Goal: Task Accomplishment & Management: Manage account settings

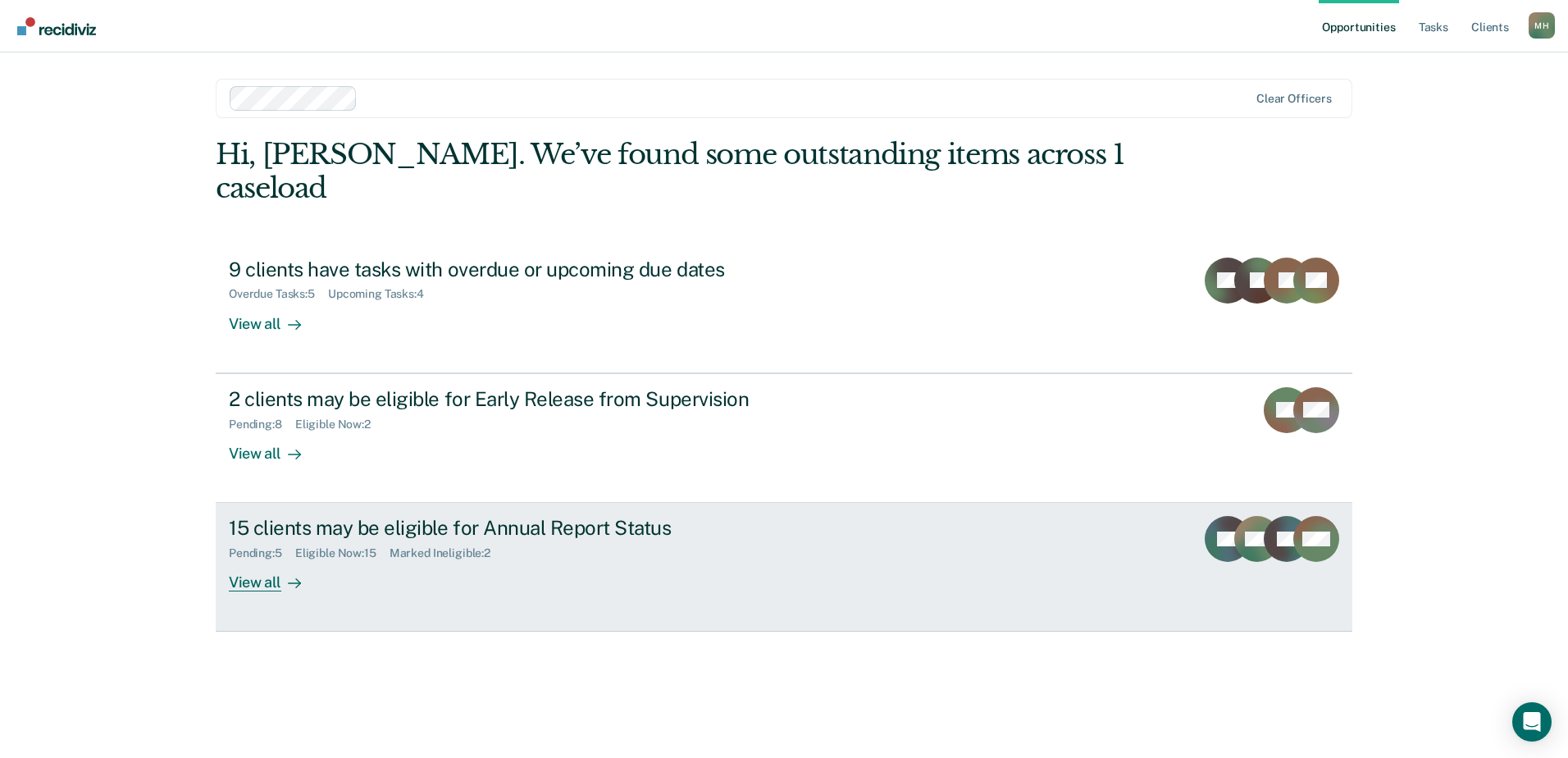
click at [406, 546] on div "Marked Ineligible : 2" at bounding box center [447, 553] width 114 height 14
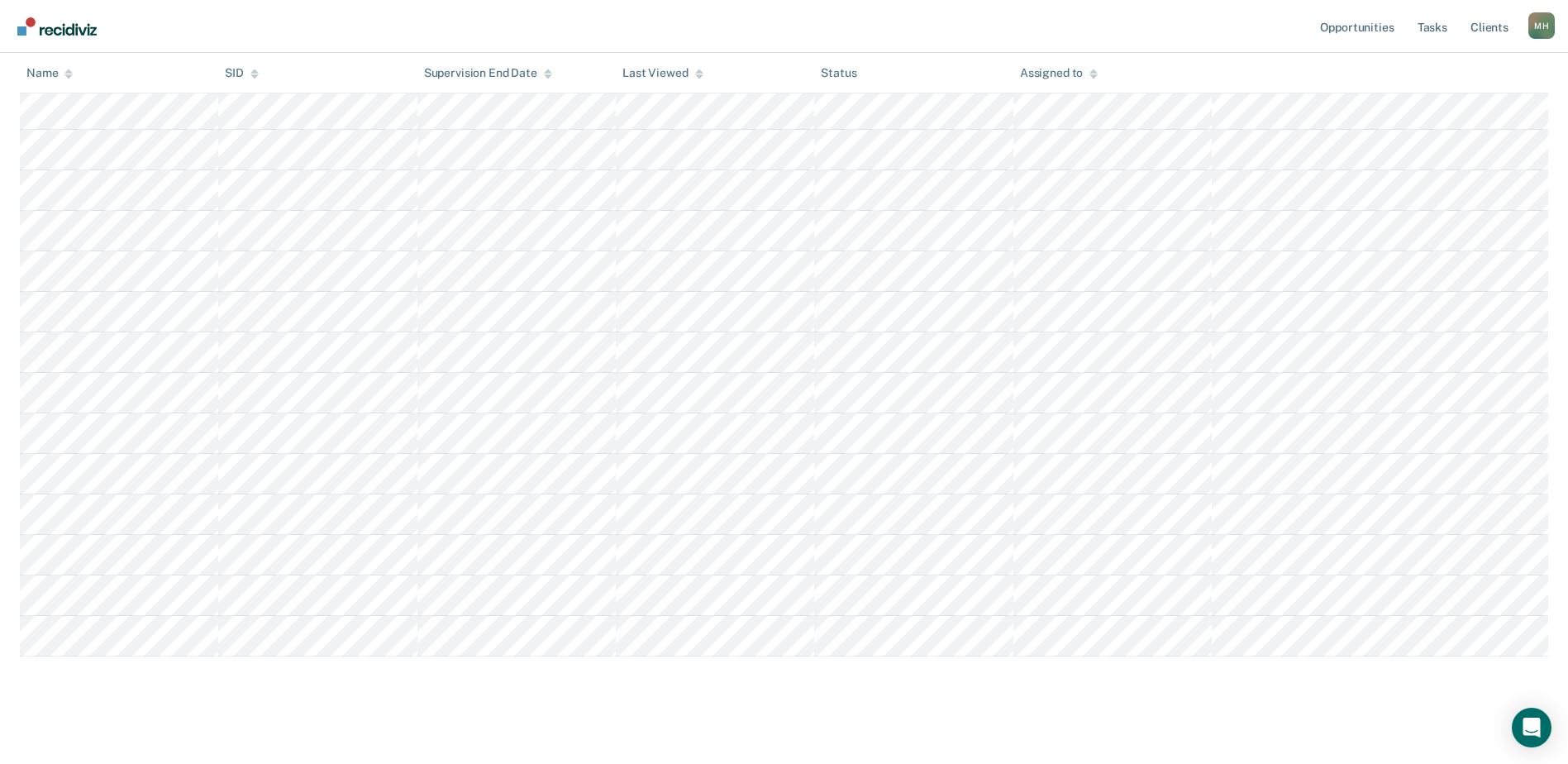
scroll to position [364, 0]
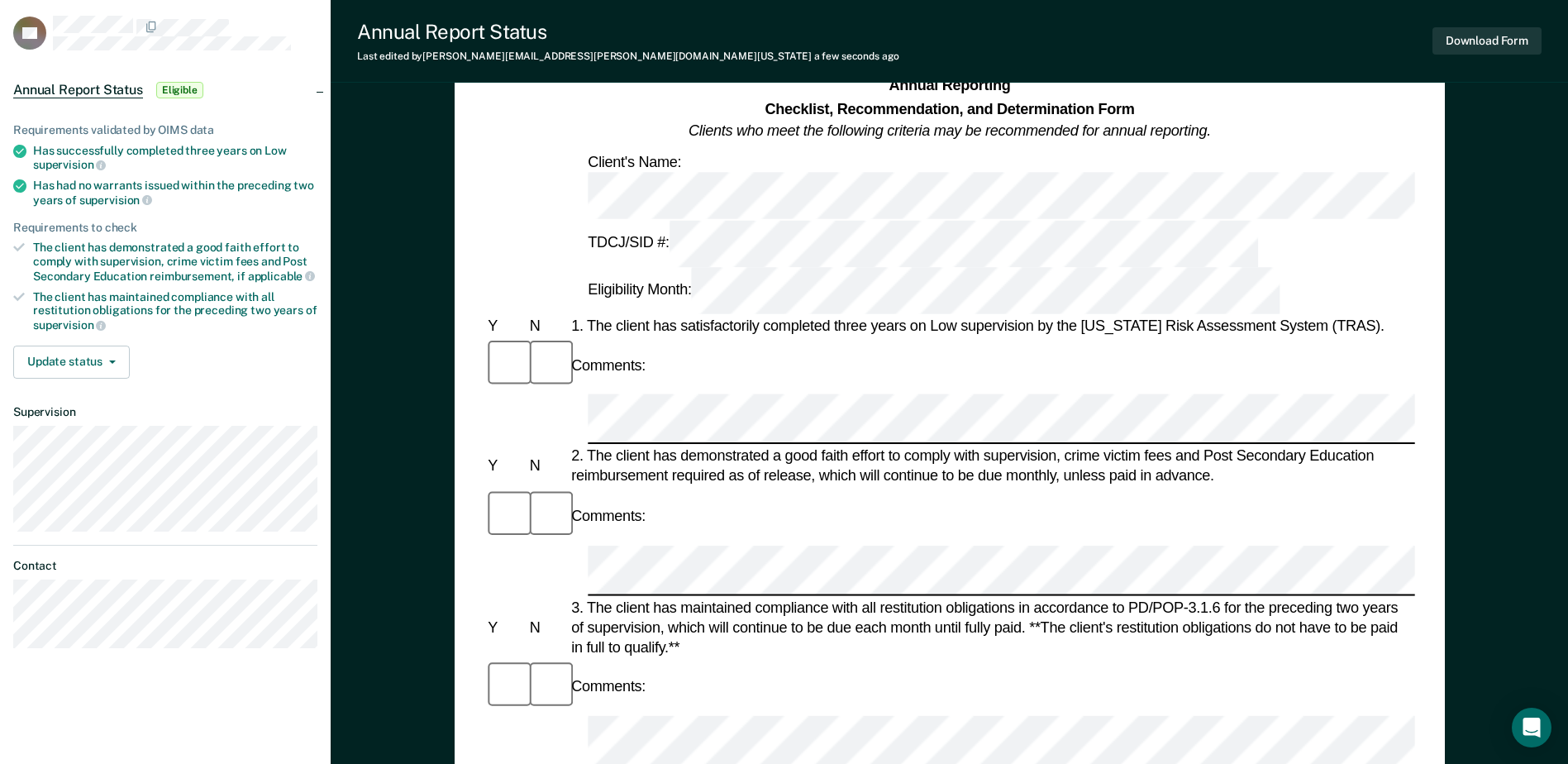
scroll to position [330, 0]
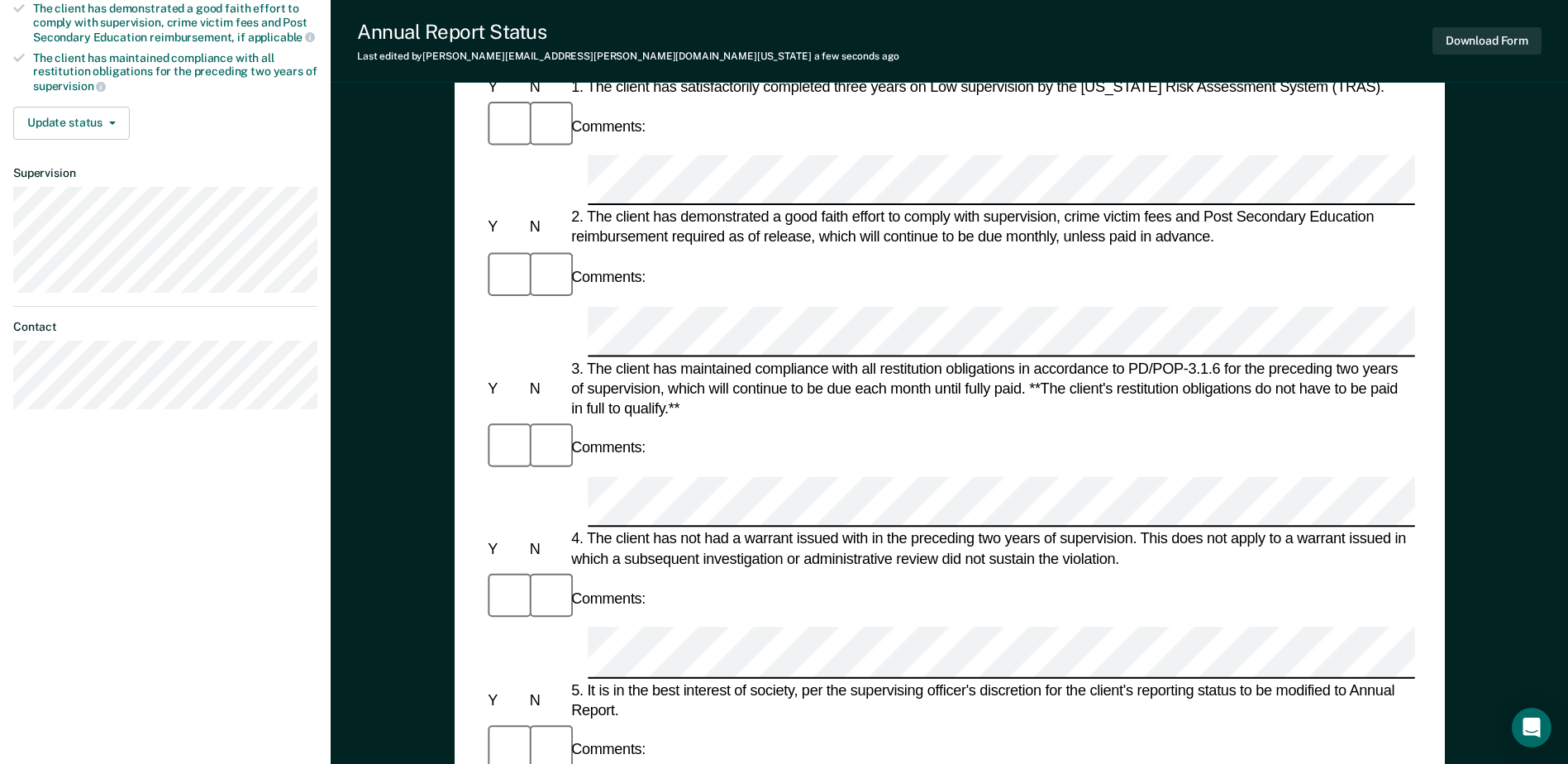
click at [459, 573] on div "Annual Reporting Checklist, Recommendation, and Determination Form Clients who …" at bounding box center [950, 452] width 990 height 1291
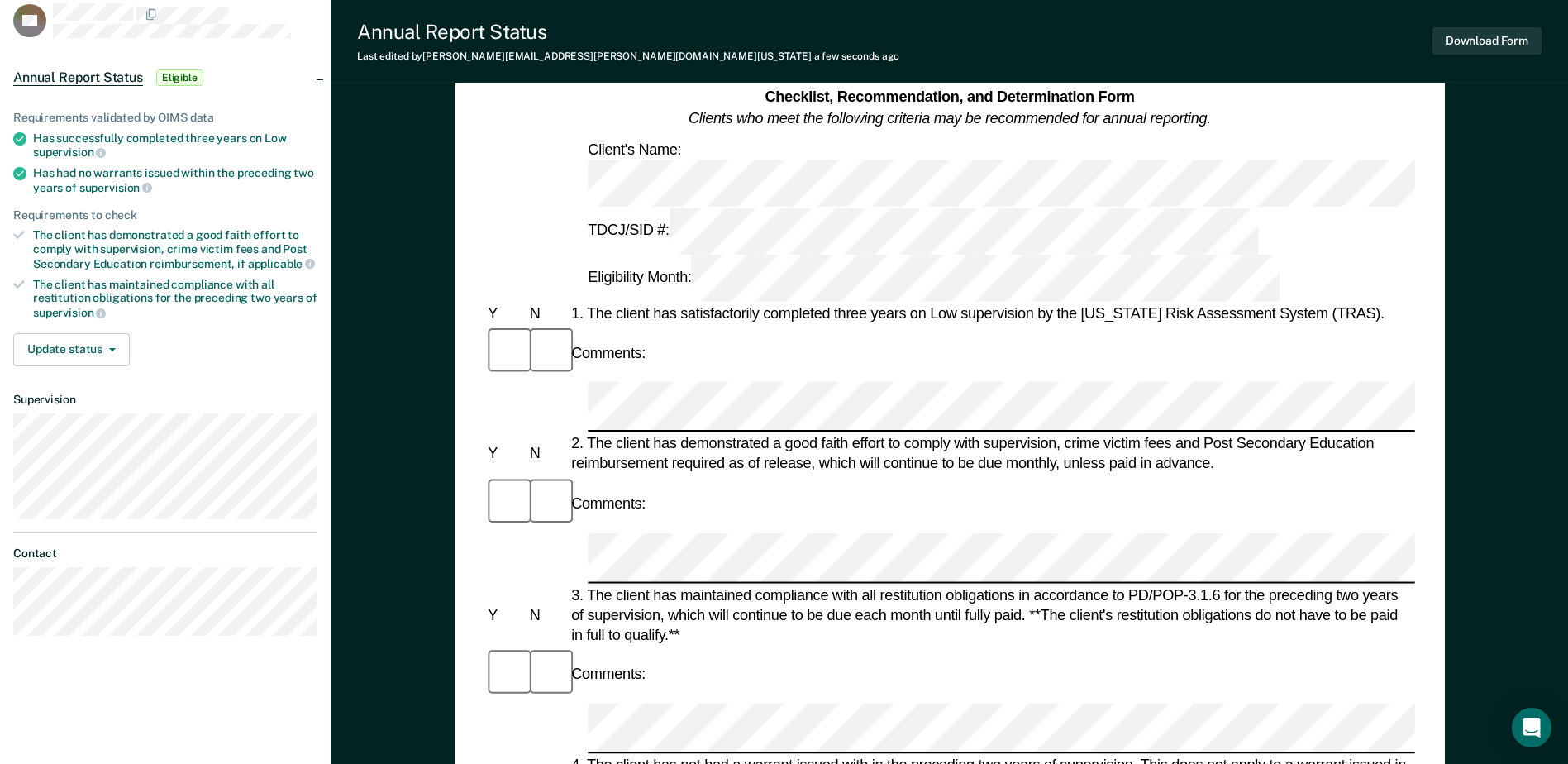
scroll to position [0, 0]
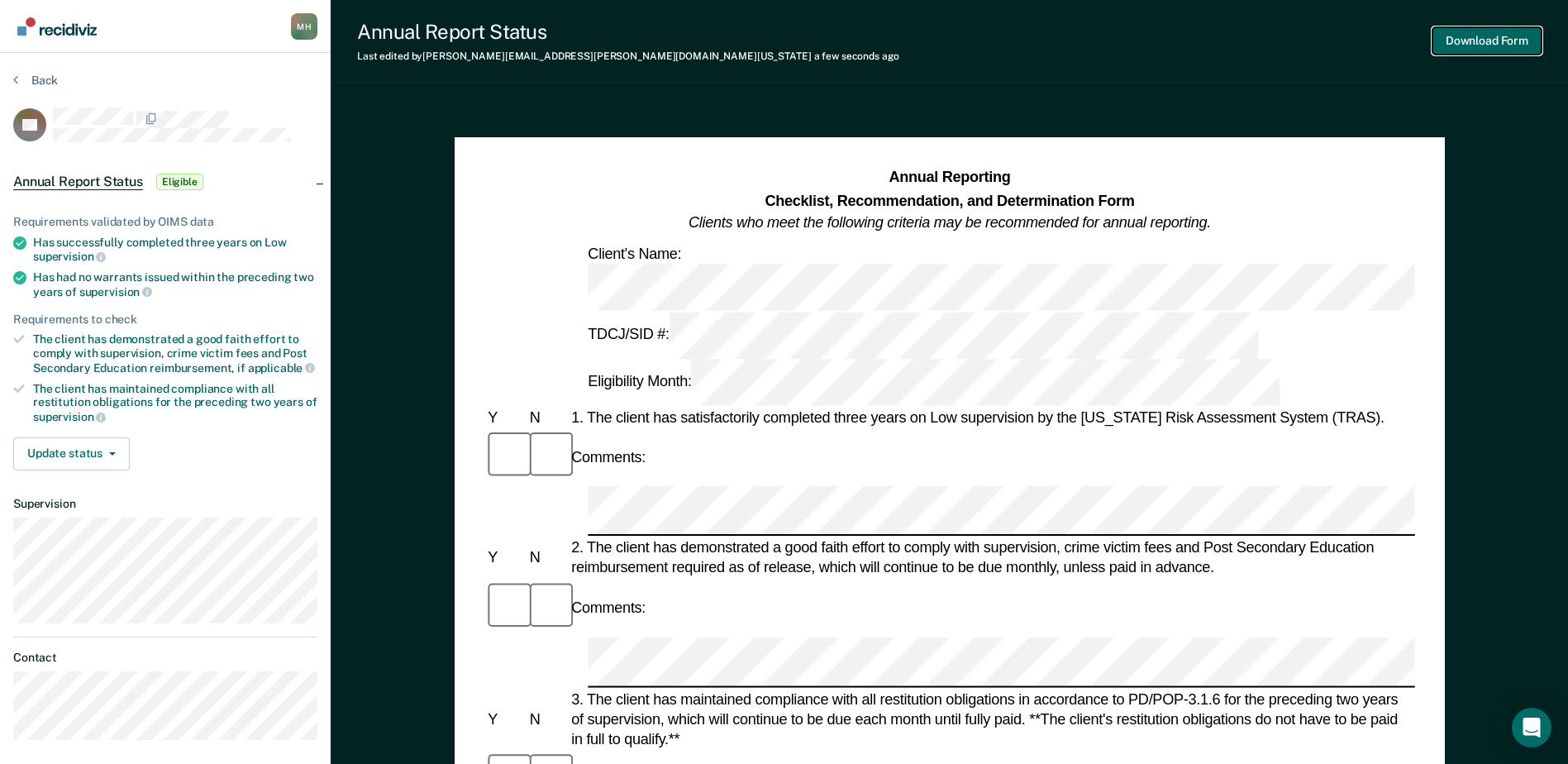
click at [1469, 44] on button "Download Form" at bounding box center [1487, 41] width 110 height 28
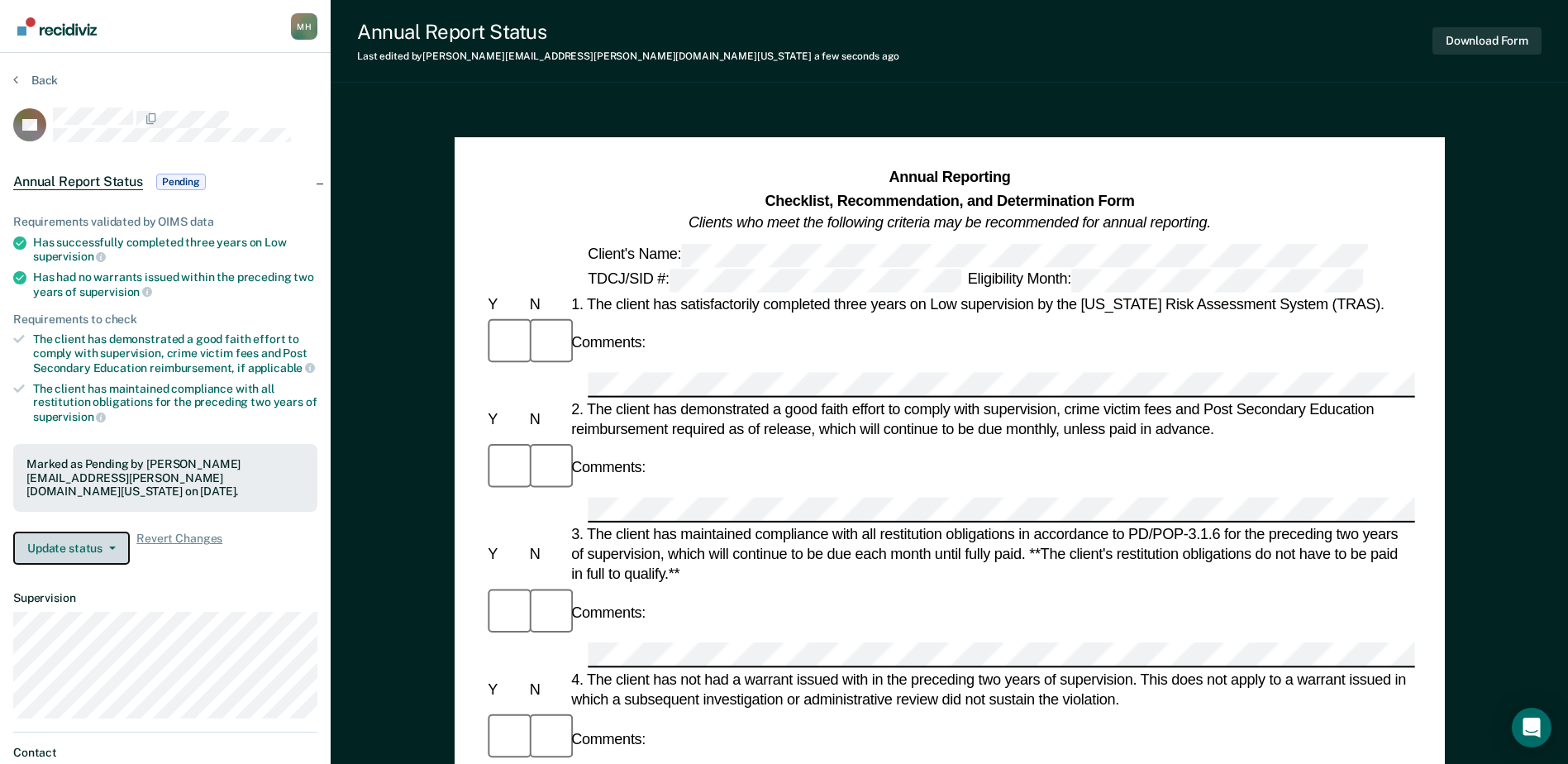
click at [87, 535] on button "Update status" at bounding box center [71, 549] width 117 height 33
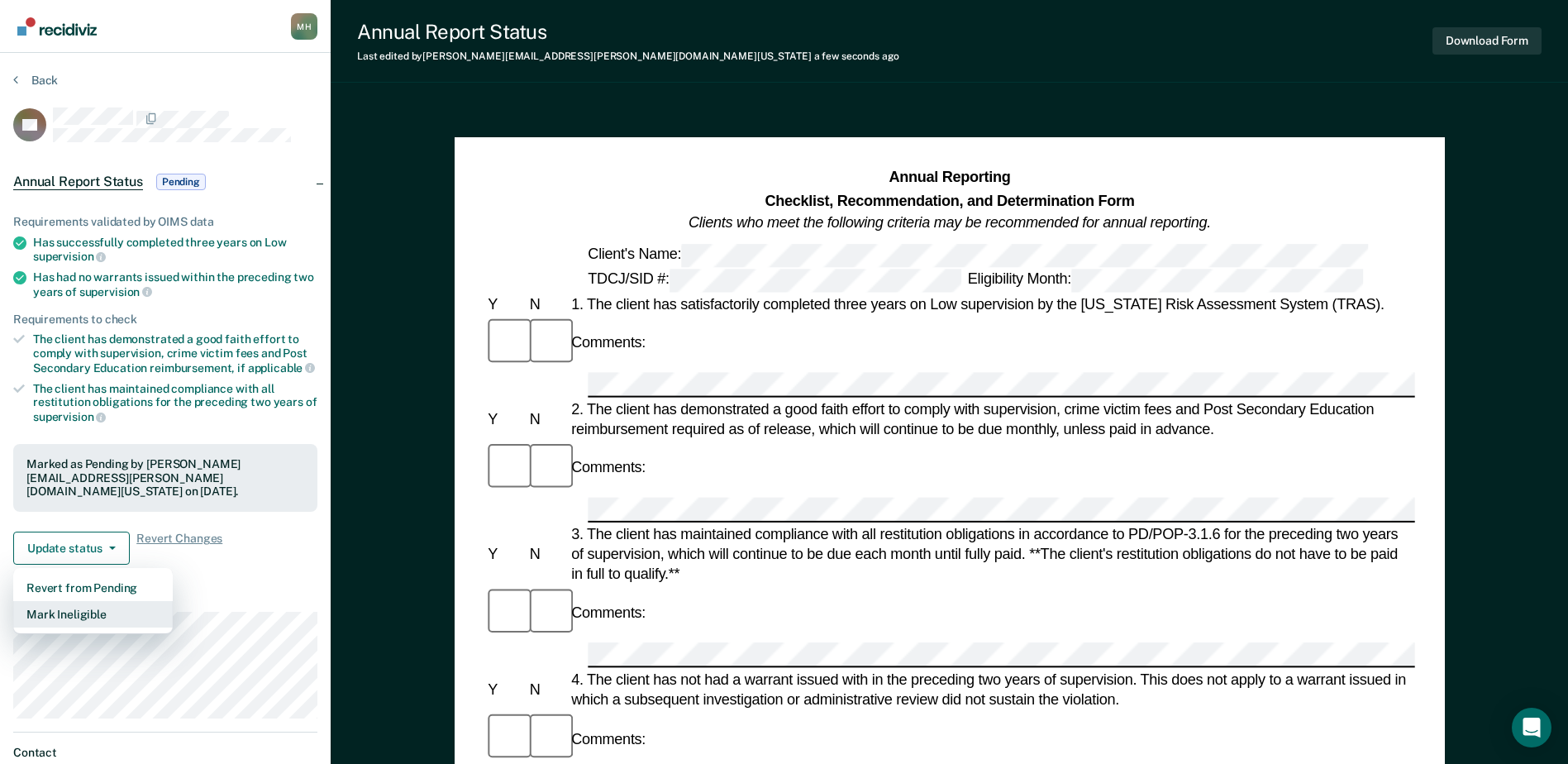
click at [96, 619] on button "Mark Ineligible" at bounding box center [92, 614] width 159 height 27
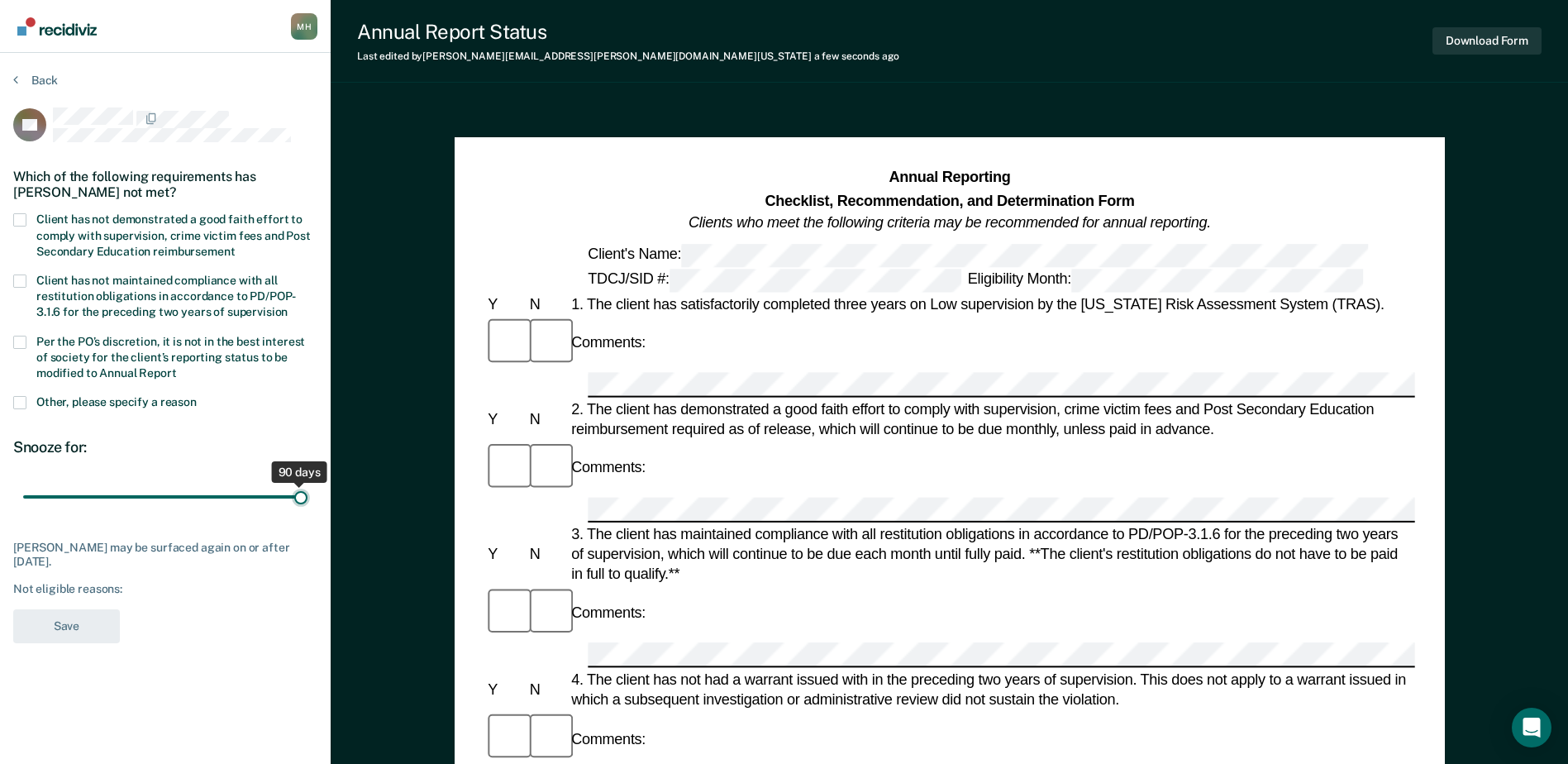
drag, startPoint x: 118, startPoint y: 499, endPoint x: 357, endPoint y: 505, distance: 239.1
type input "90"
click at [307, 505] on input "range" at bounding box center [165, 497] width 284 height 29
click at [18, 223] on span at bounding box center [19, 220] width 13 height 13
click at [235, 246] on input "Client has not demonstrated a good faith effort to comply with supervision, cri…" at bounding box center [235, 246] width 0 height 0
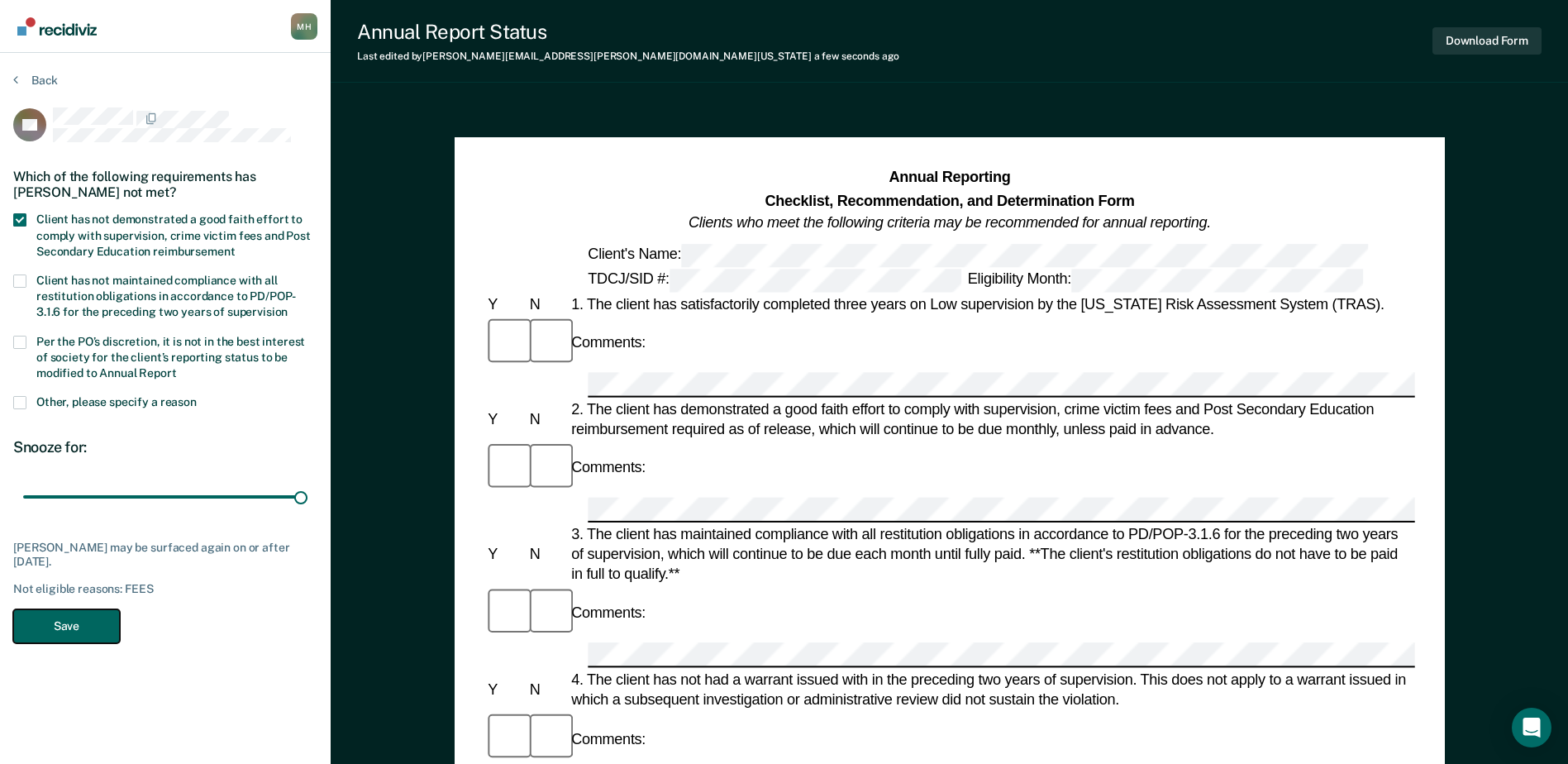
click at [75, 638] on button "Save" at bounding box center [66, 626] width 107 height 34
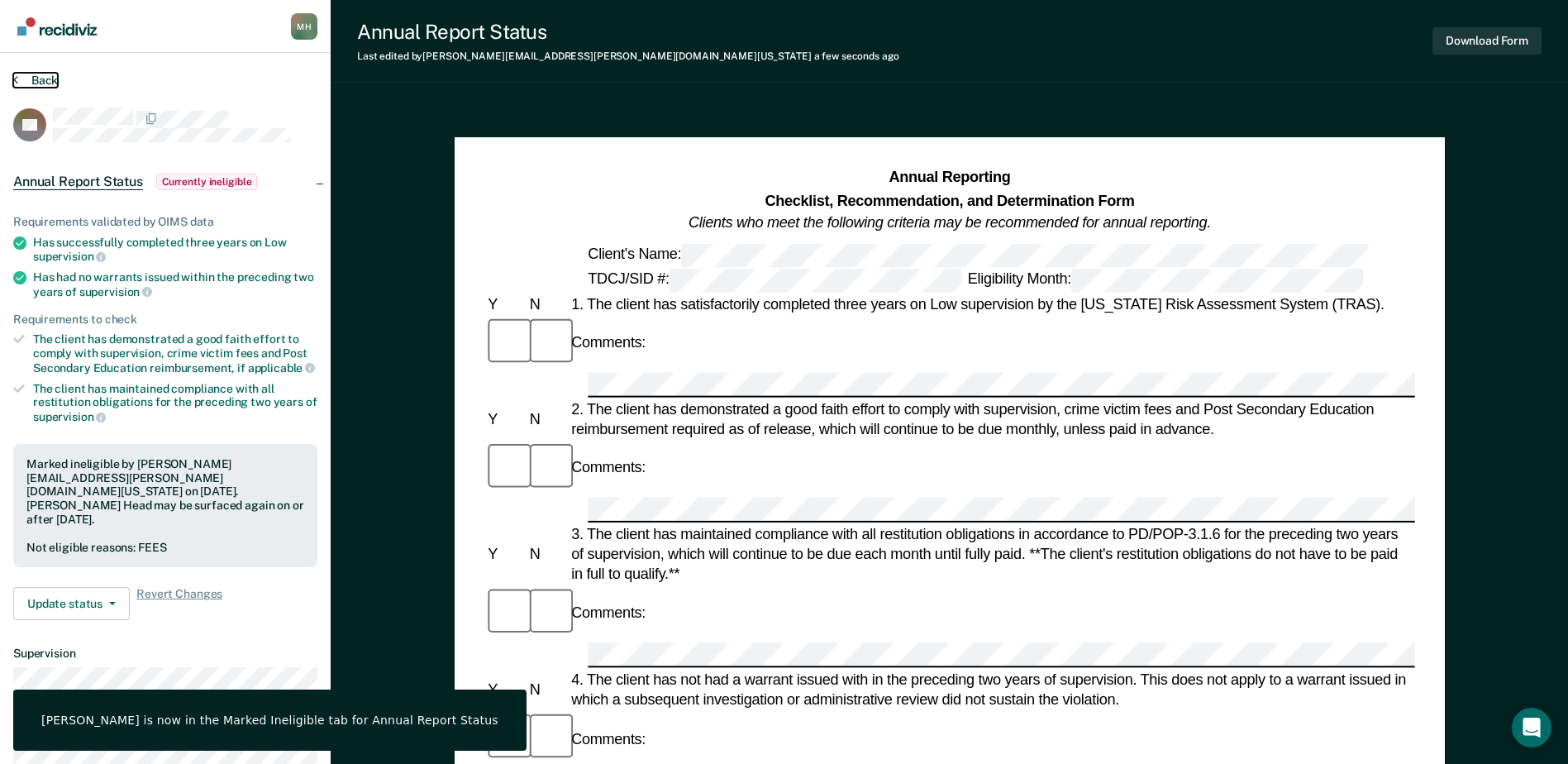
click at [28, 85] on button "Back" at bounding box center [35, 80] width 45 height 15
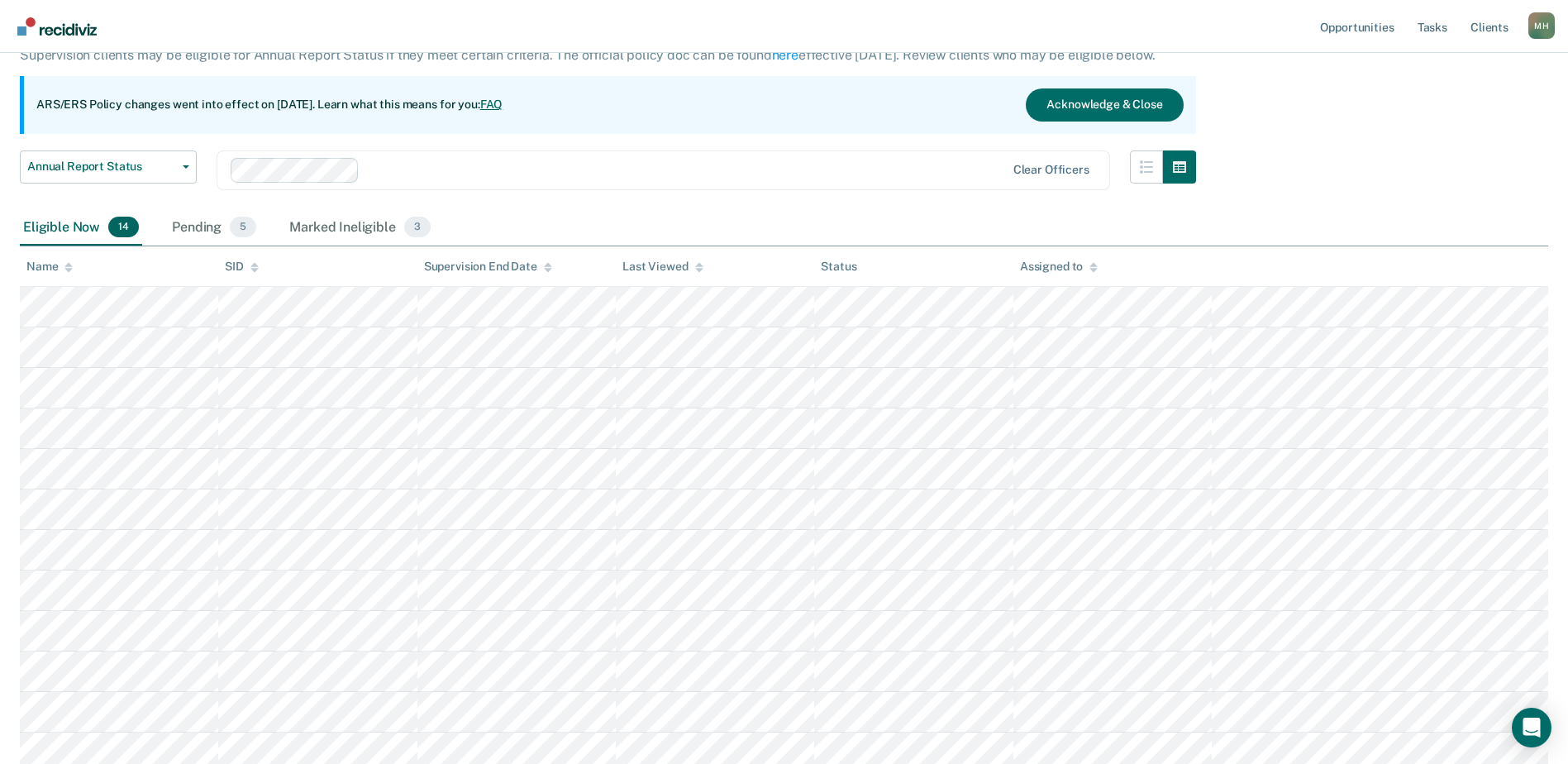
scroll to position [323, 0]
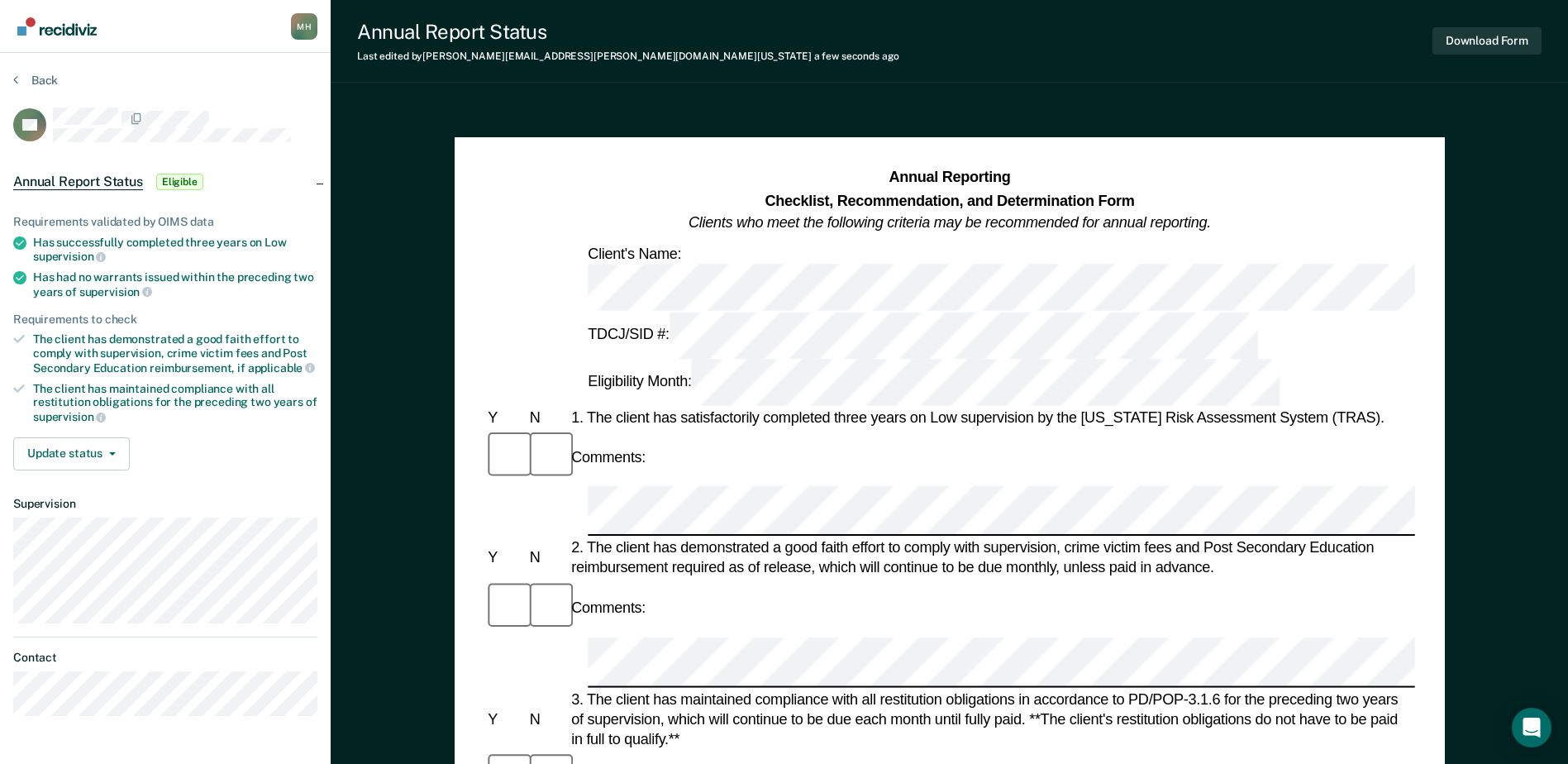
click at [940, 689] on div "3. The client has maintained compliance with all restitution obligations in acc…" at bounding box center [991, 719] width 847 height 61
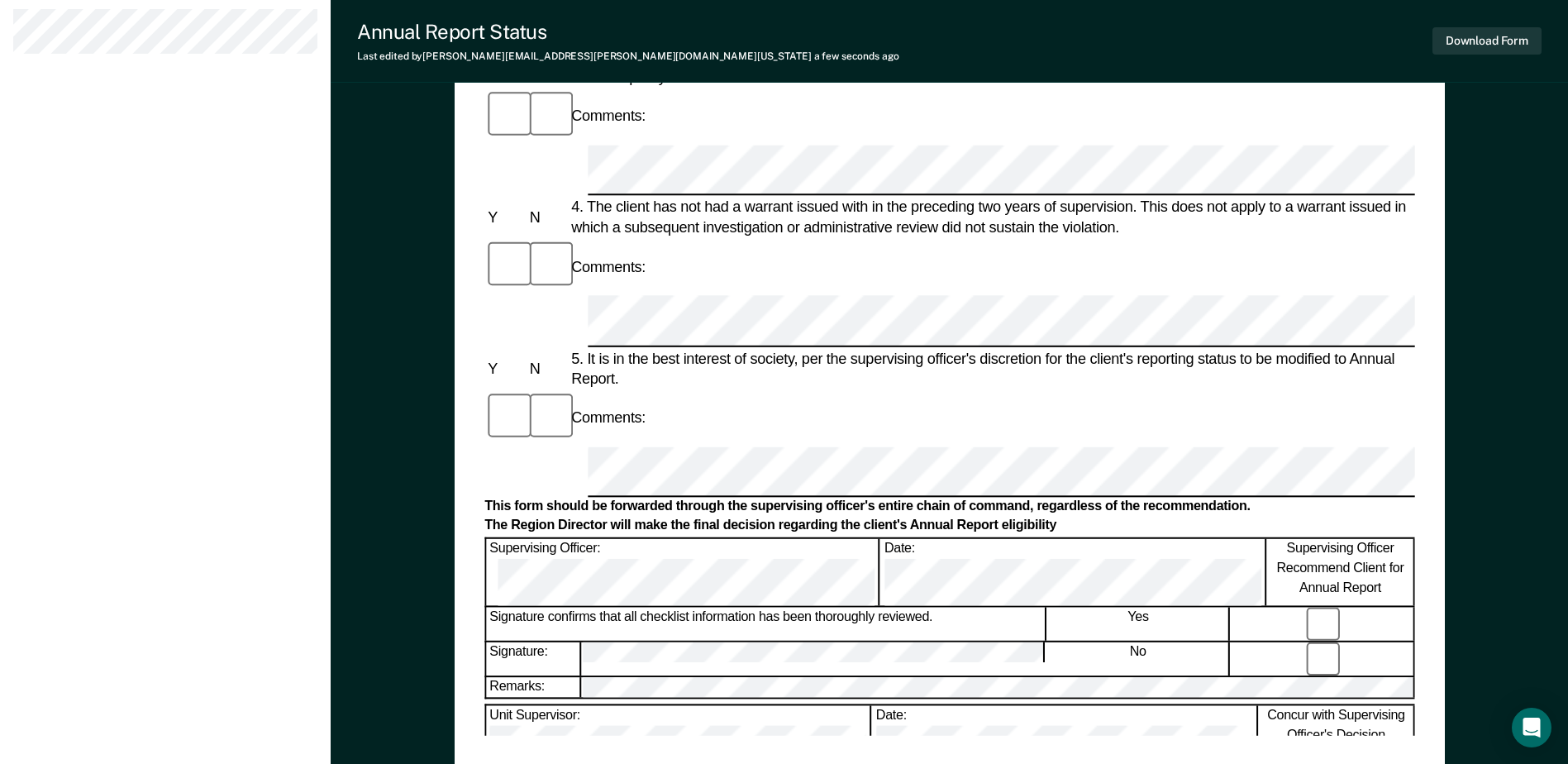
scroll to position [744, 0]
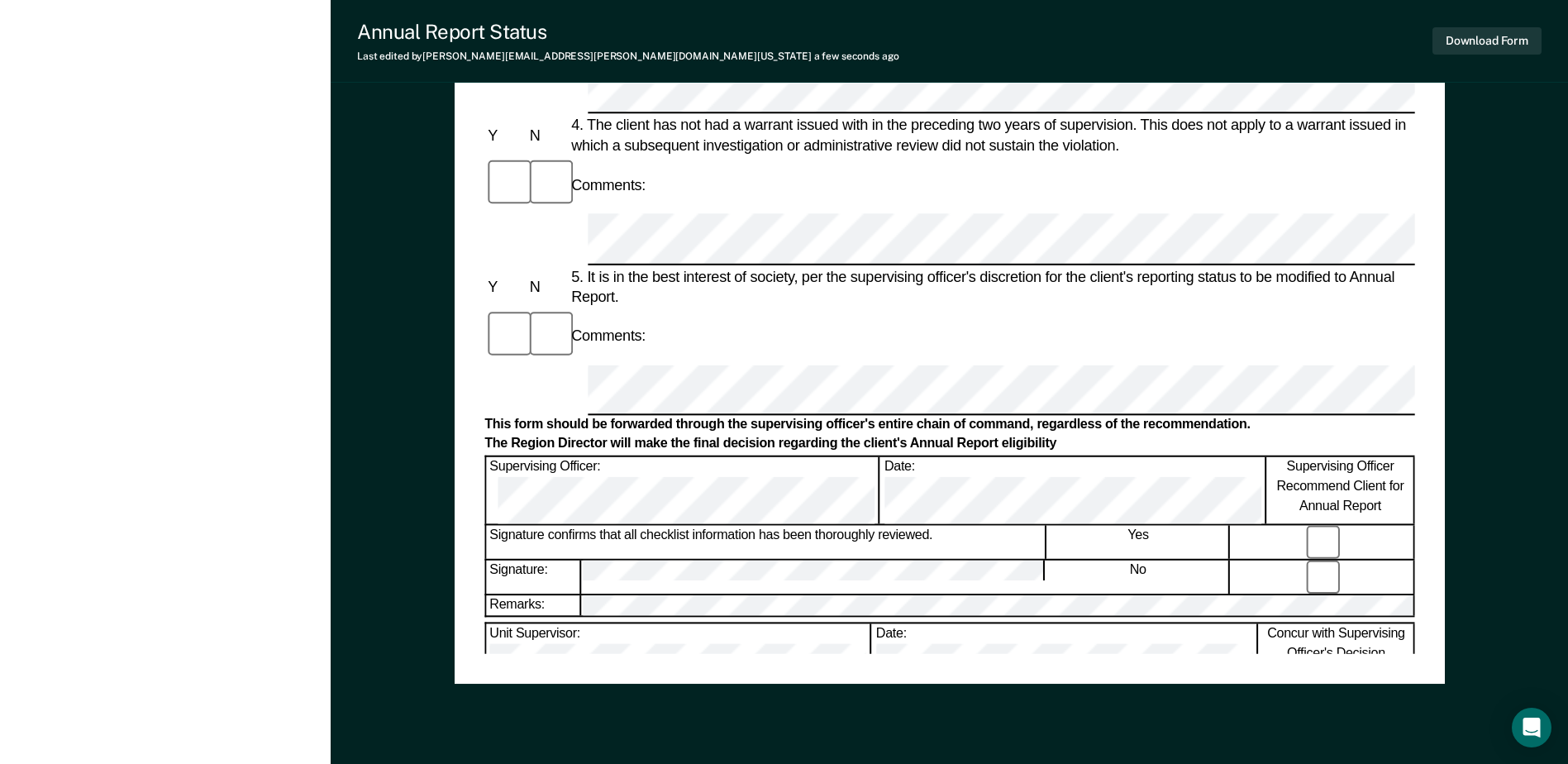
click at [758, 653] on div "Annual Reporting Checklist, Recommendation, and Determination Form Clients who …" at bounding box center [949, 38] width 929 height 1230
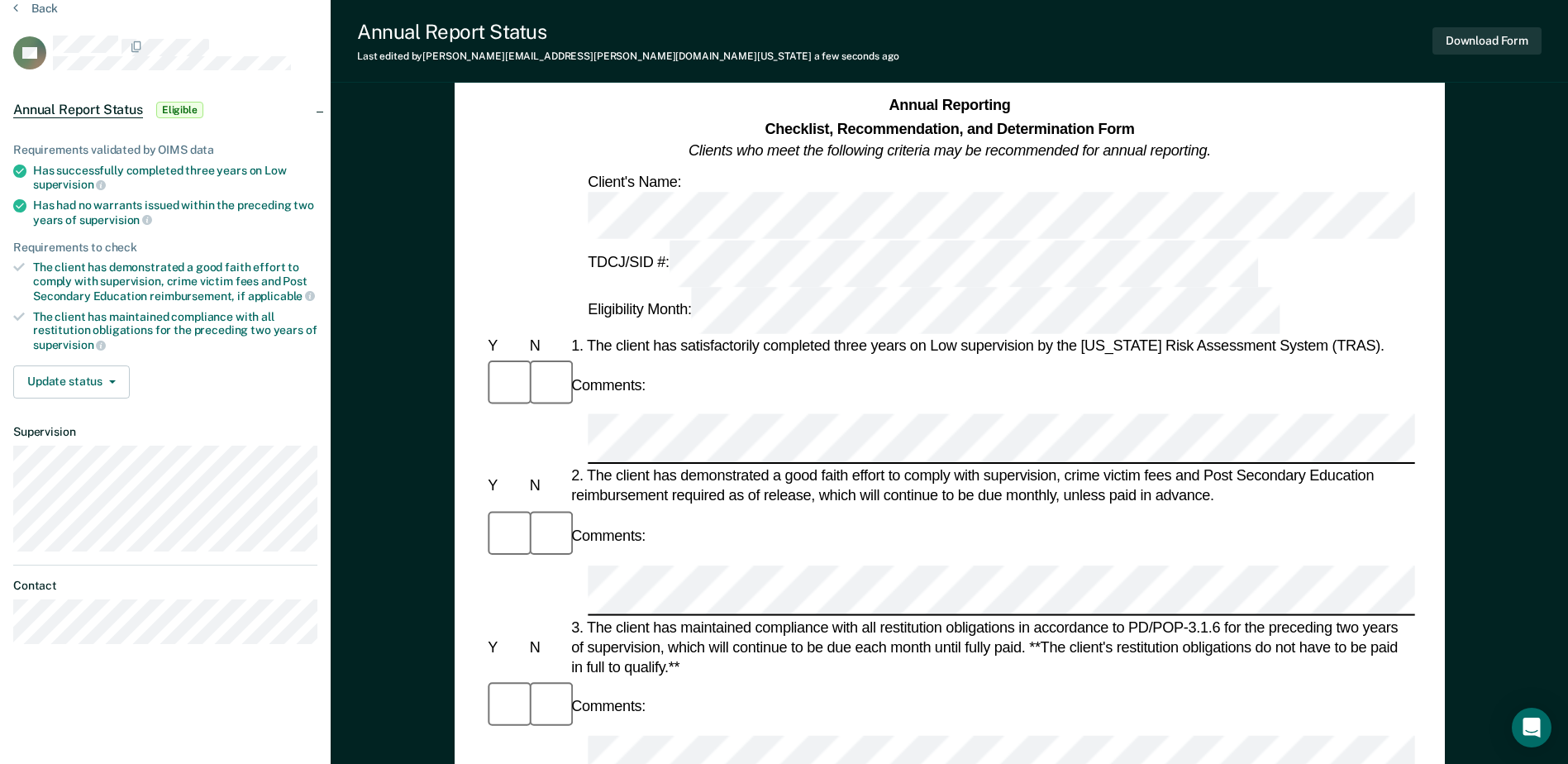
scroll to position [0, 0]
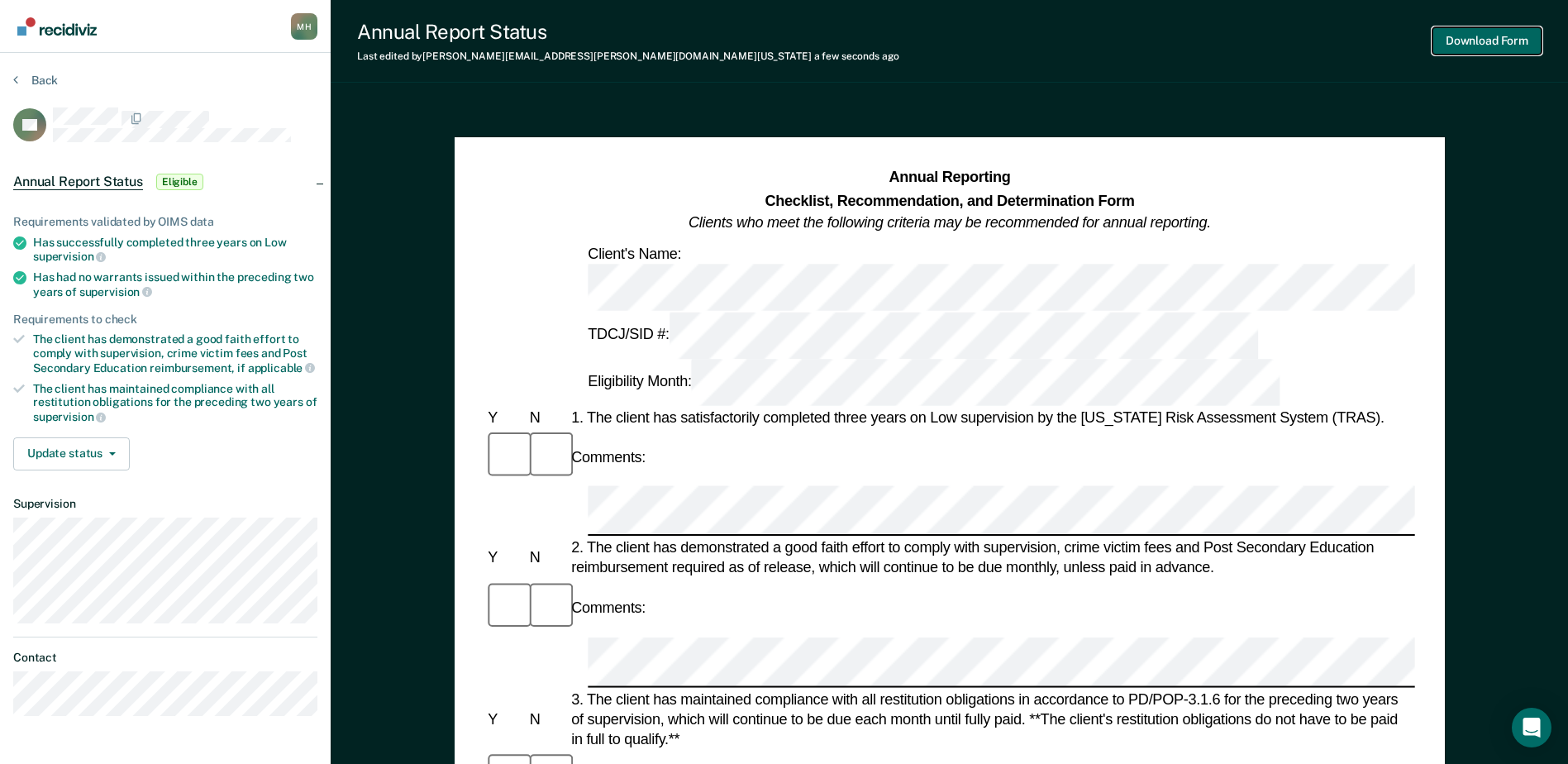
click at [1471, 40] on button "Download Form" at bounding box center [1487, 41] width 110 height 28
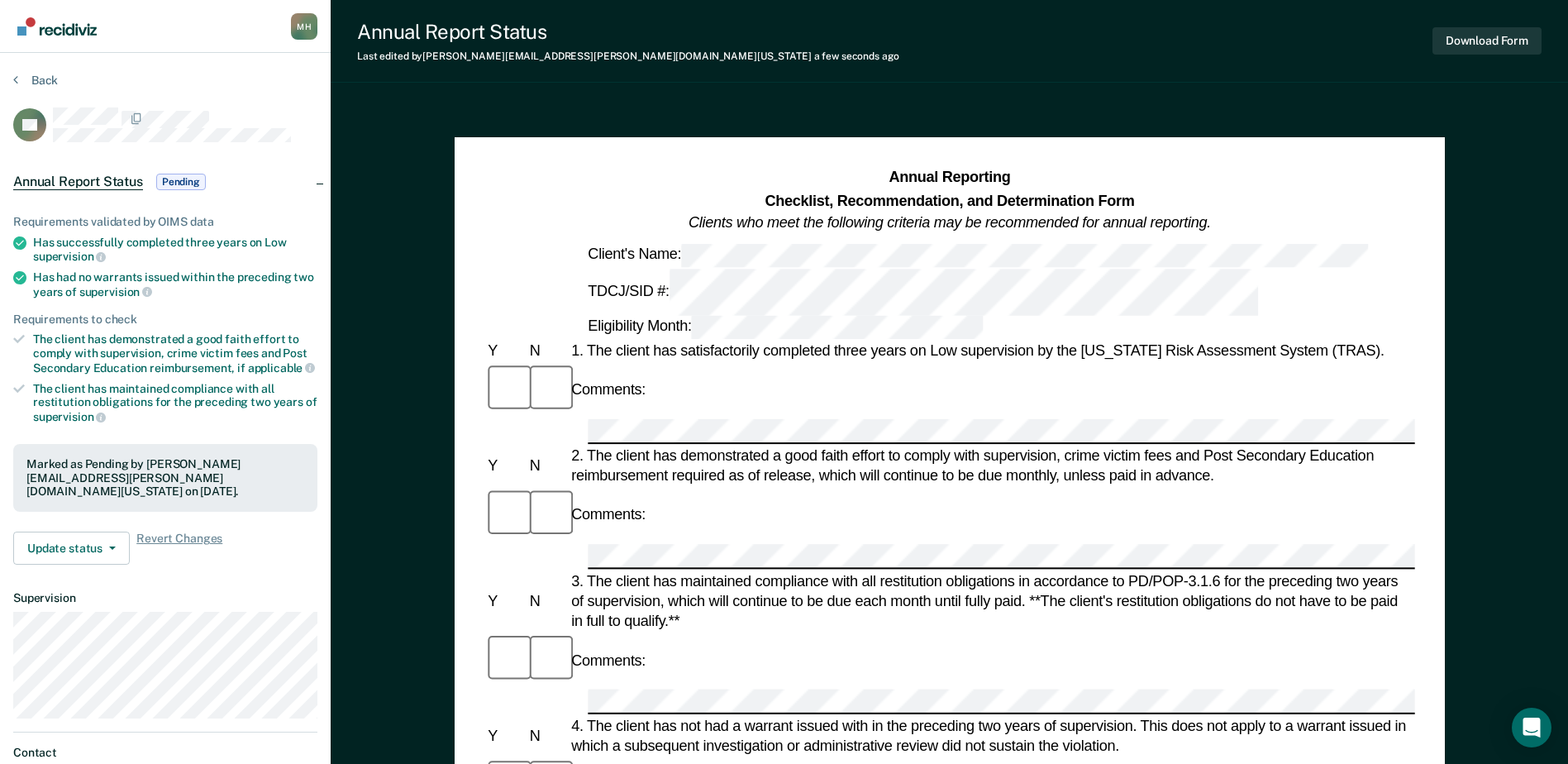
click at [34, 75] on button "Back" at bounding box center [35, 80] width 45 height 15
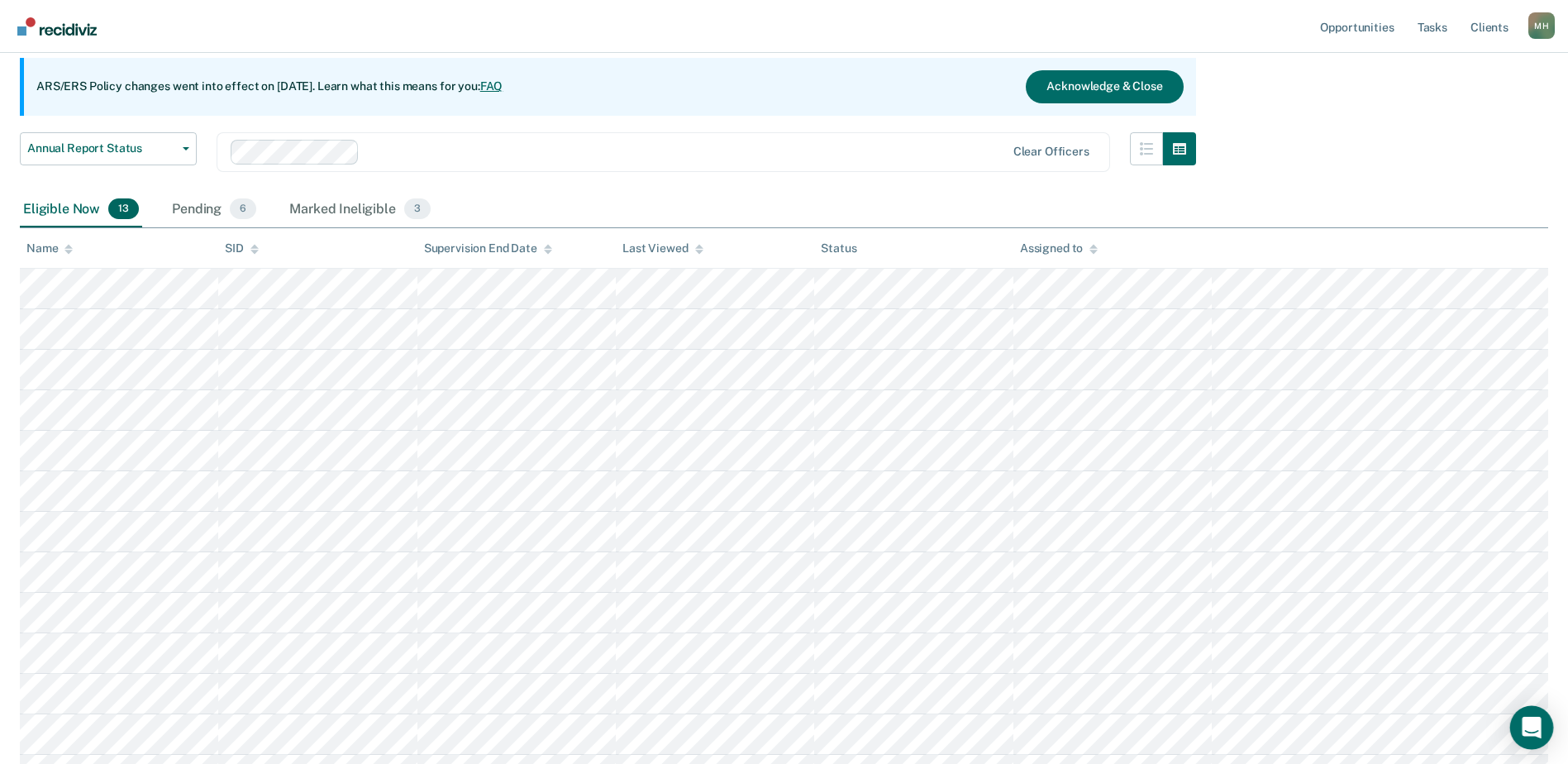
scroll to position [283, 0]
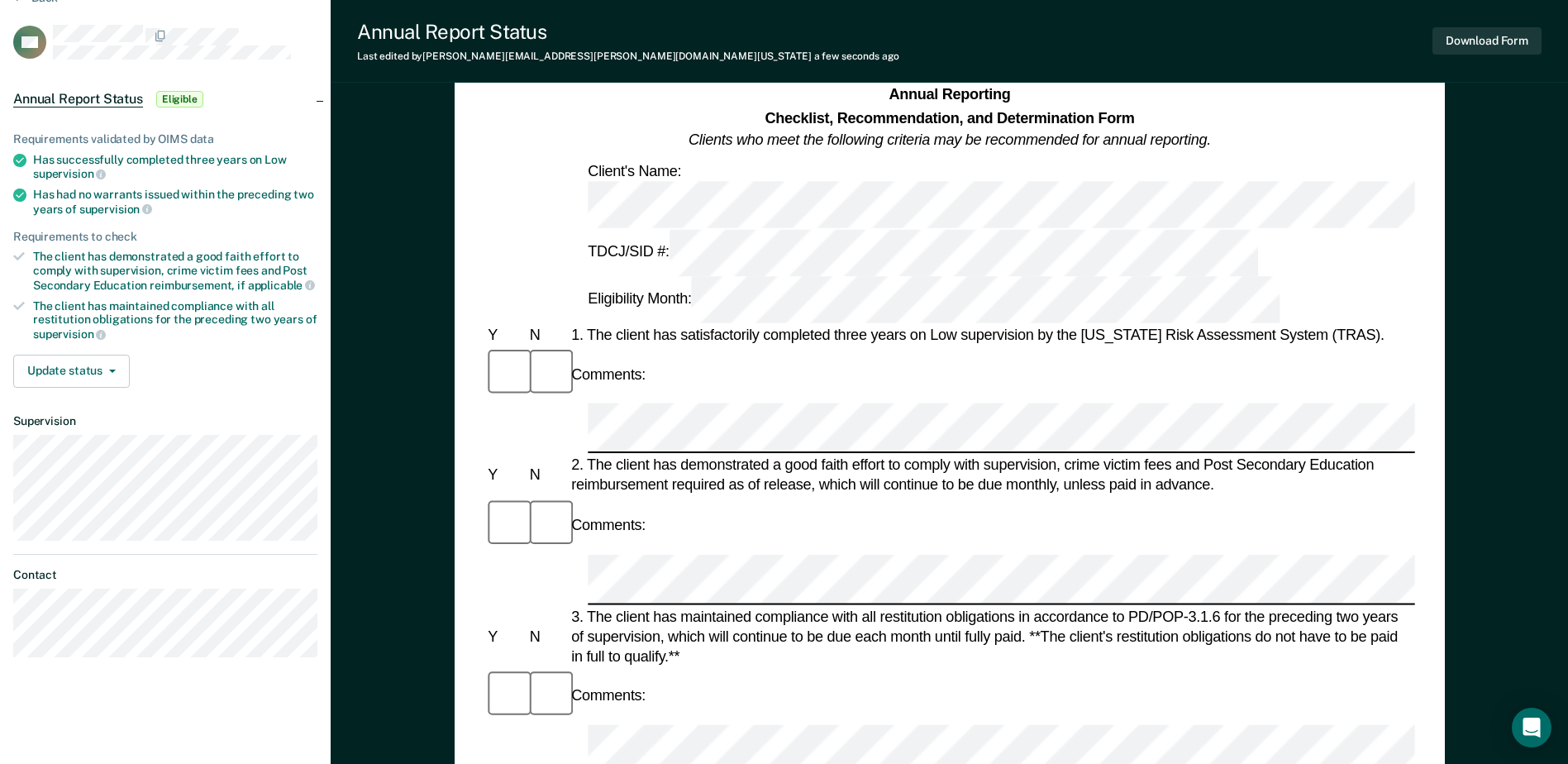
scroll to position [248, 0]
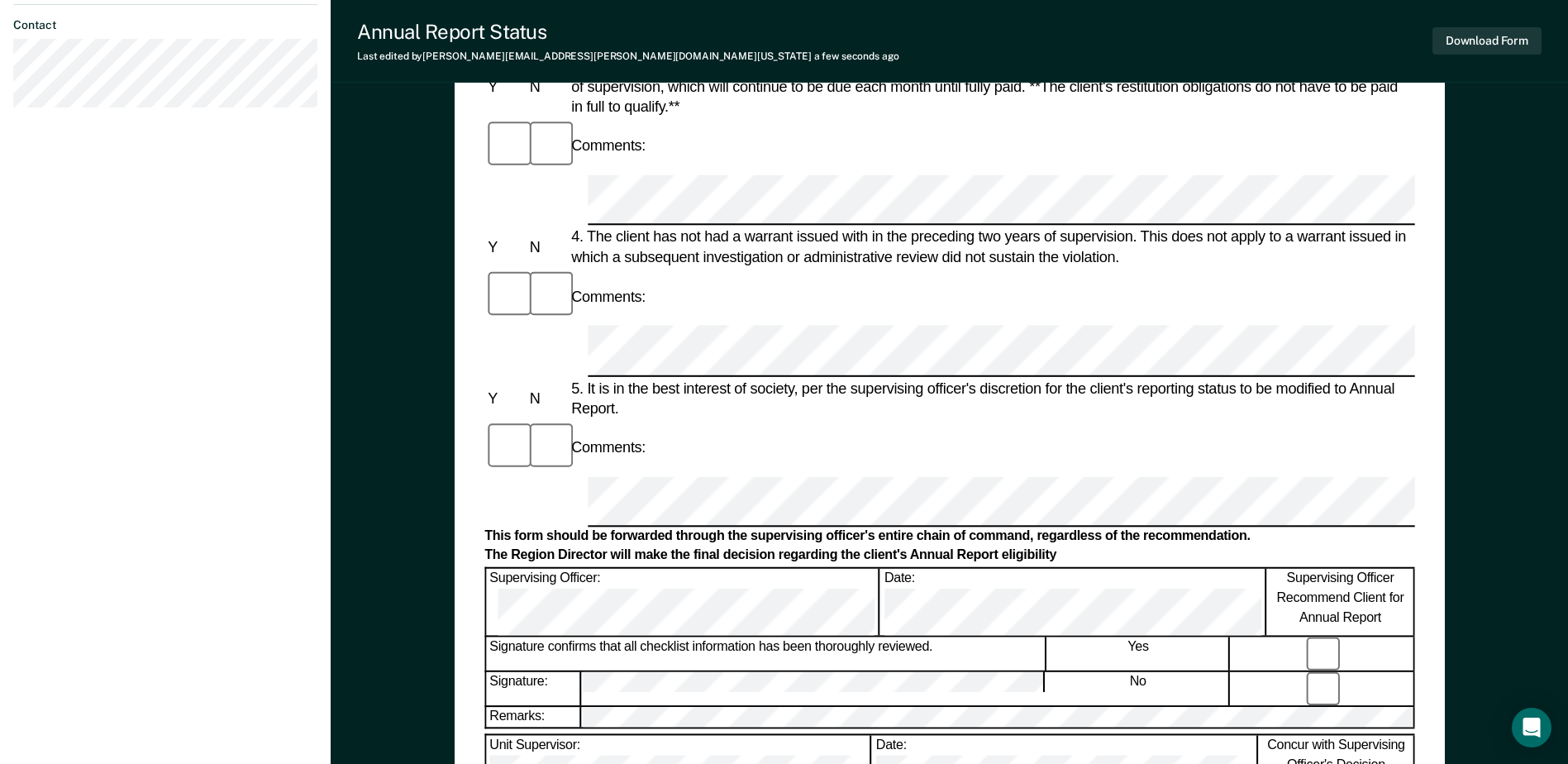
scroll to position [662, 0]
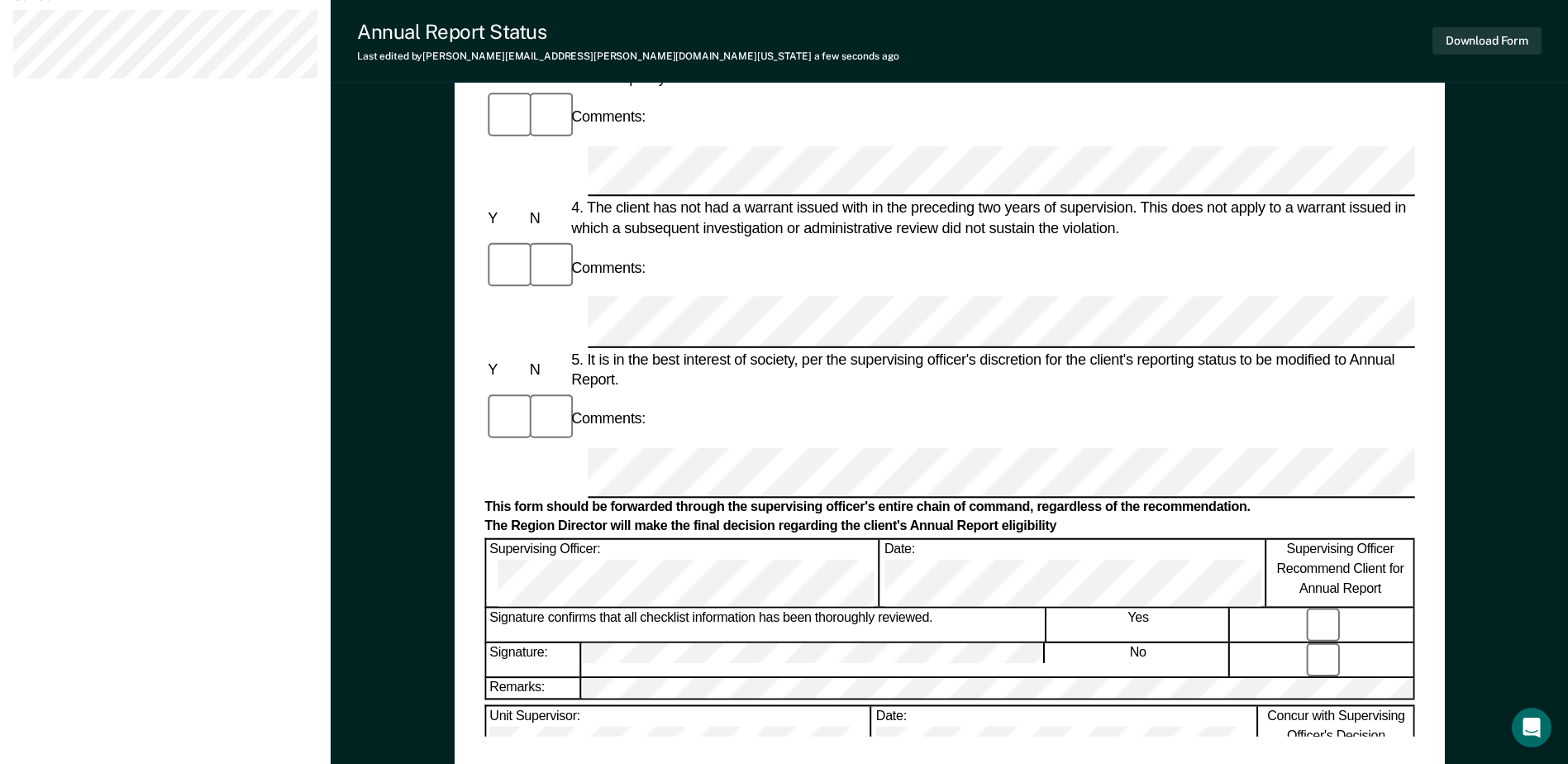
click at [707, 695] on div "Annual Reporting Checklist, Recommendation, and Determination Form Clients who …" at bounding box center [949, 121] width 929 height 1230
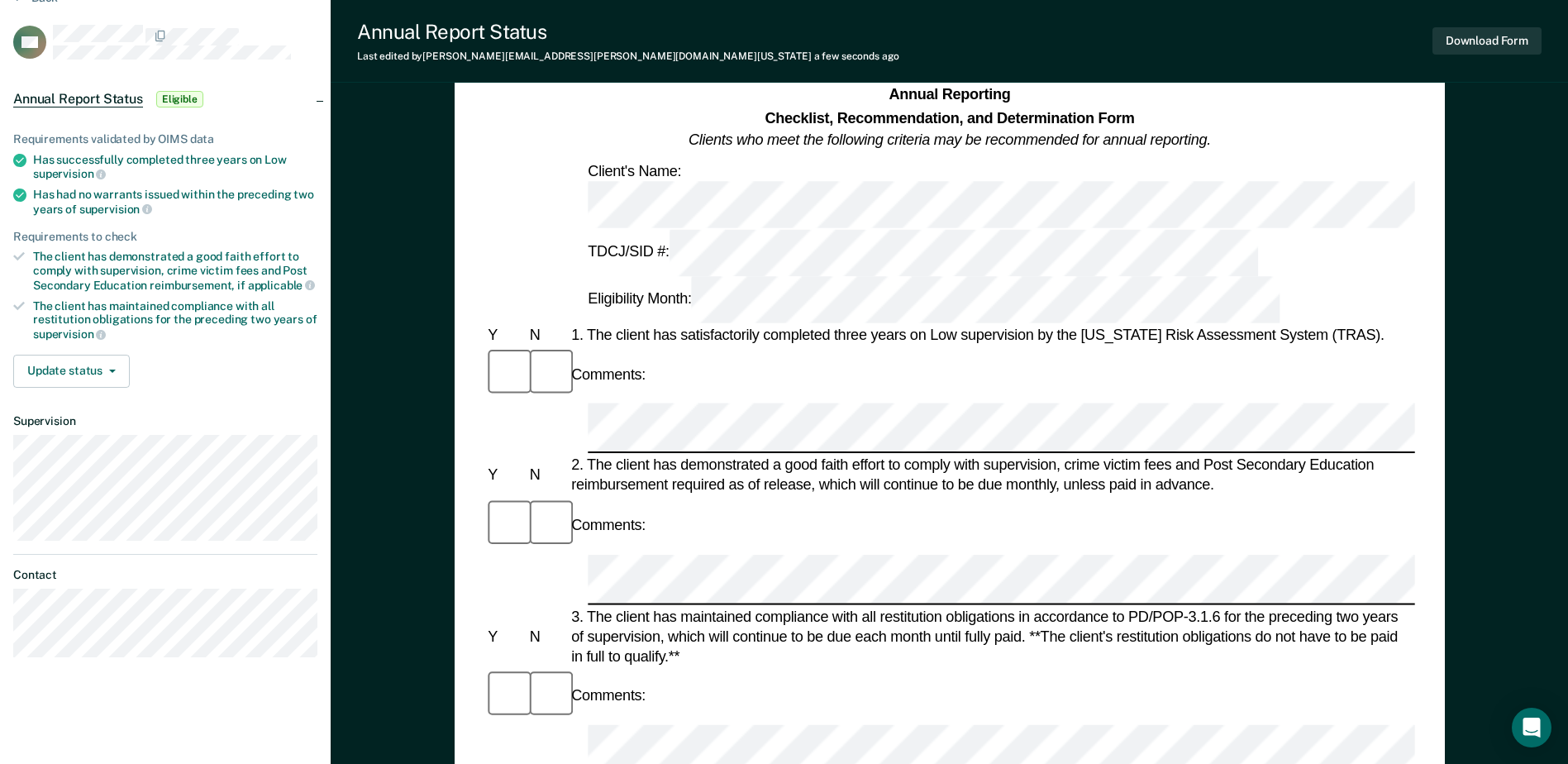
scroll to position [0, 0]
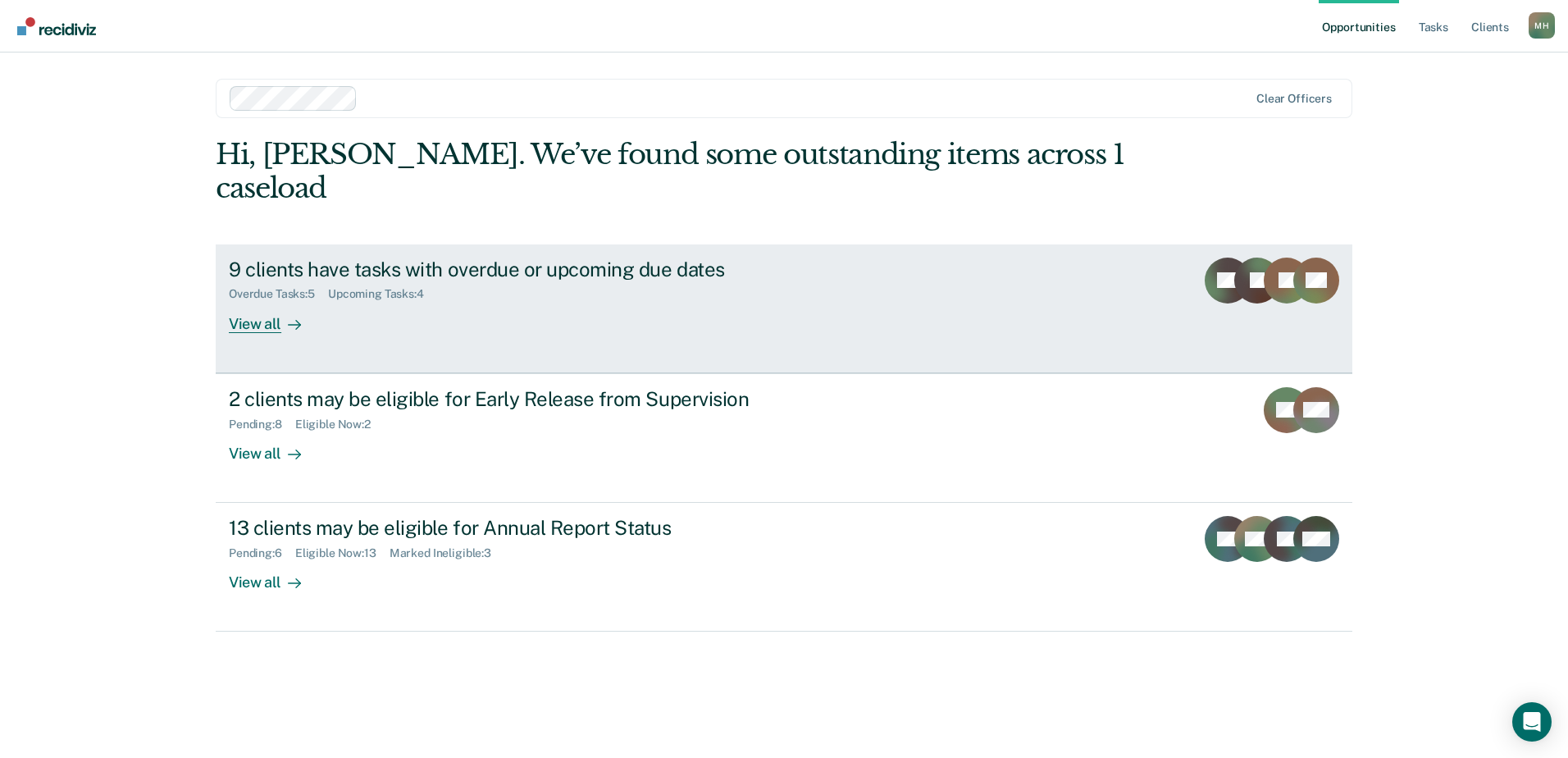
click at [447, 280] on div "Overdue Tasks : 5 Upcoming Tasks : 4" at bounding box center [517, 290] width 576 height 20
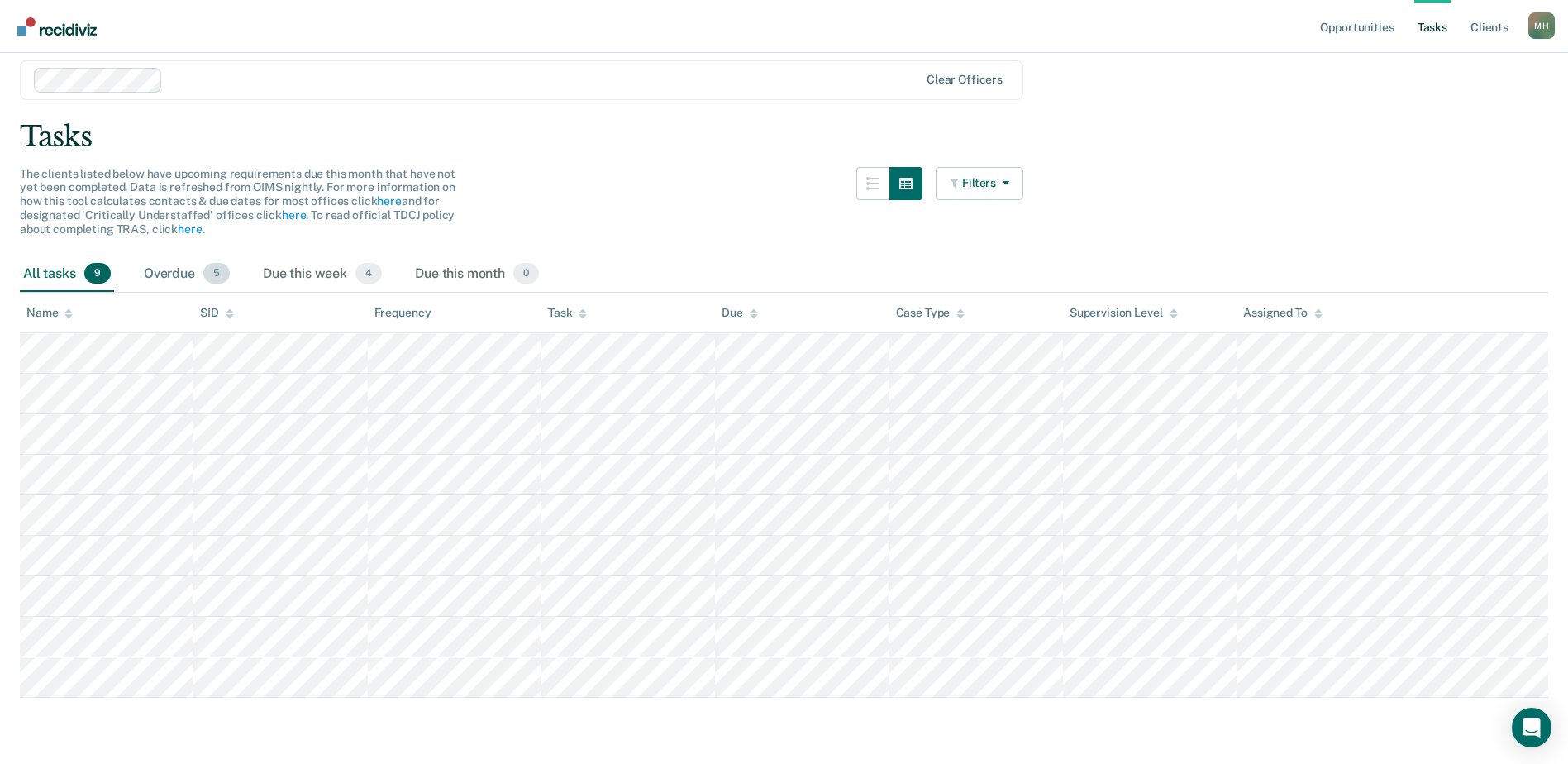
click at [198, 280] on div "Overdue 5" at bounding box center [187, 274] width 93 height 37
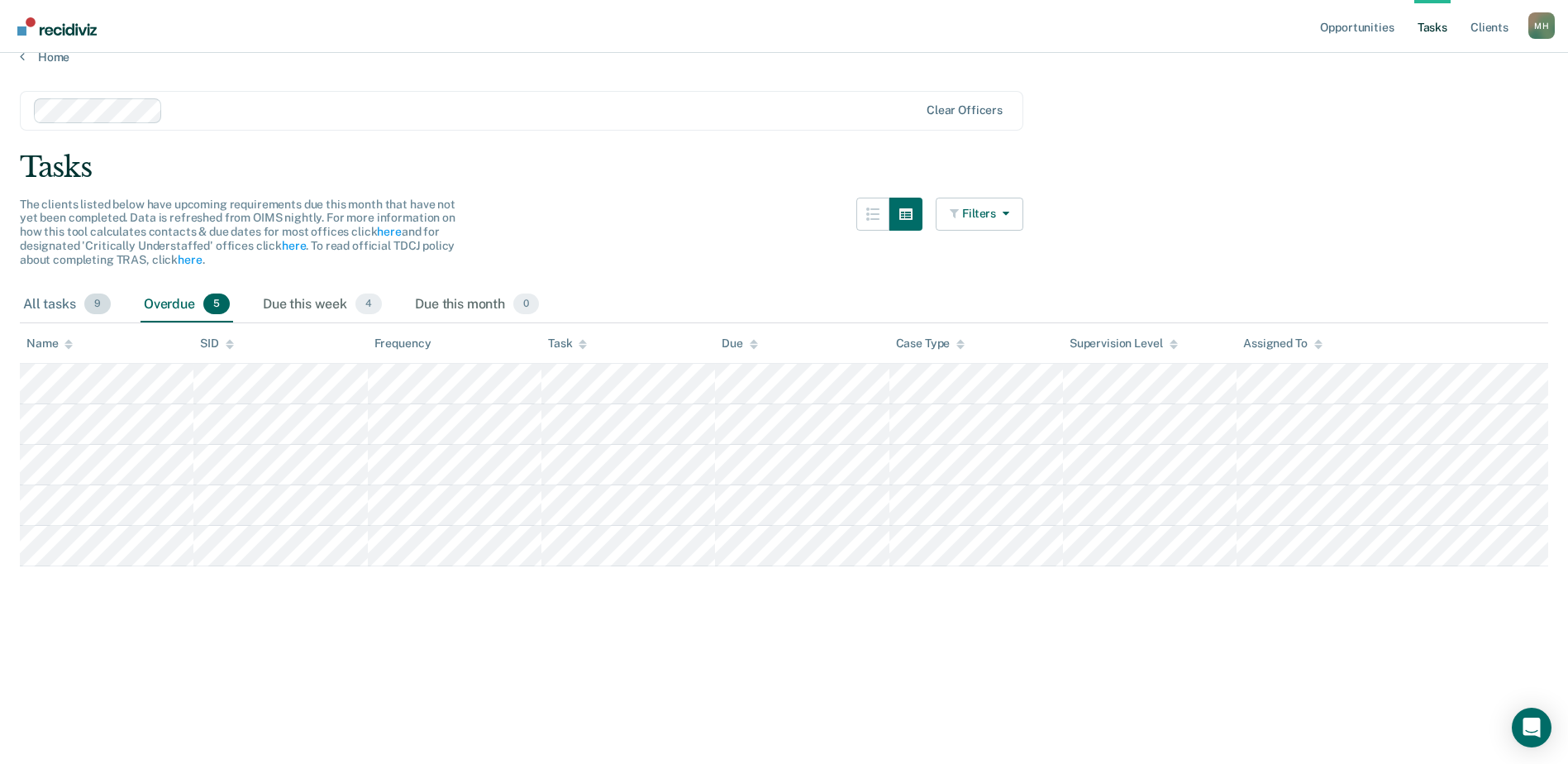
click at [71, 297] on div "All tasks 9" at bounding box center [67, 306] width 94 height 37
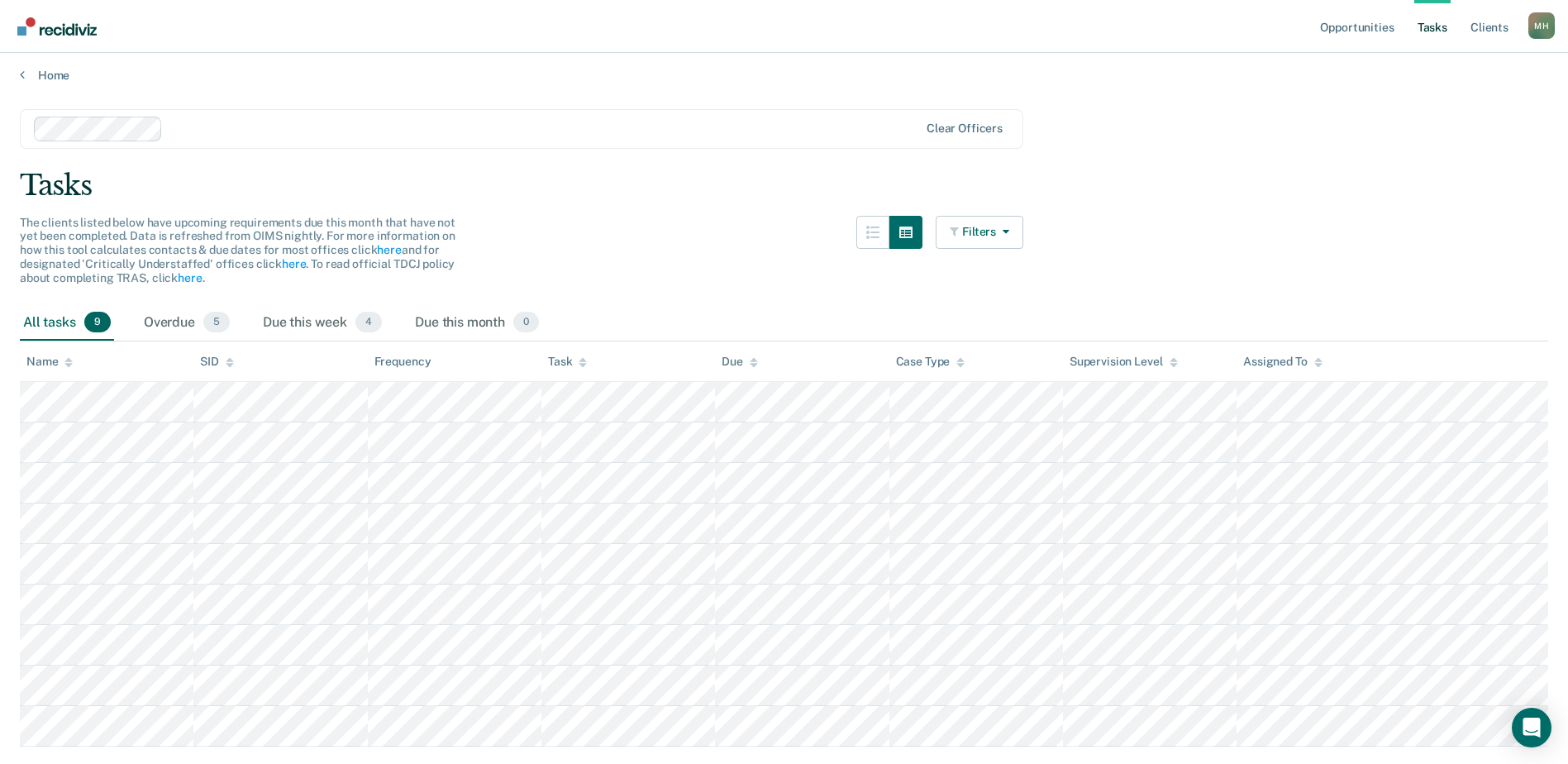
scroll to position [0, 0]
click at [54, 86] on link "Home" at bounding box center [784, 80] width 1528 height 15
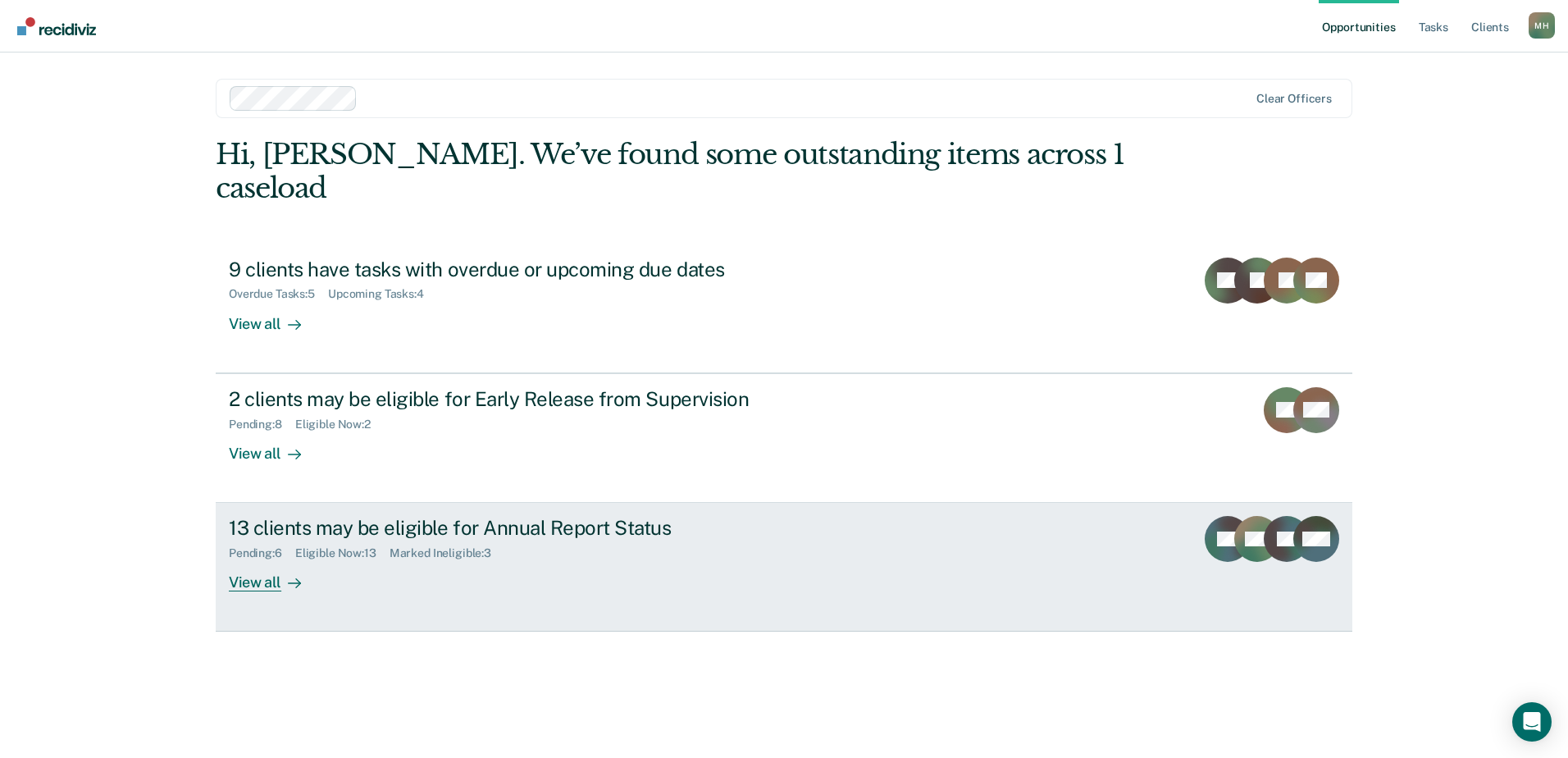
click at [440, 546] on div "Marked Ineligible : 3" at bounding box center [447, 553] width 115 height 14
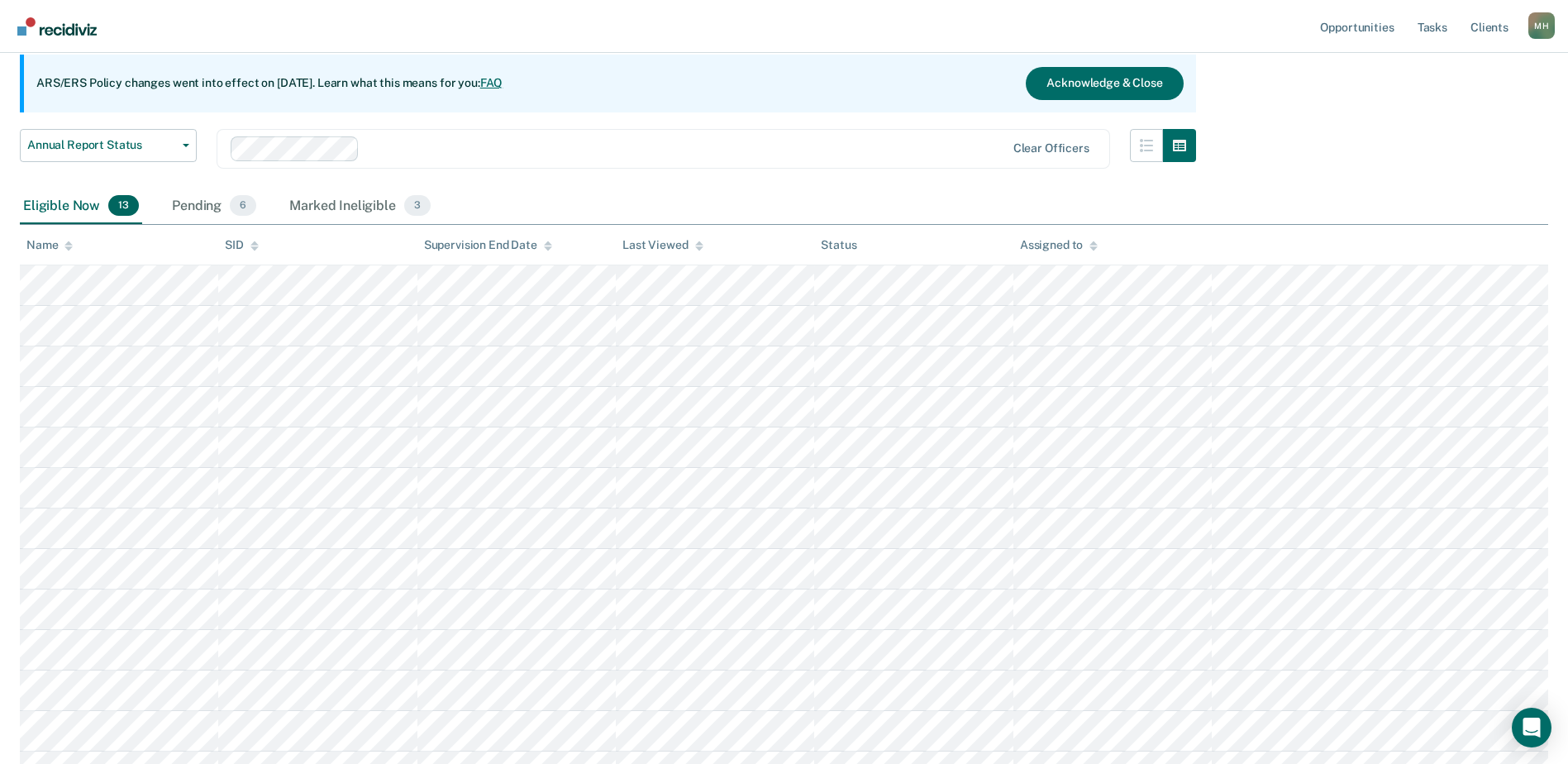
scroll to position [283, 0]
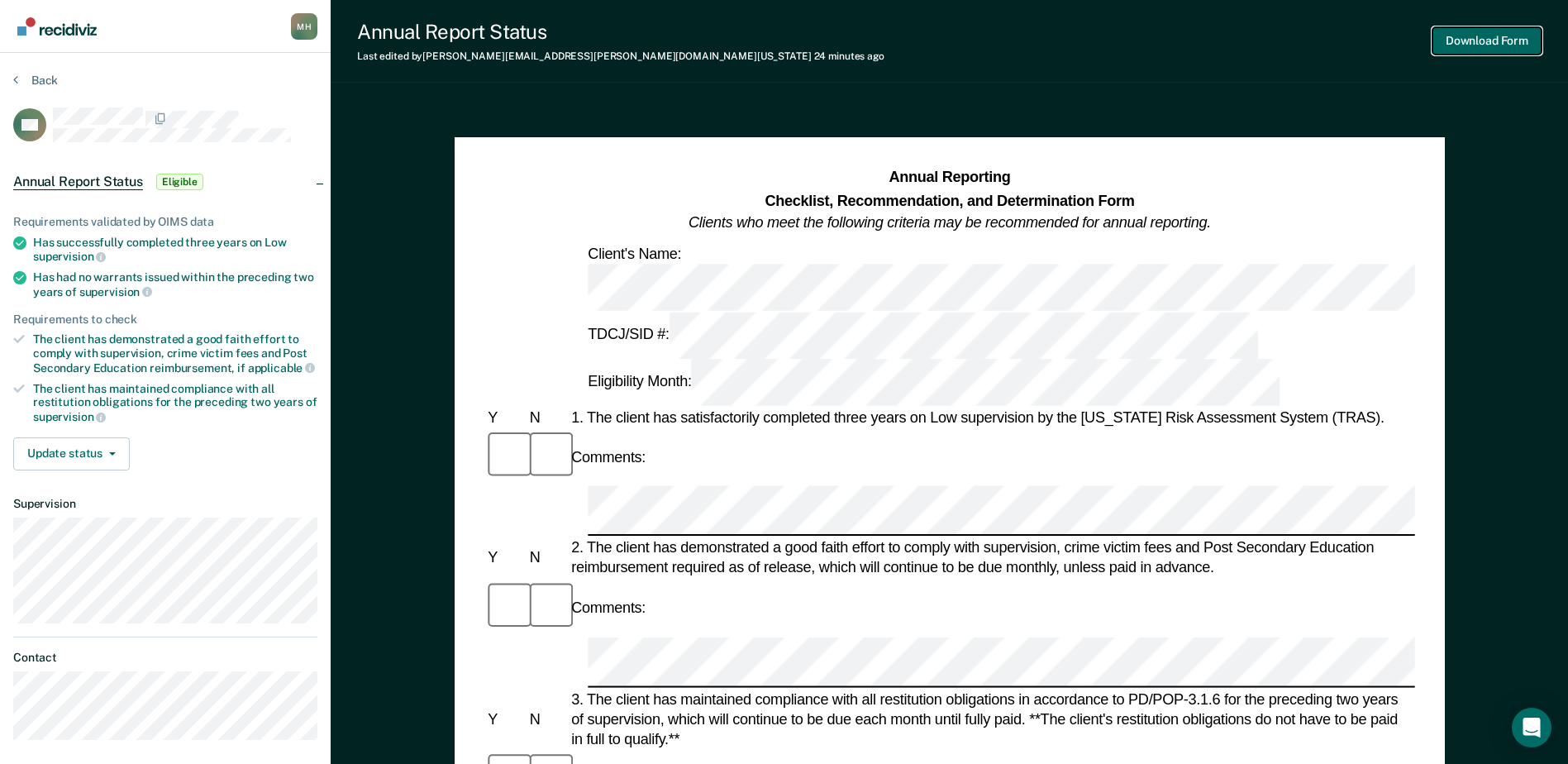
click at [1490, 49] on button "Download Form" at bounding box center [1487, 41] width 110 height 28
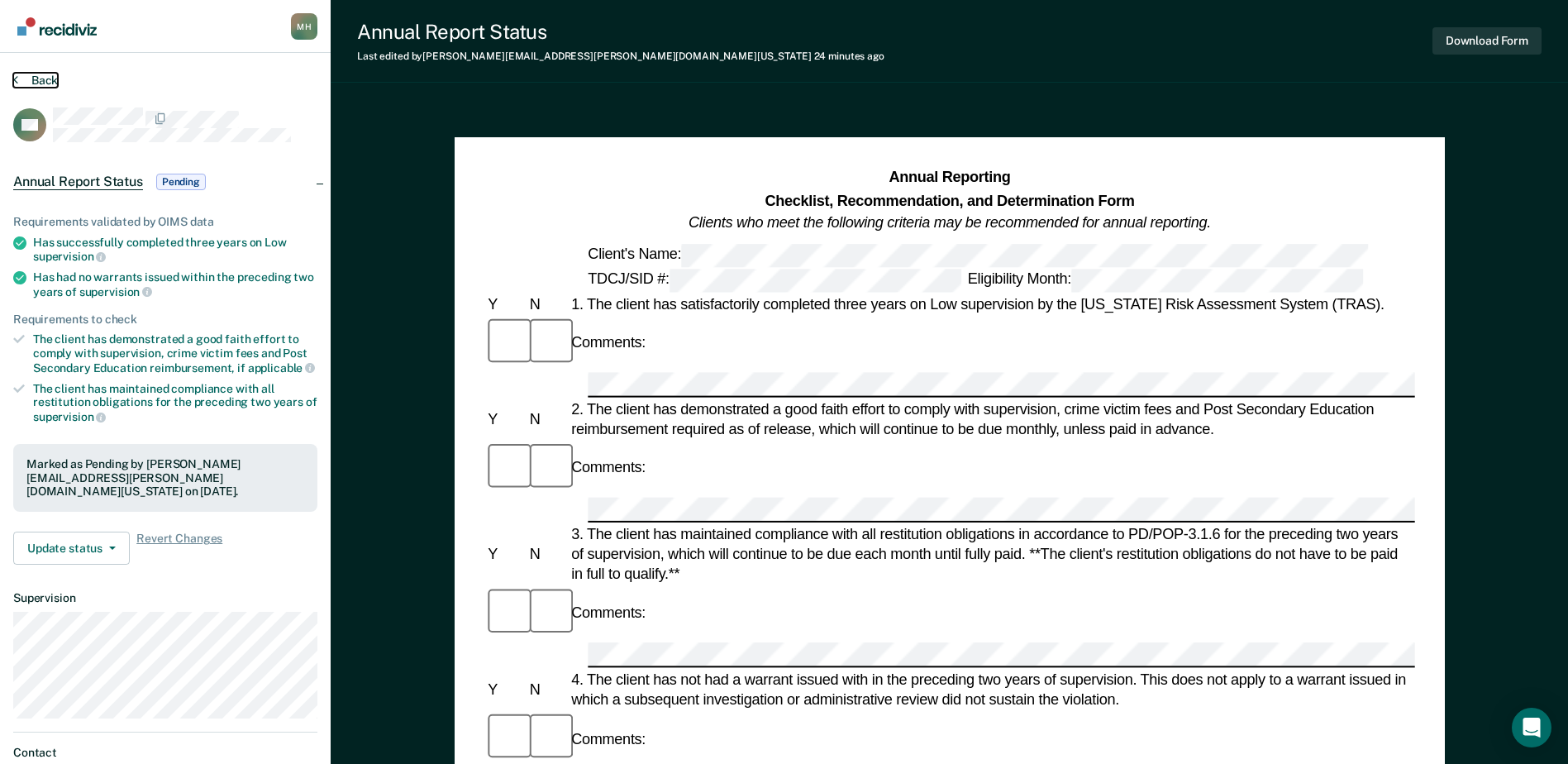
click at [40, 85] on button "Back" at bounding box center [35, 80] width 45 height 15
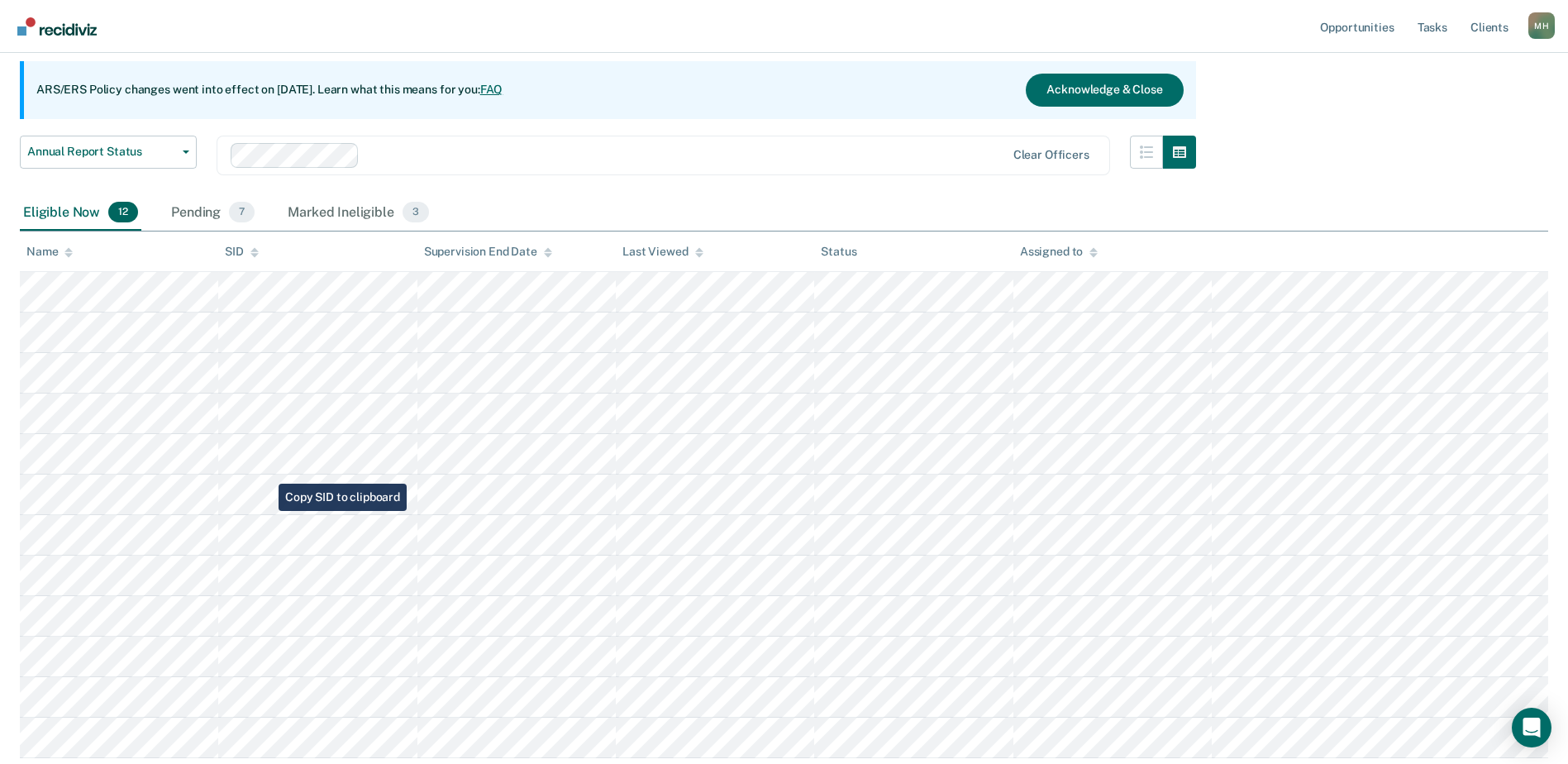
scroll to position [242, 0]
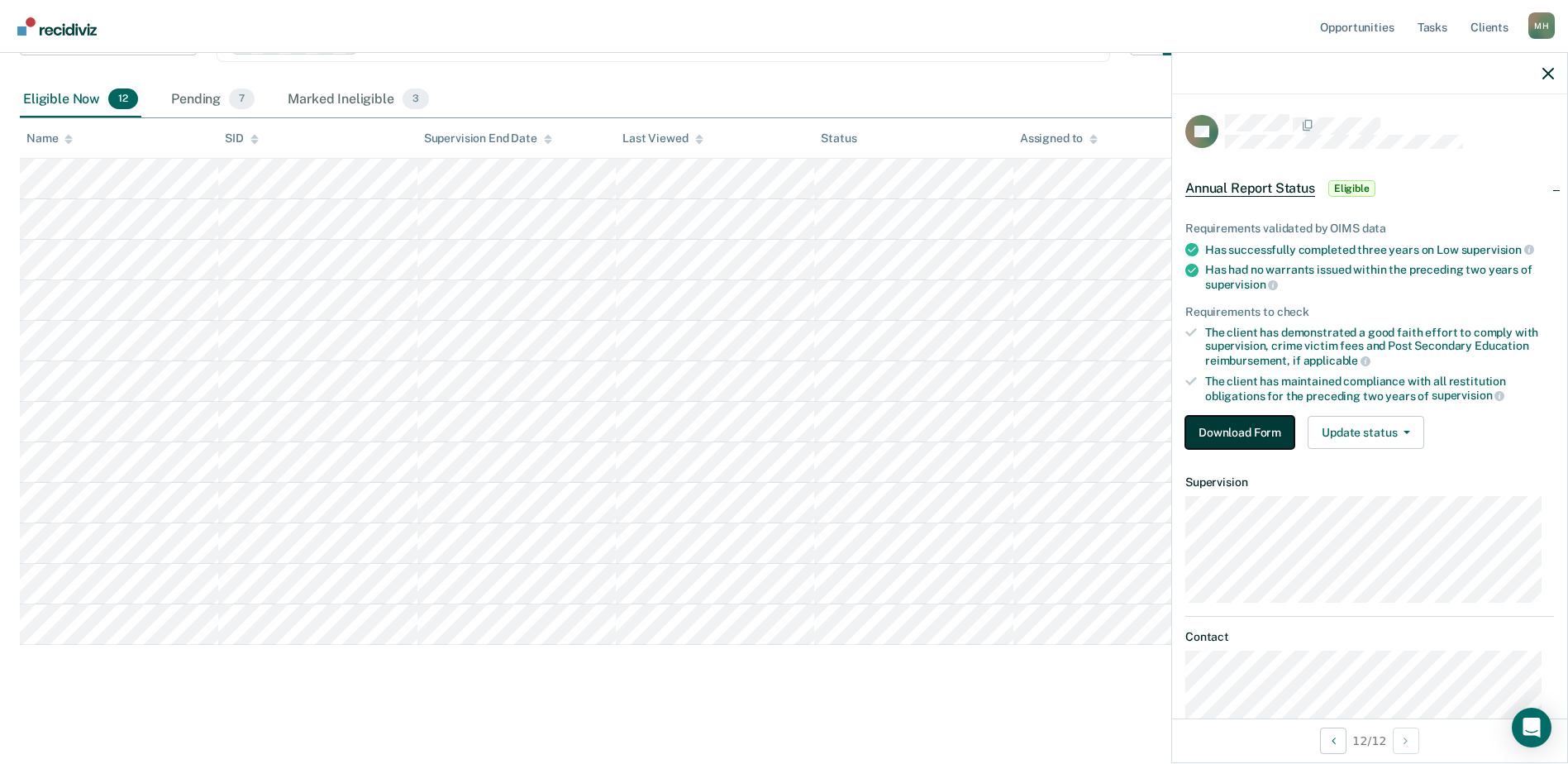
click at [1245, 442] on button "Download Form" at bounding box center [1239, 433] width 110 height 33
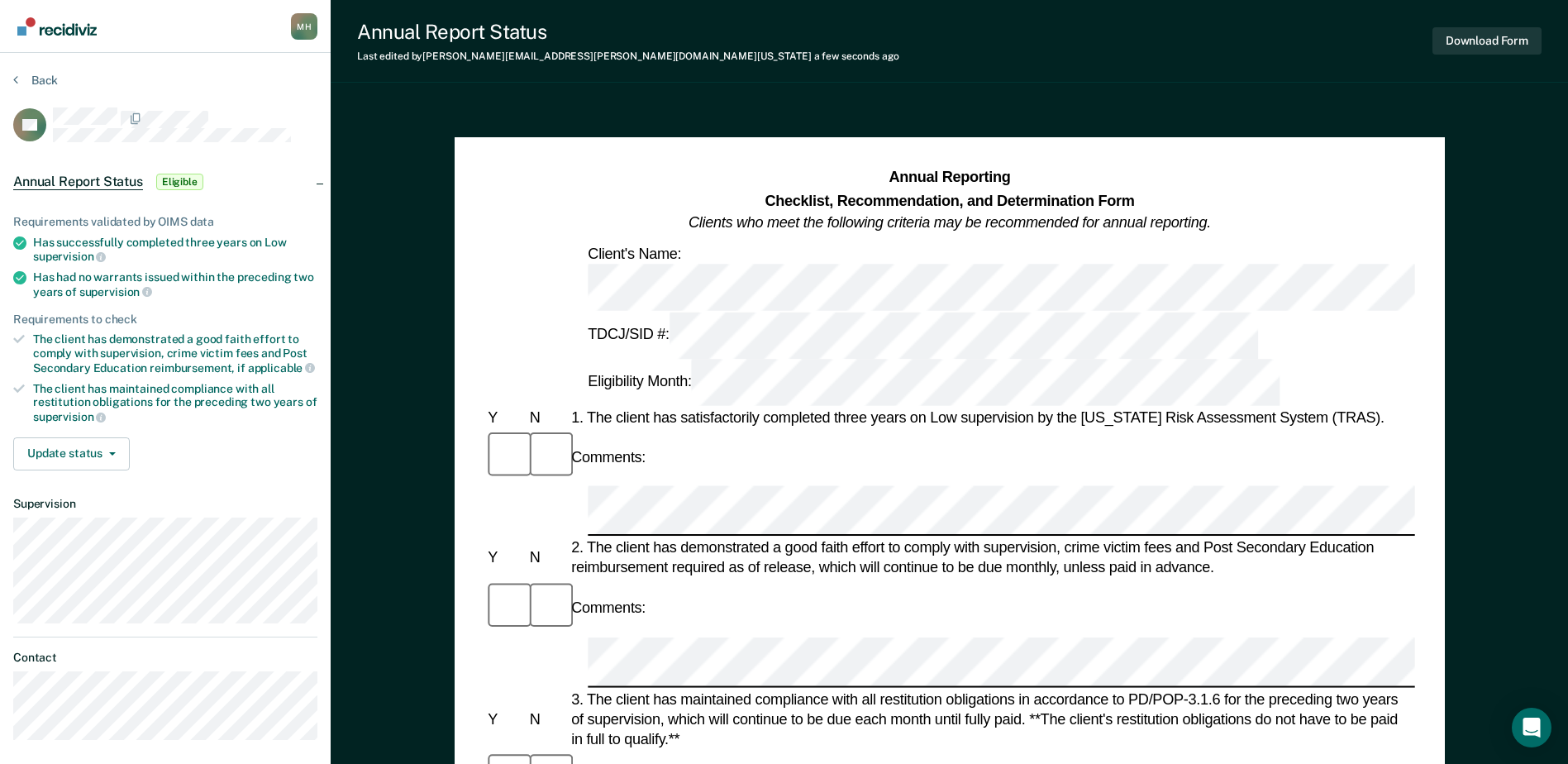
click at [1454, 37] on button "Download Form" at bounding box center [1487, 41] width 110 height 28
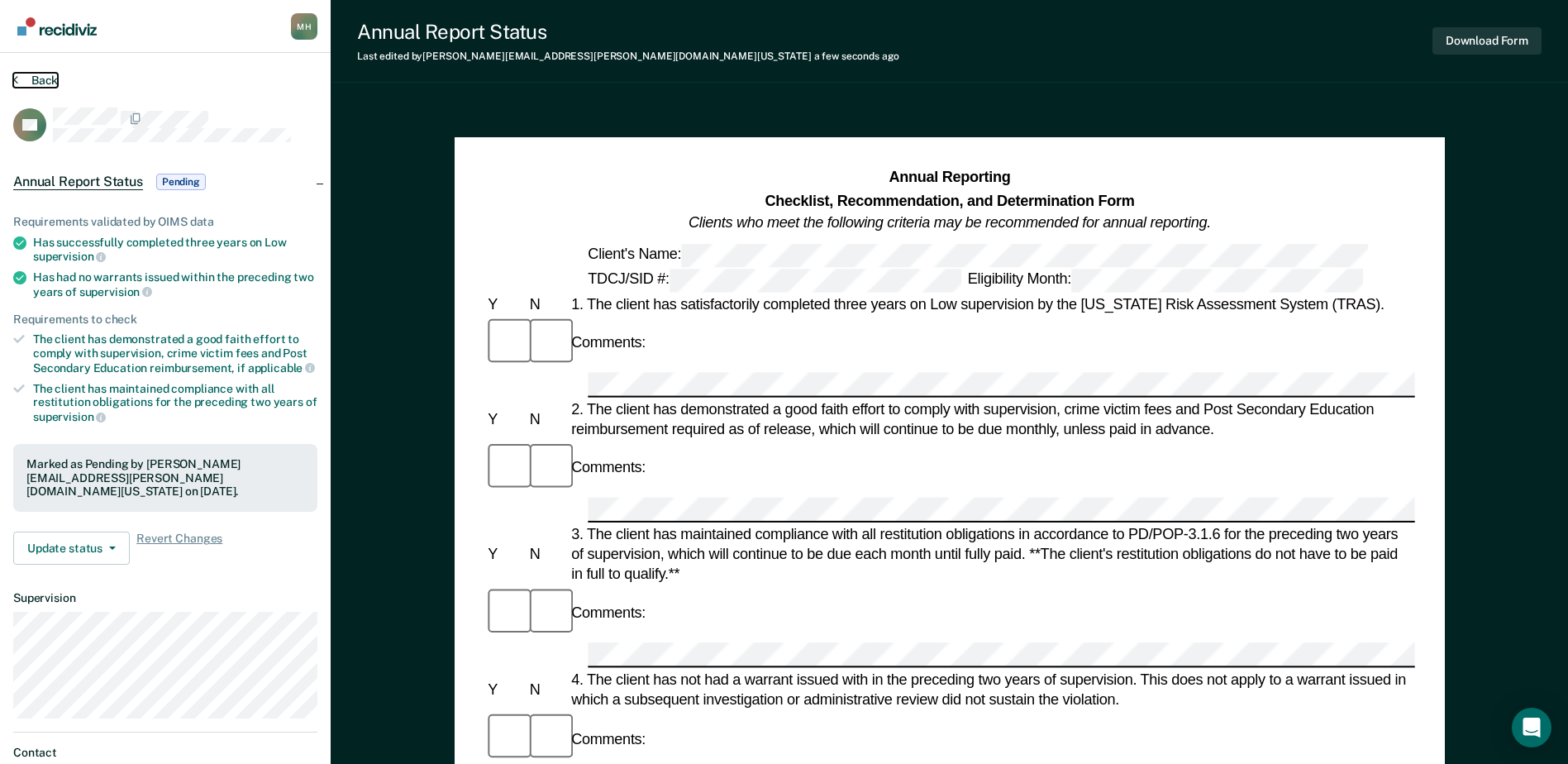
click at [32, 79] on button "Back" at bounding box center [35, 80] width 45 height 15
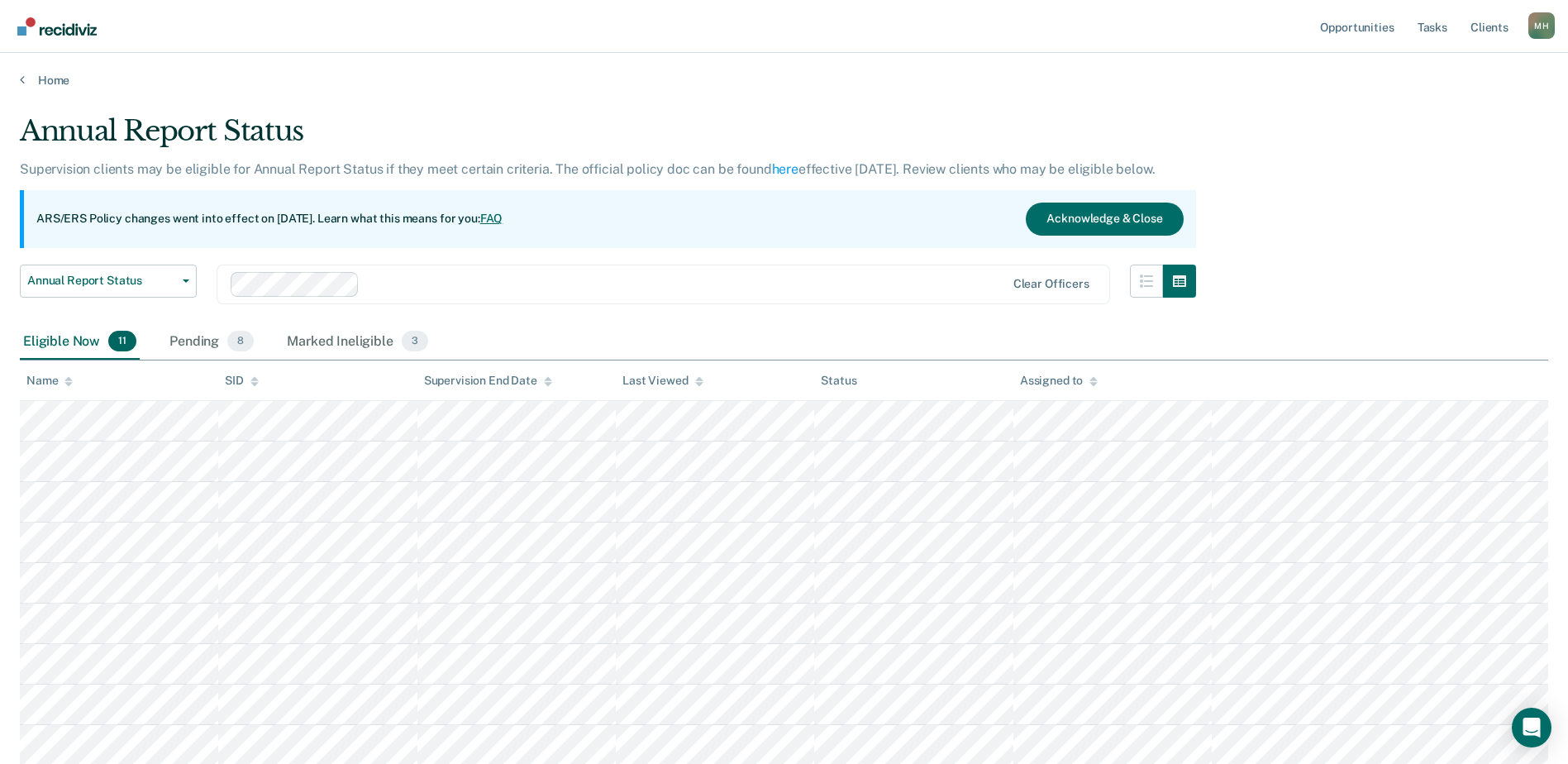
scroll to position [202, 0]
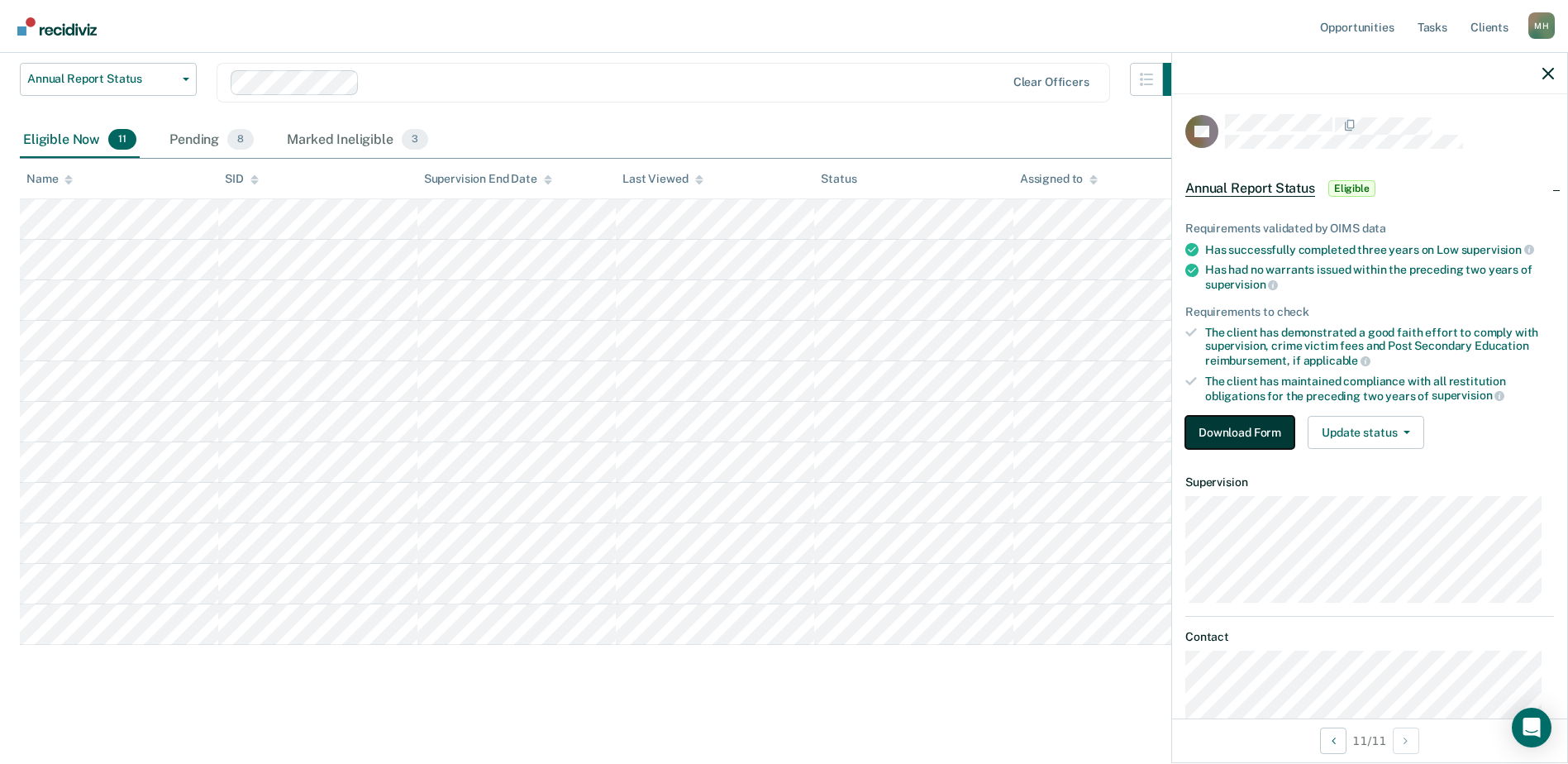
click at [1258, 428] on button "Download Form" at bounding box center [1239, 433] width 110 height 33
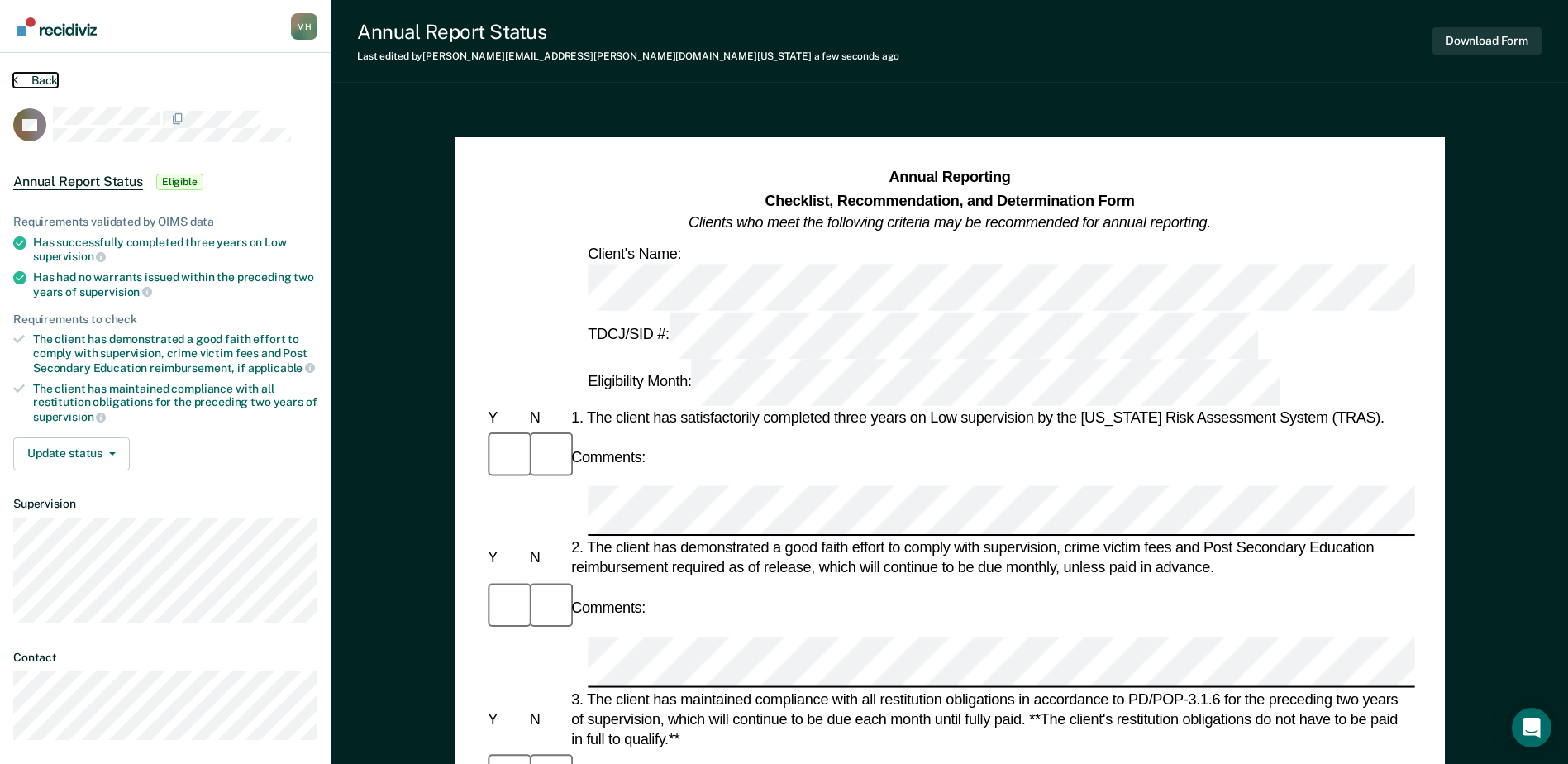
click at [49, 80] on button "Back" at bounding box center [35, 80] width 45 height 15
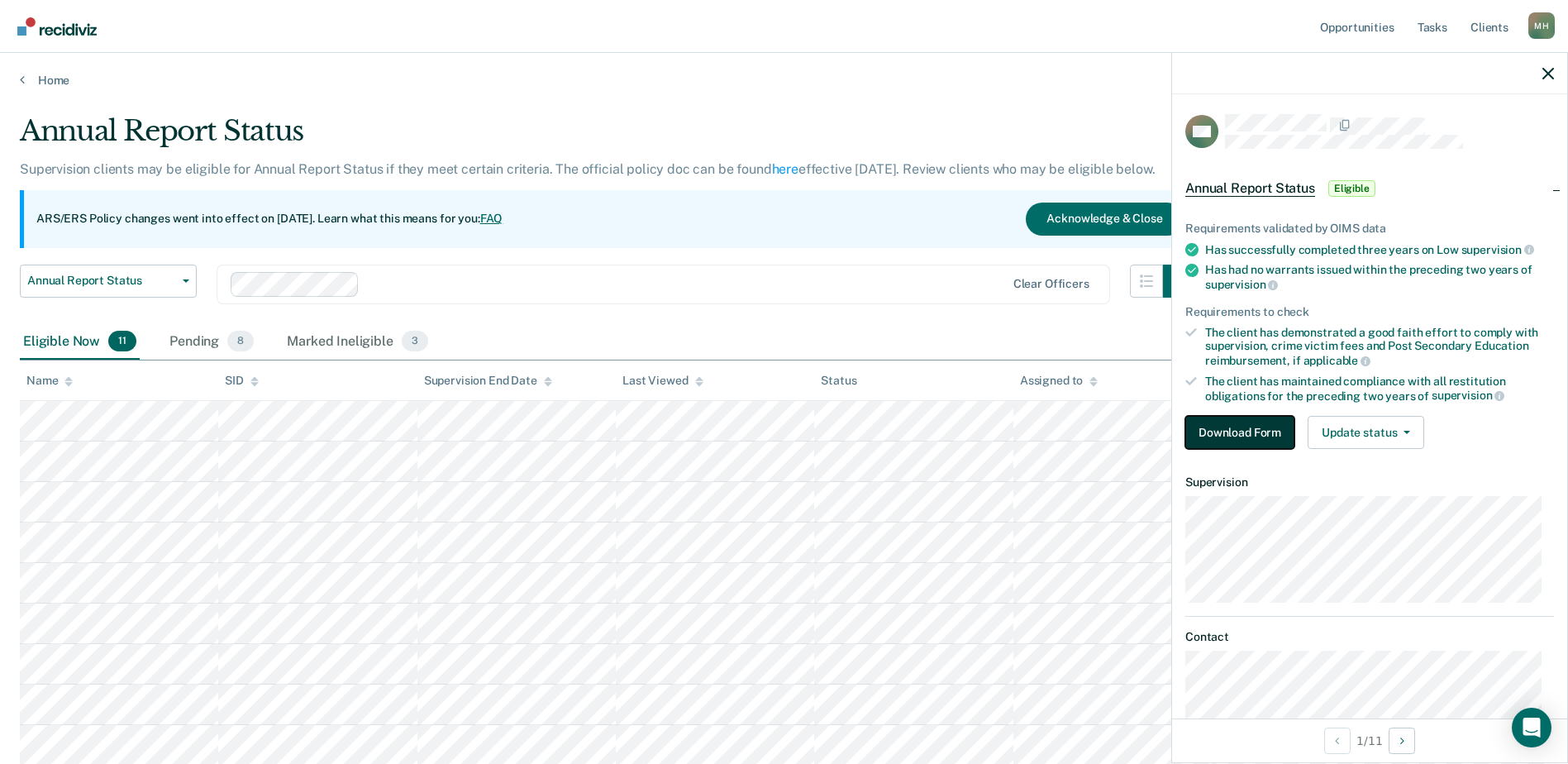
click at [1268, 436] on button "Download Form" at bounding box center [1239, 433] width 110 height 33
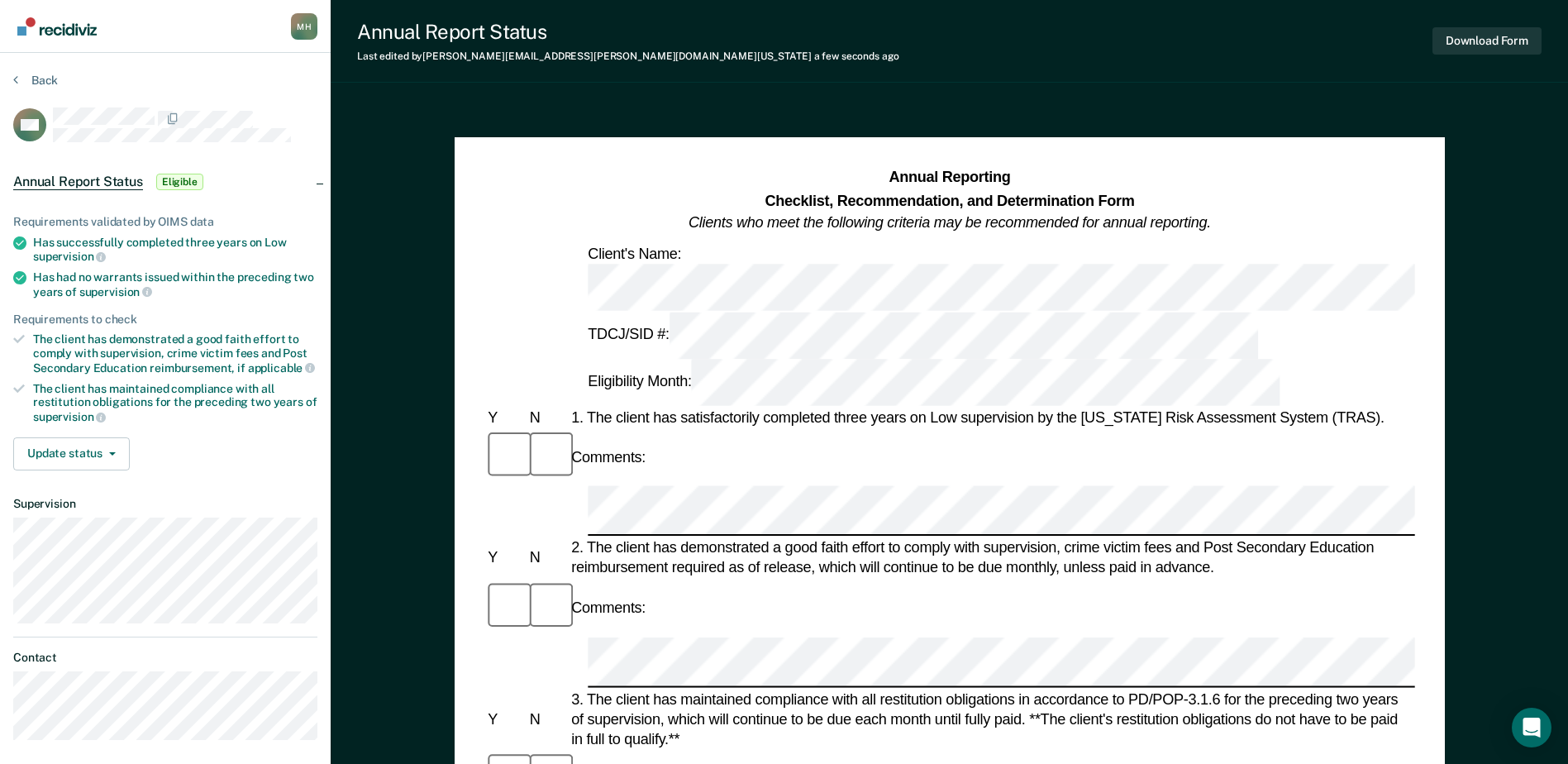
click at [654, 581] on div "Comments:" at bounding box center [949, 608] width 929 height 55
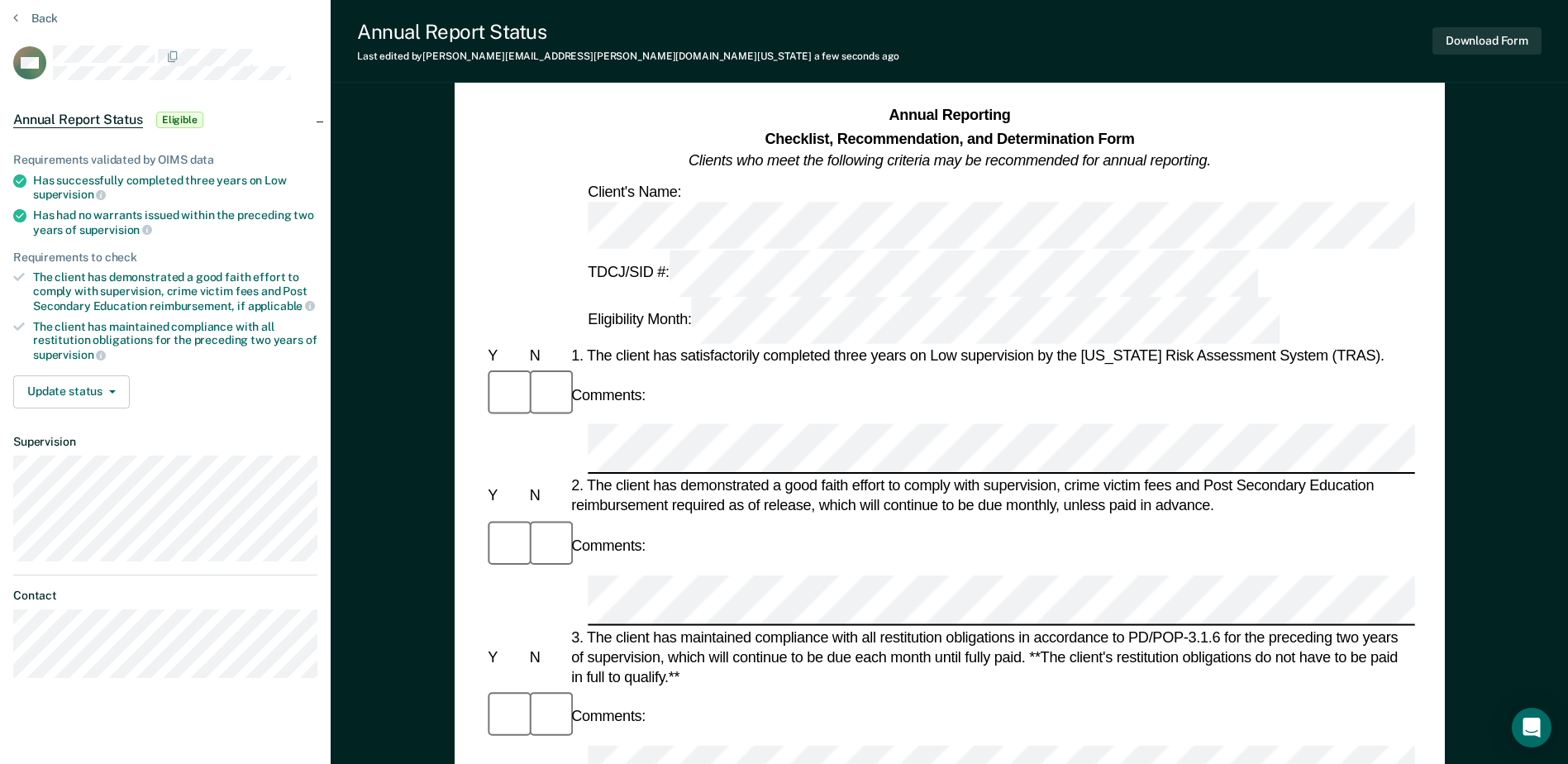
scroll to position [166, 0]
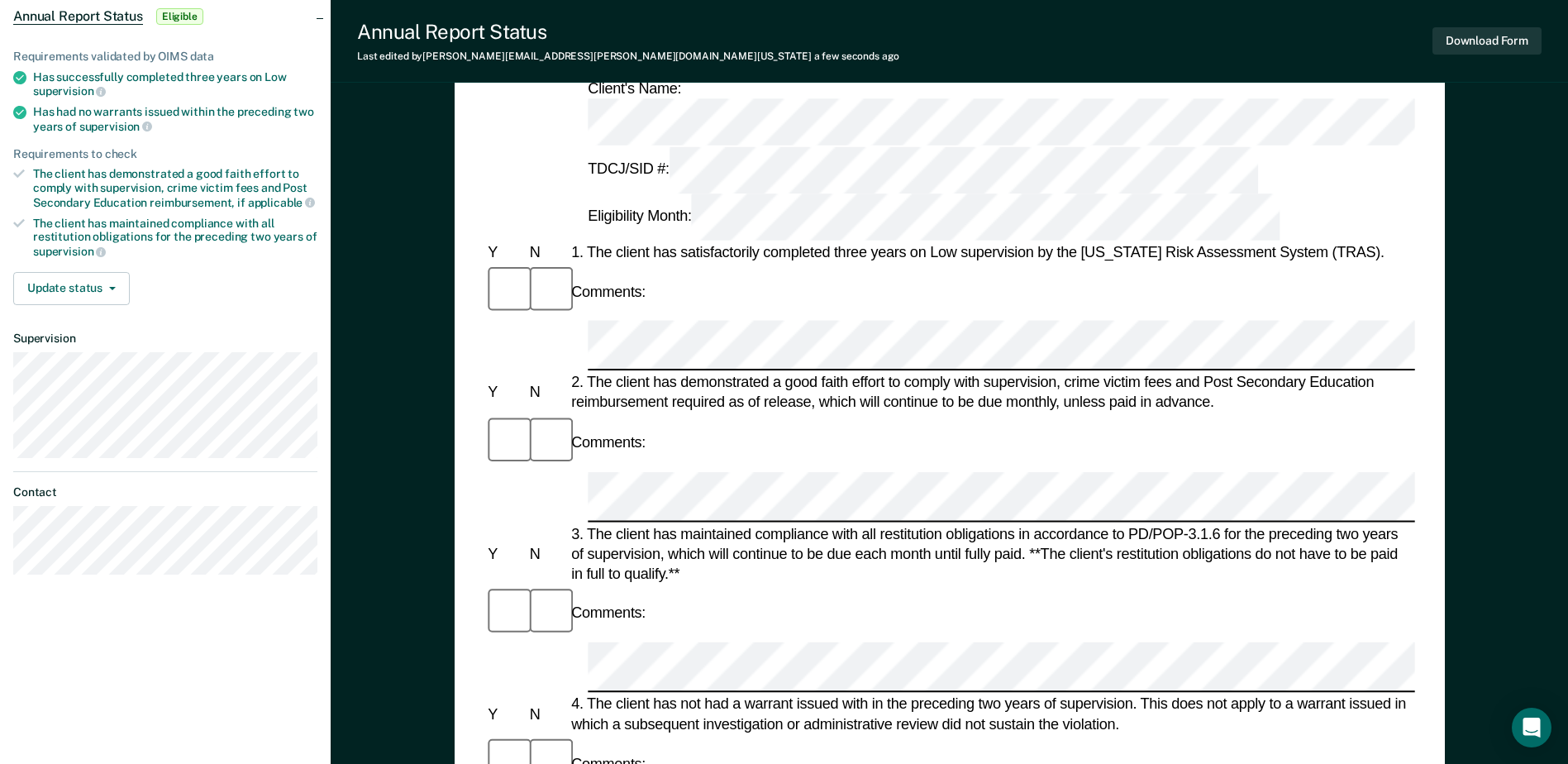
click at [720, 735] on div "Comments:" at bounding box center [949, 763] width 929 height 55
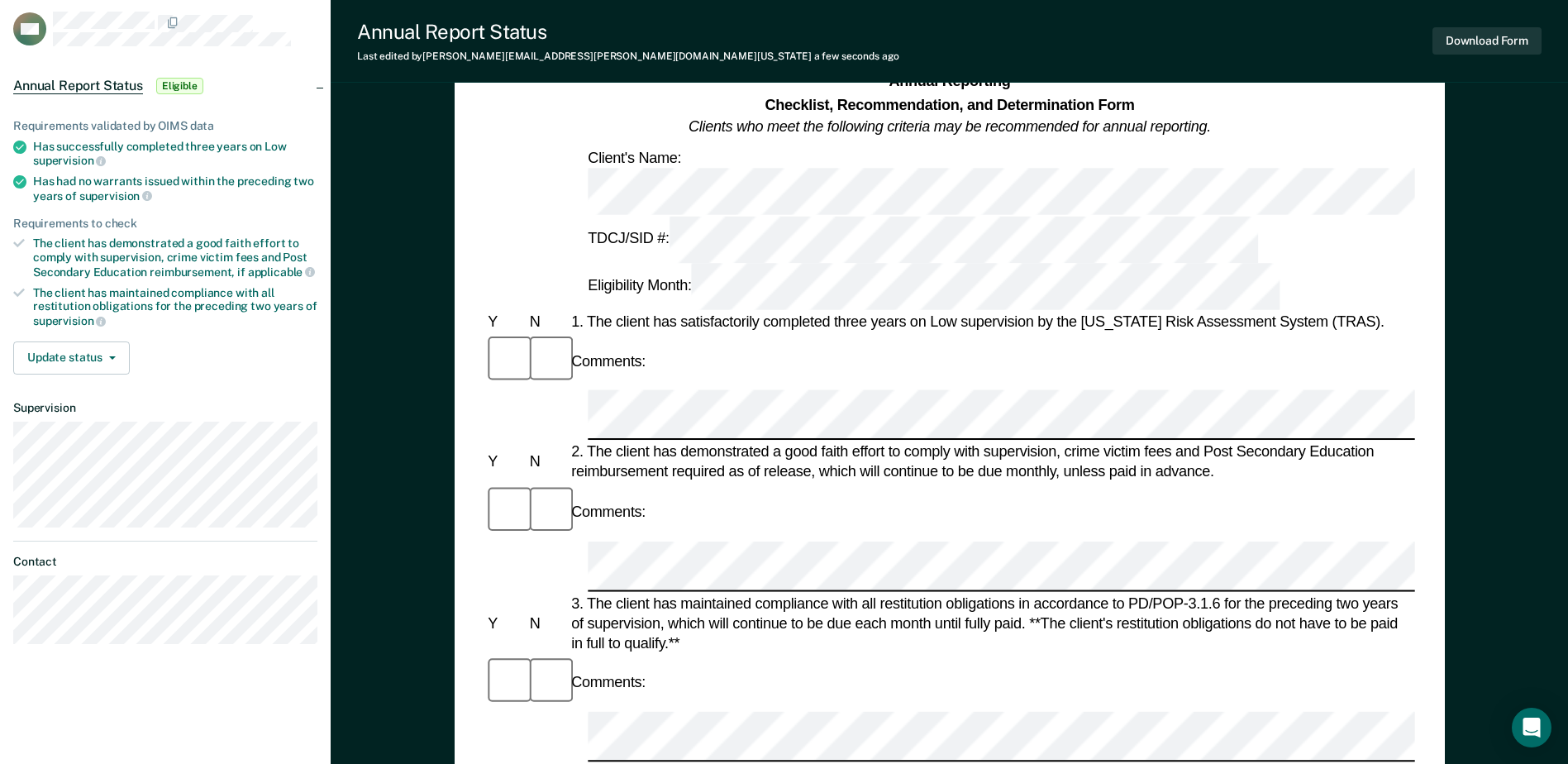
scroll to position [0, 0]
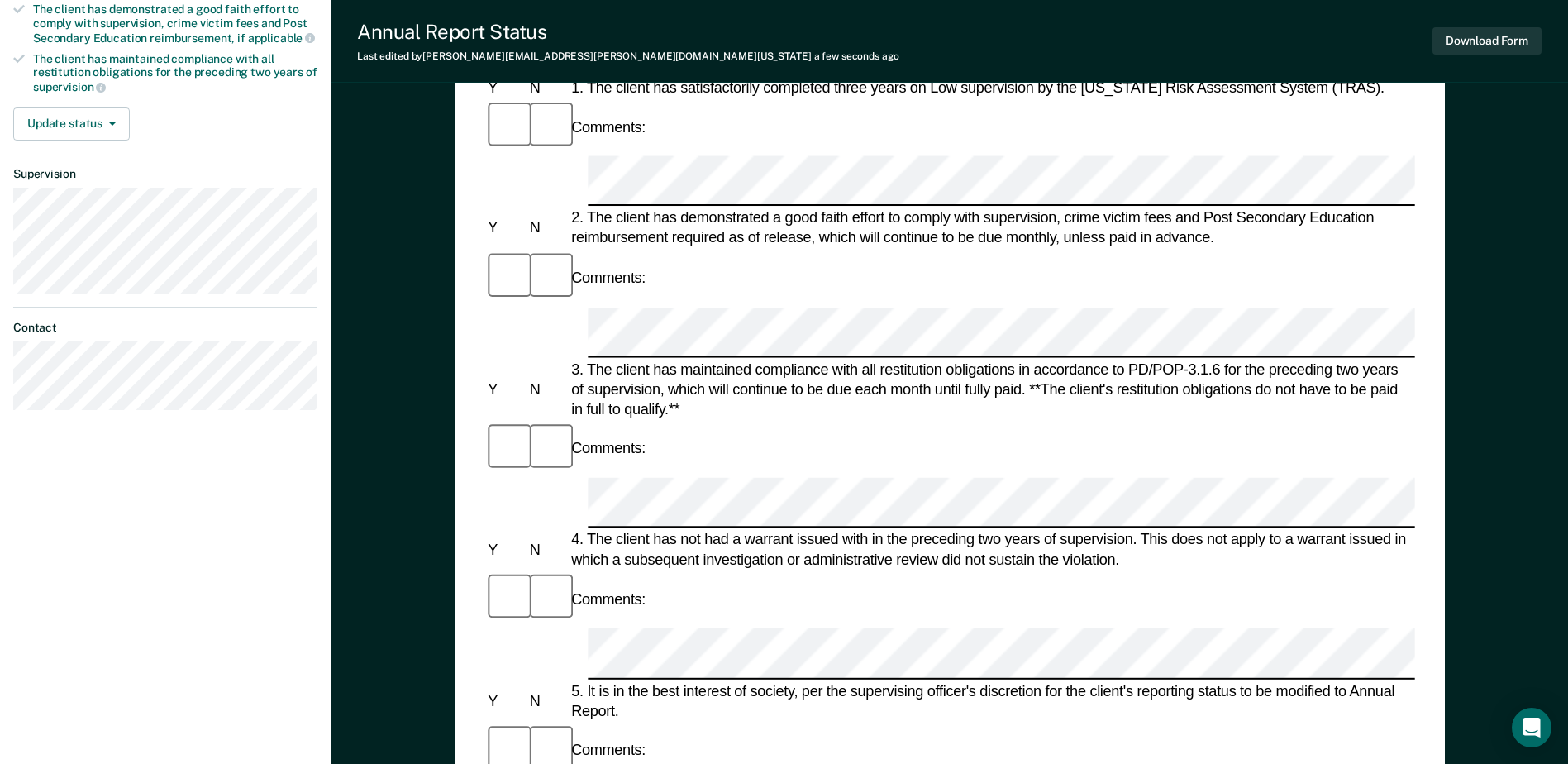
scroll to position [330, 0]
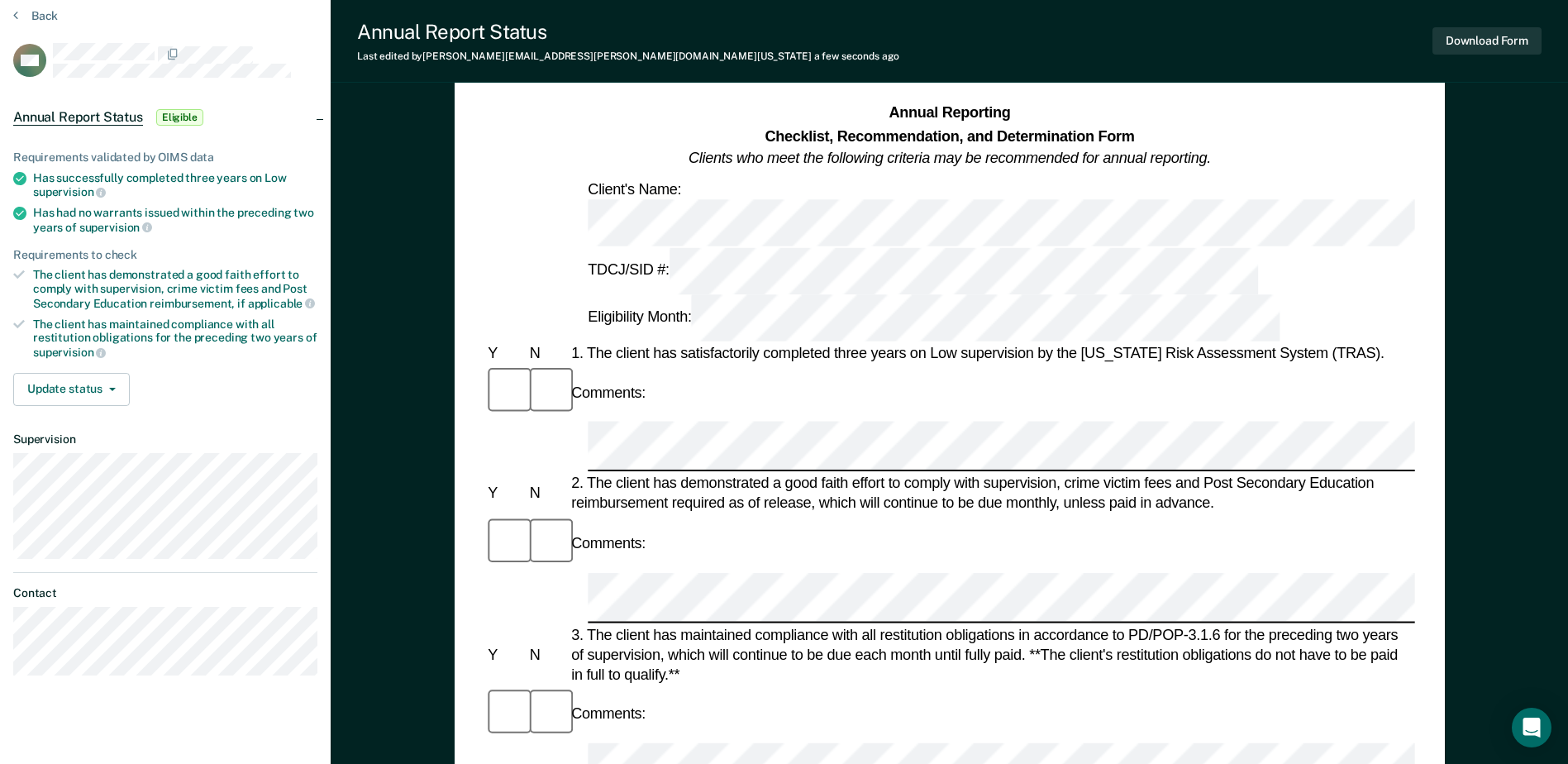
scroll to position [0, 0]
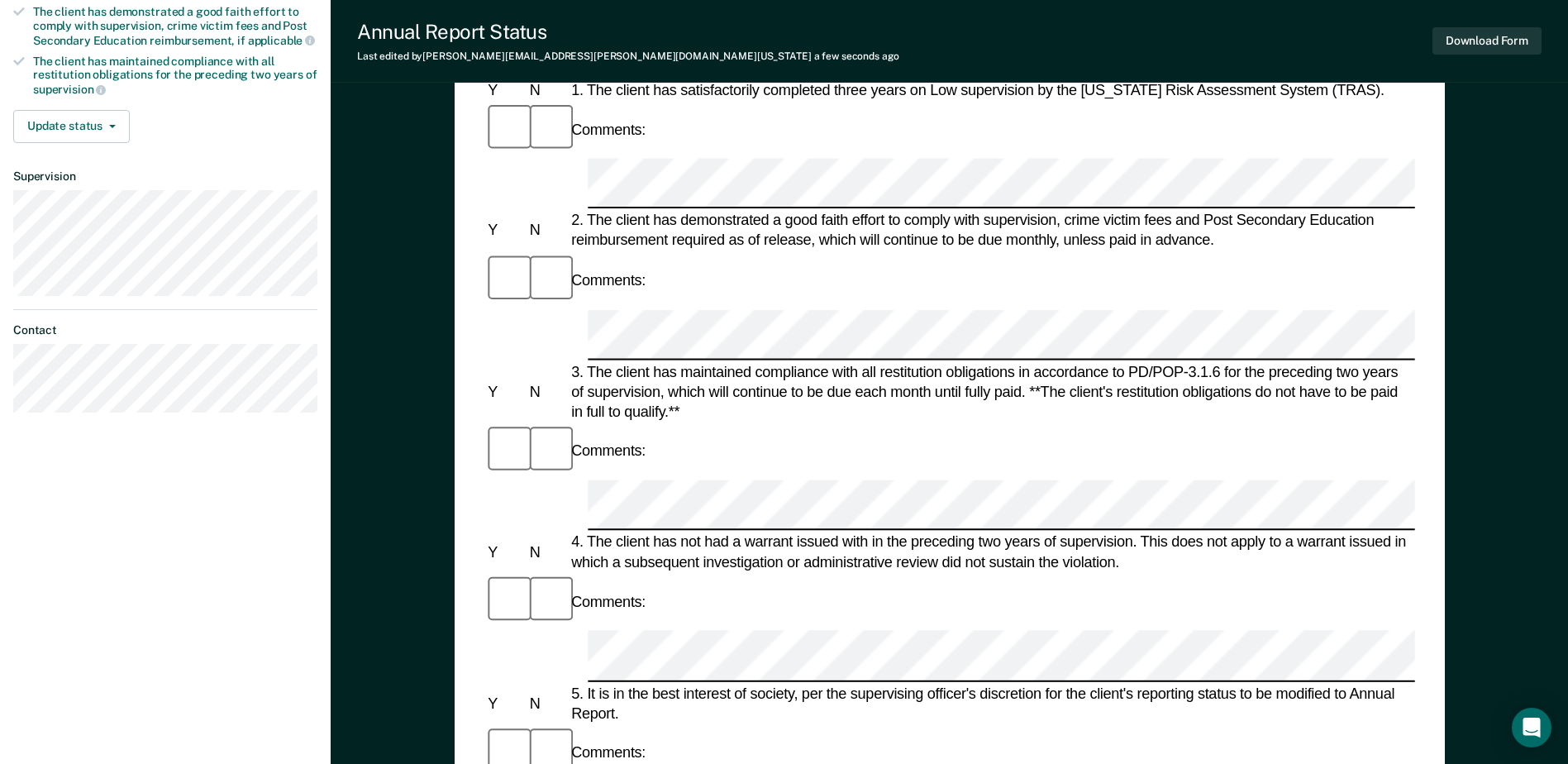
scroll to position [330, 0]
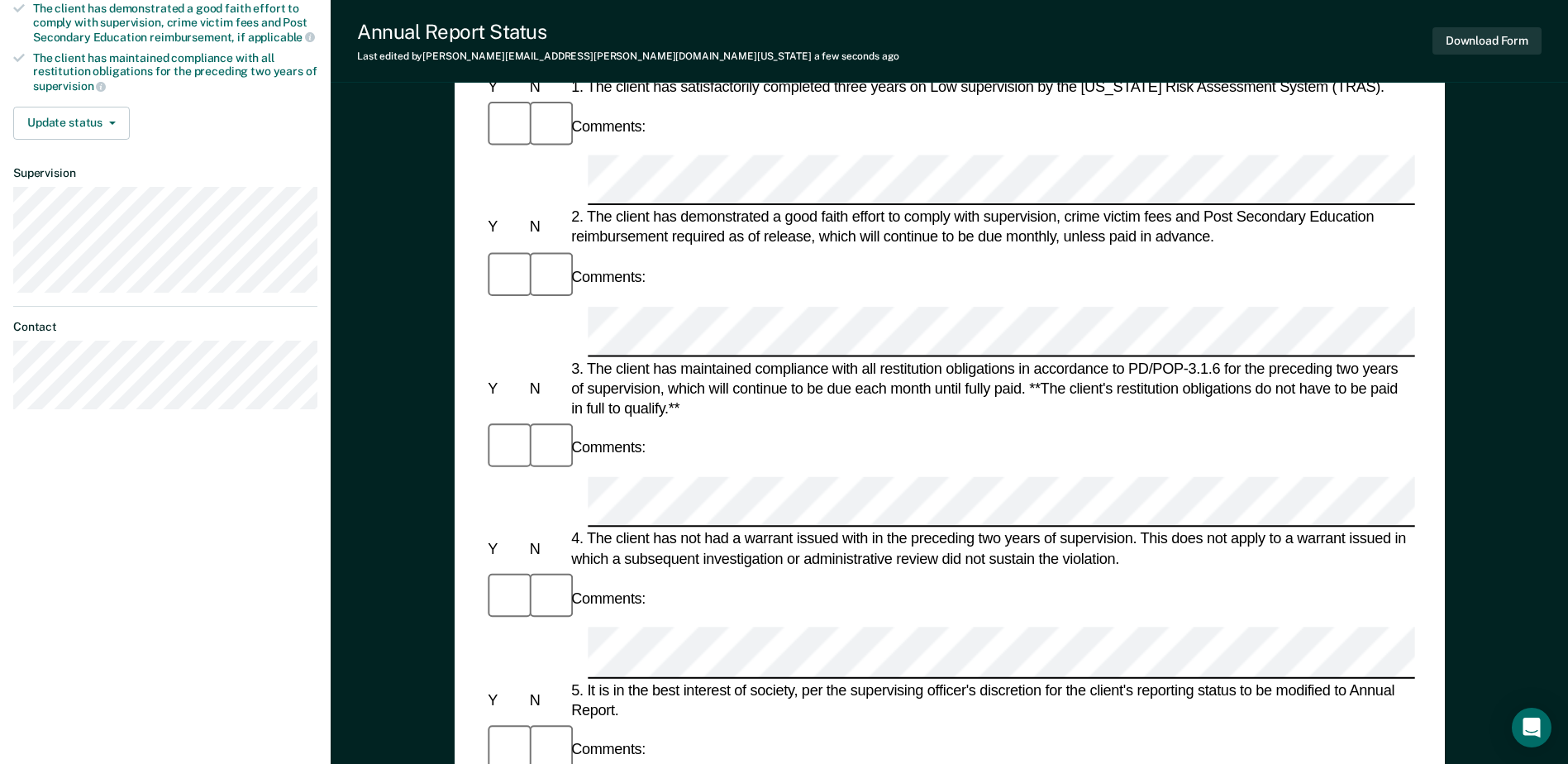
click at [759, 722] on div "Comments:" at bounding box center [949, 749] width 929 height 55
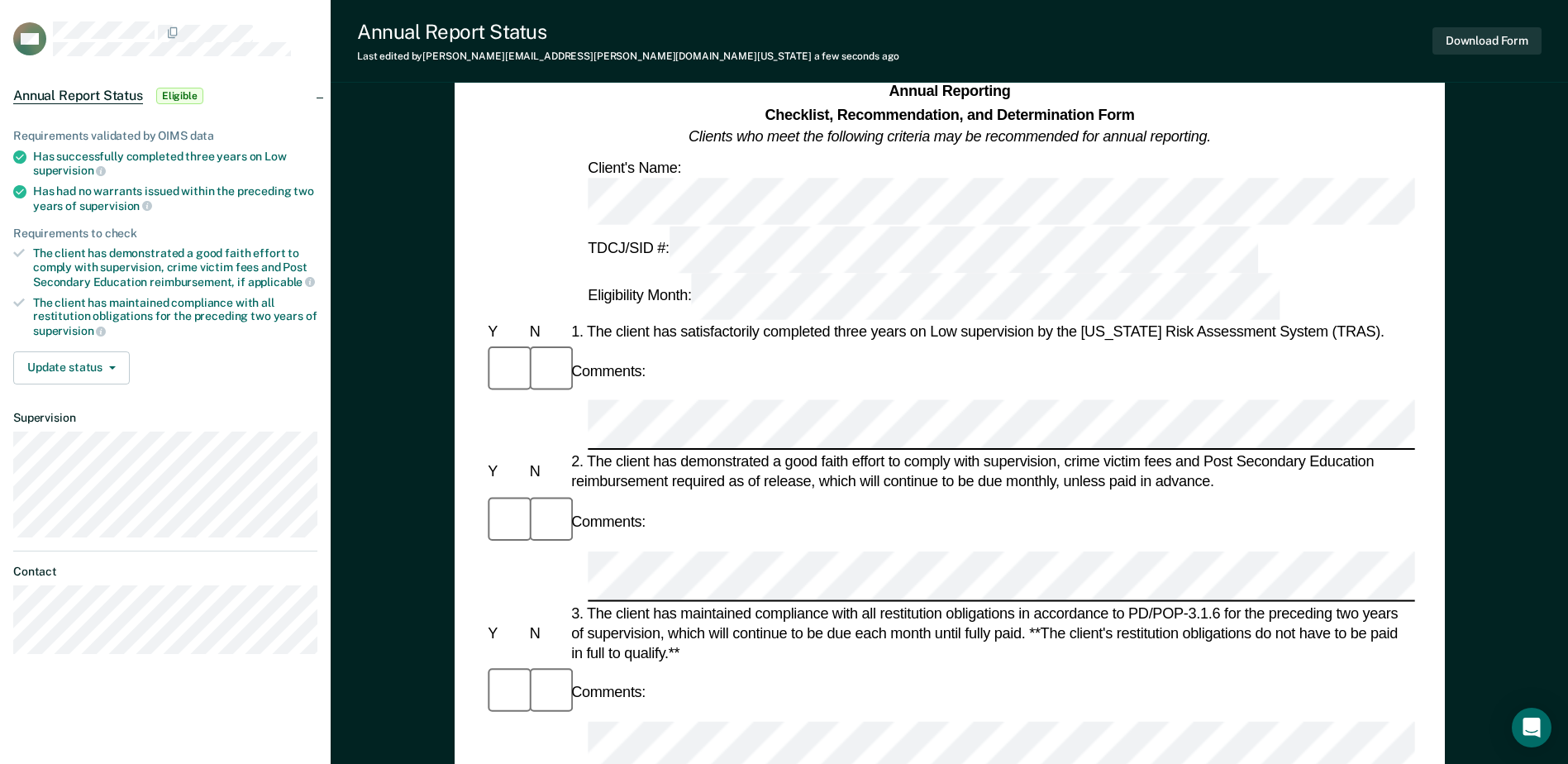
scroll to position [83, 0]
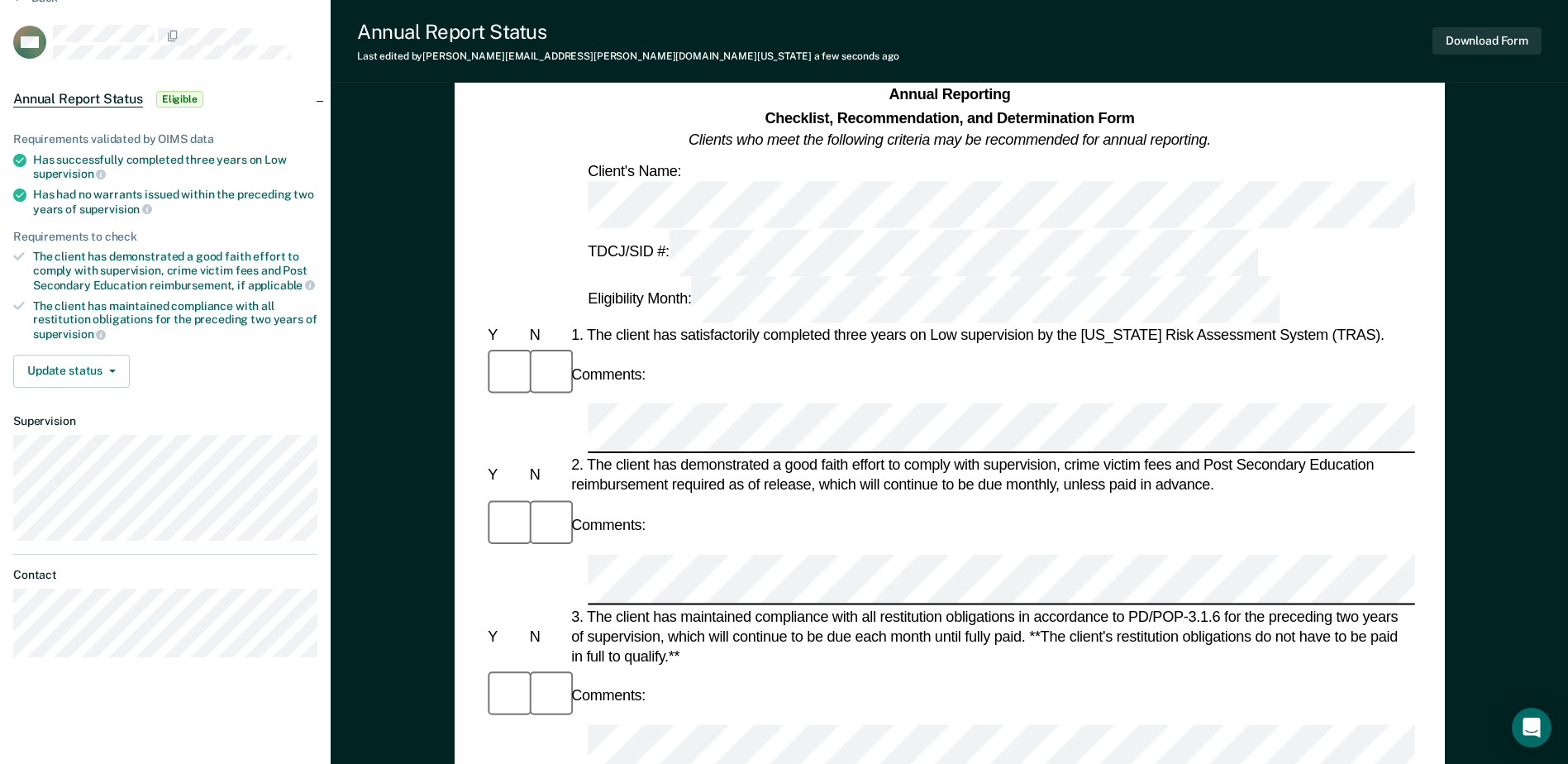
drag, startPoint x: 641, startPoint y: 525, endPoint x: 670, endPoint y: 526, distance: 29.0
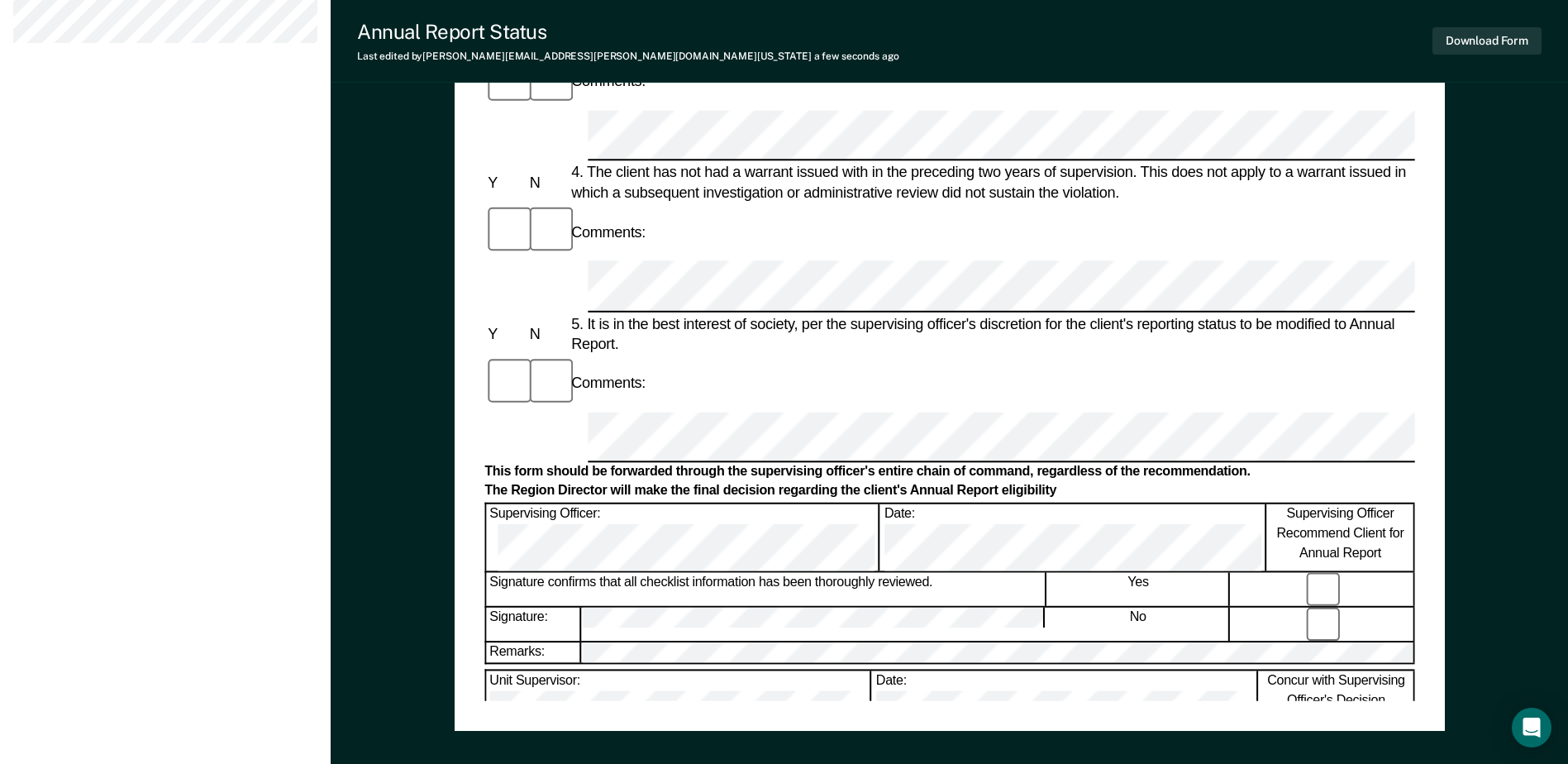
scroll to position [545, 0]
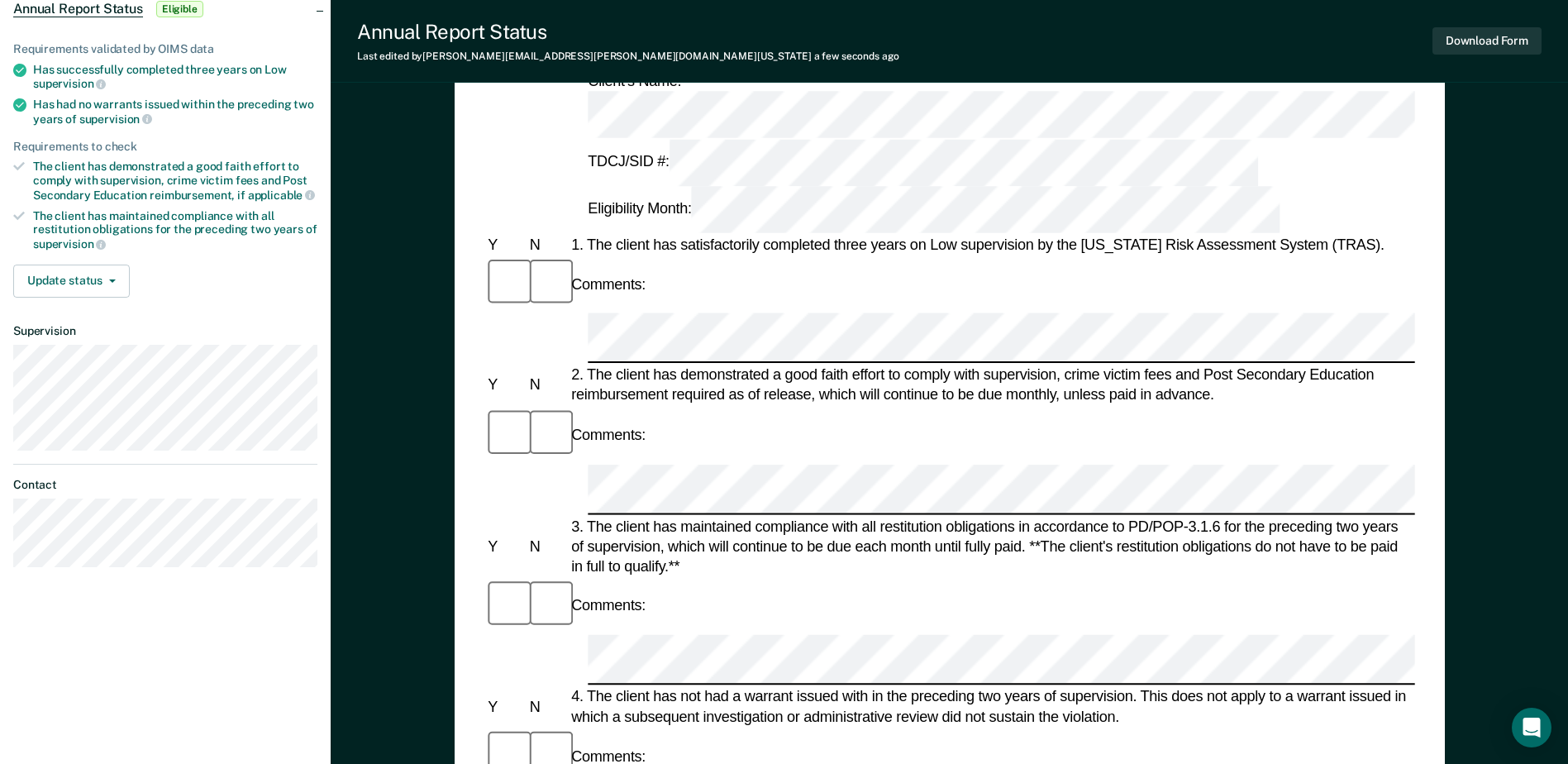
scroll to position [0, 0]
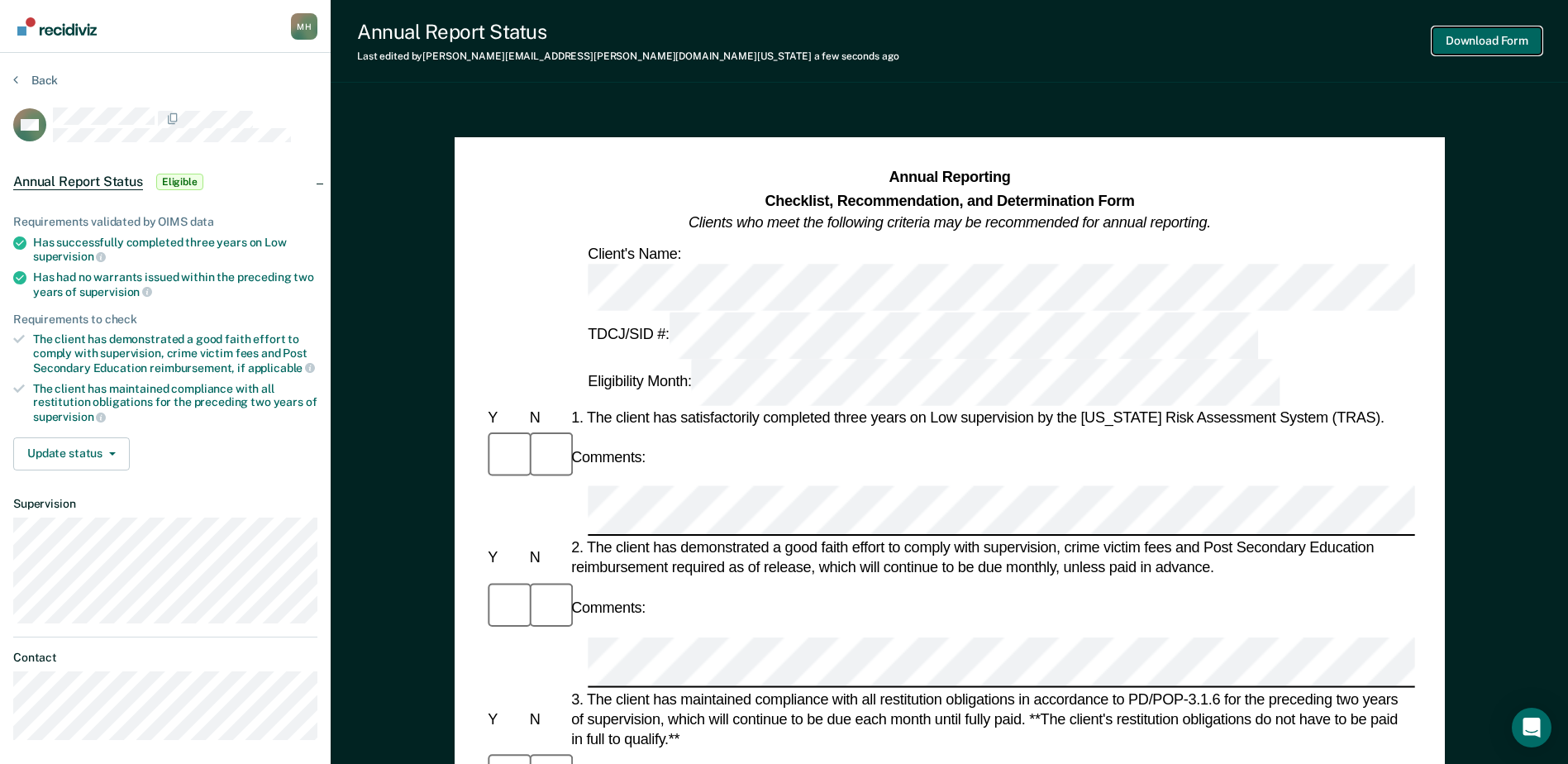
click at [1462, 45] on button "Download Form" at bounding box center [1487, 41] width 110 height 28
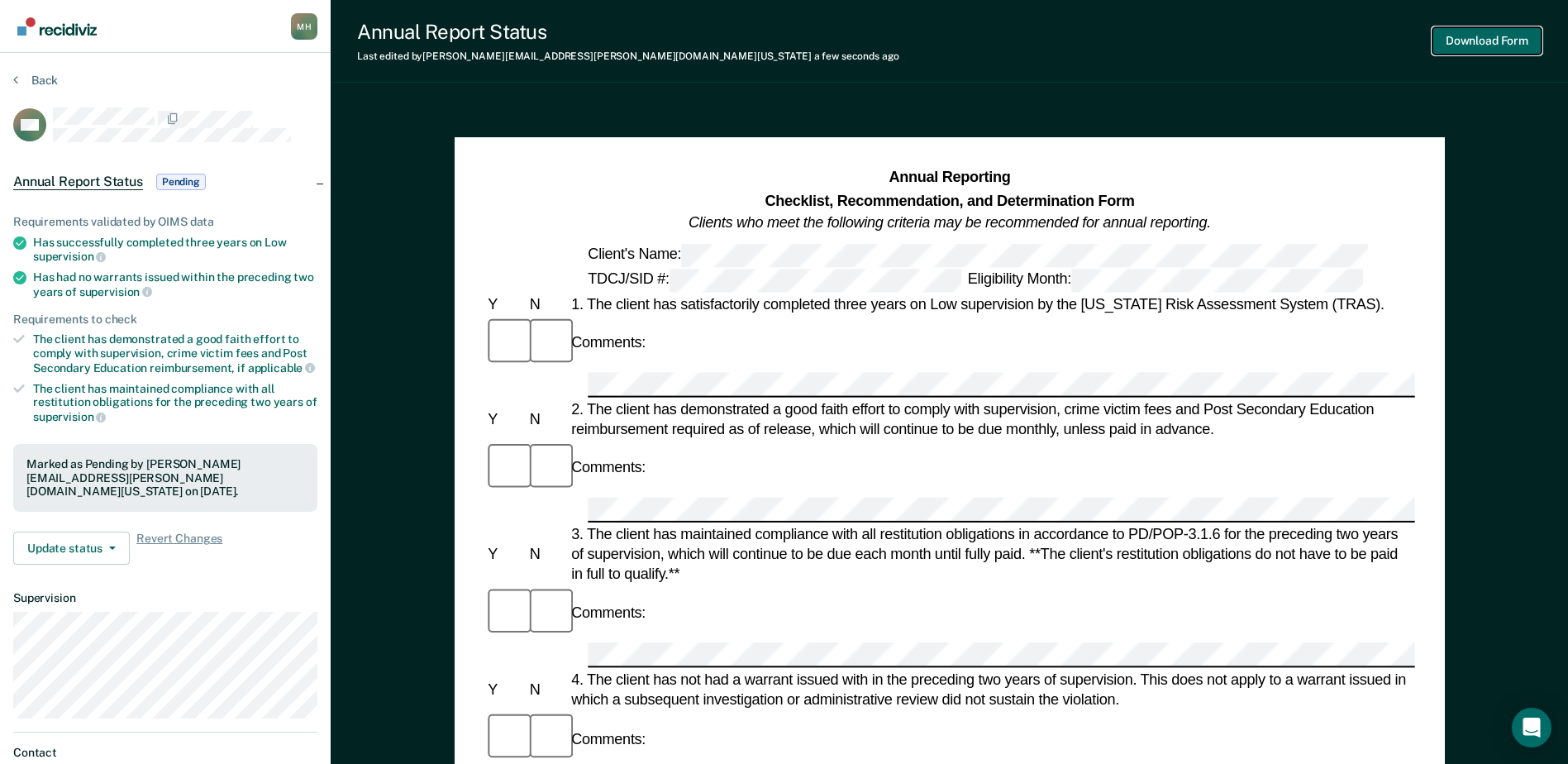
click at [1499, 32] on button "Download Form" at bounding box center [1487, 41] width 110 height 28
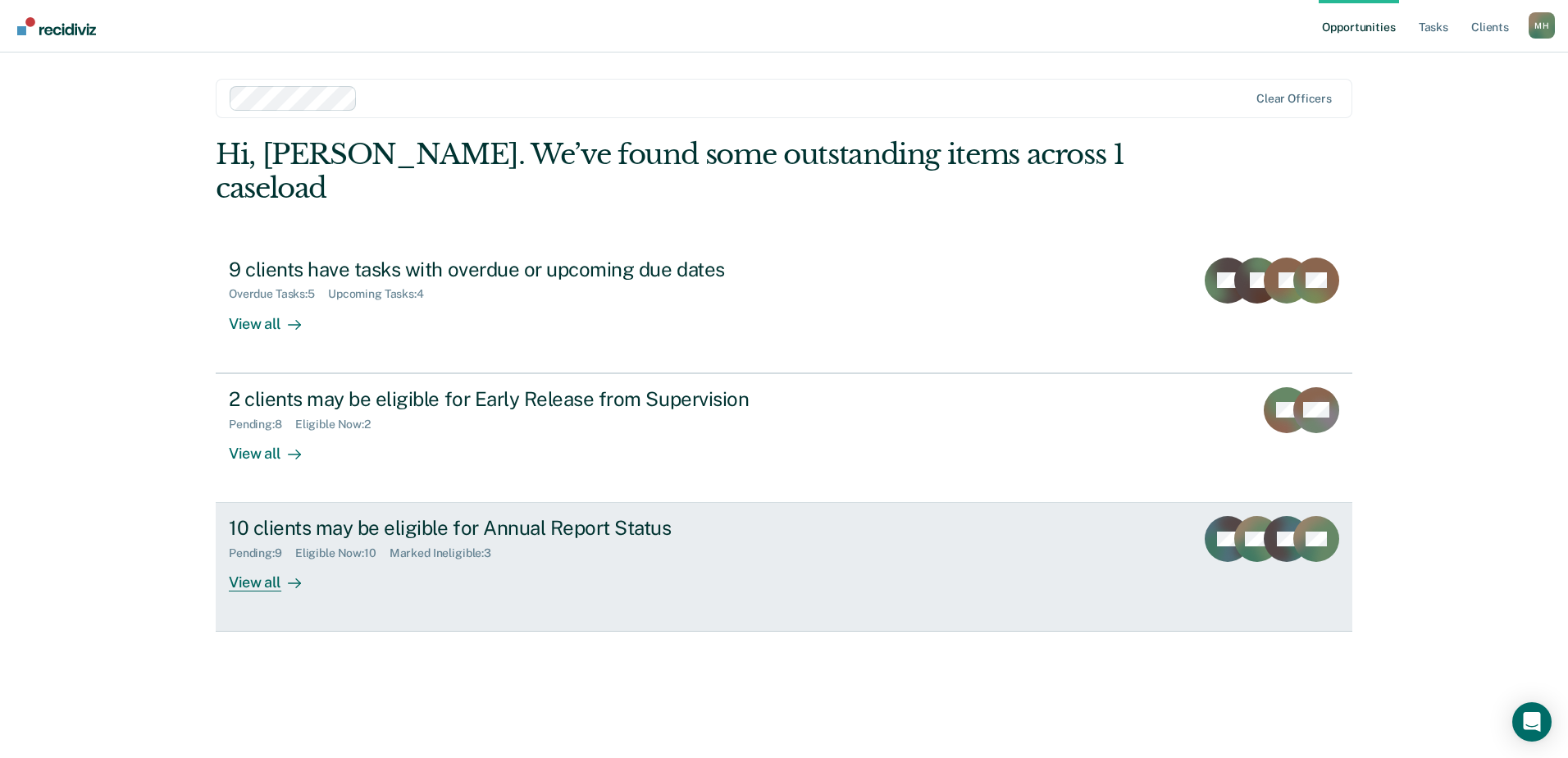
click at [491, 516] on div "10 clients may be eligible for Annual Report Status" at bounding box center [517, 528] width 576 height 24
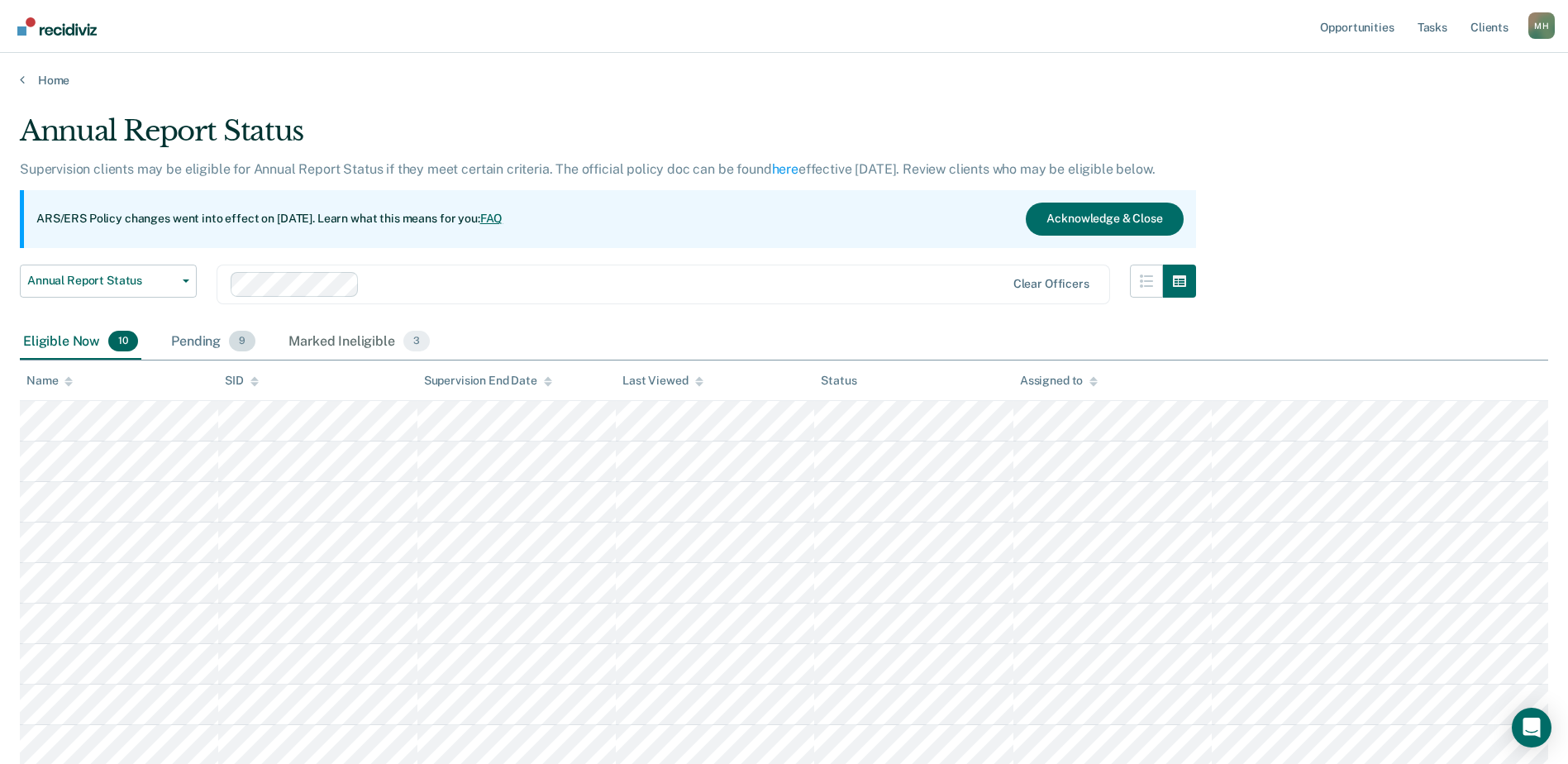
click at [237, 334] on span "9" at bounding box center [242, 341] width 27 height 21
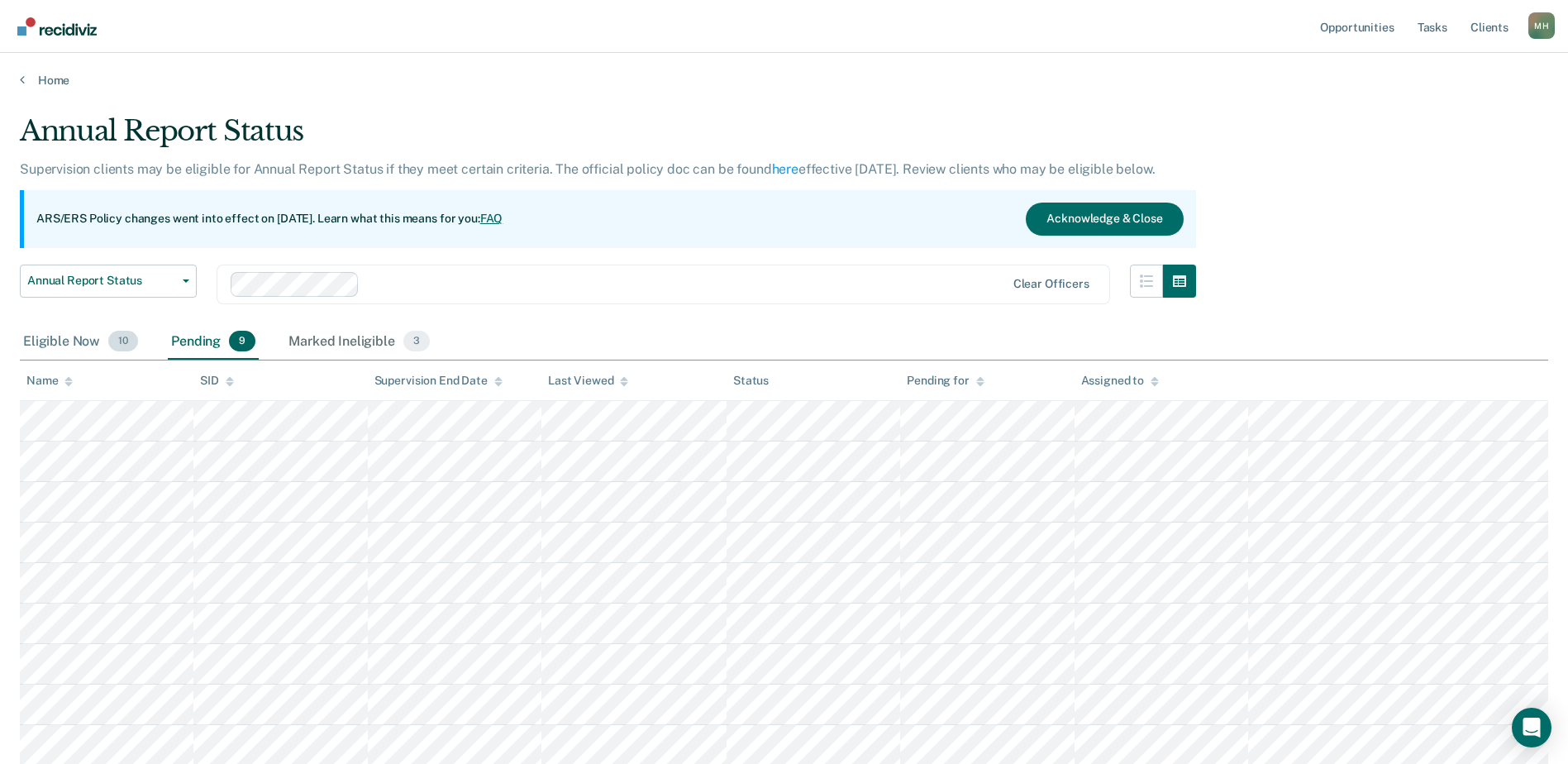
click at [81, 342] on div "Eligible Now 10" at bounding box center [81, 342] width 121 height 37
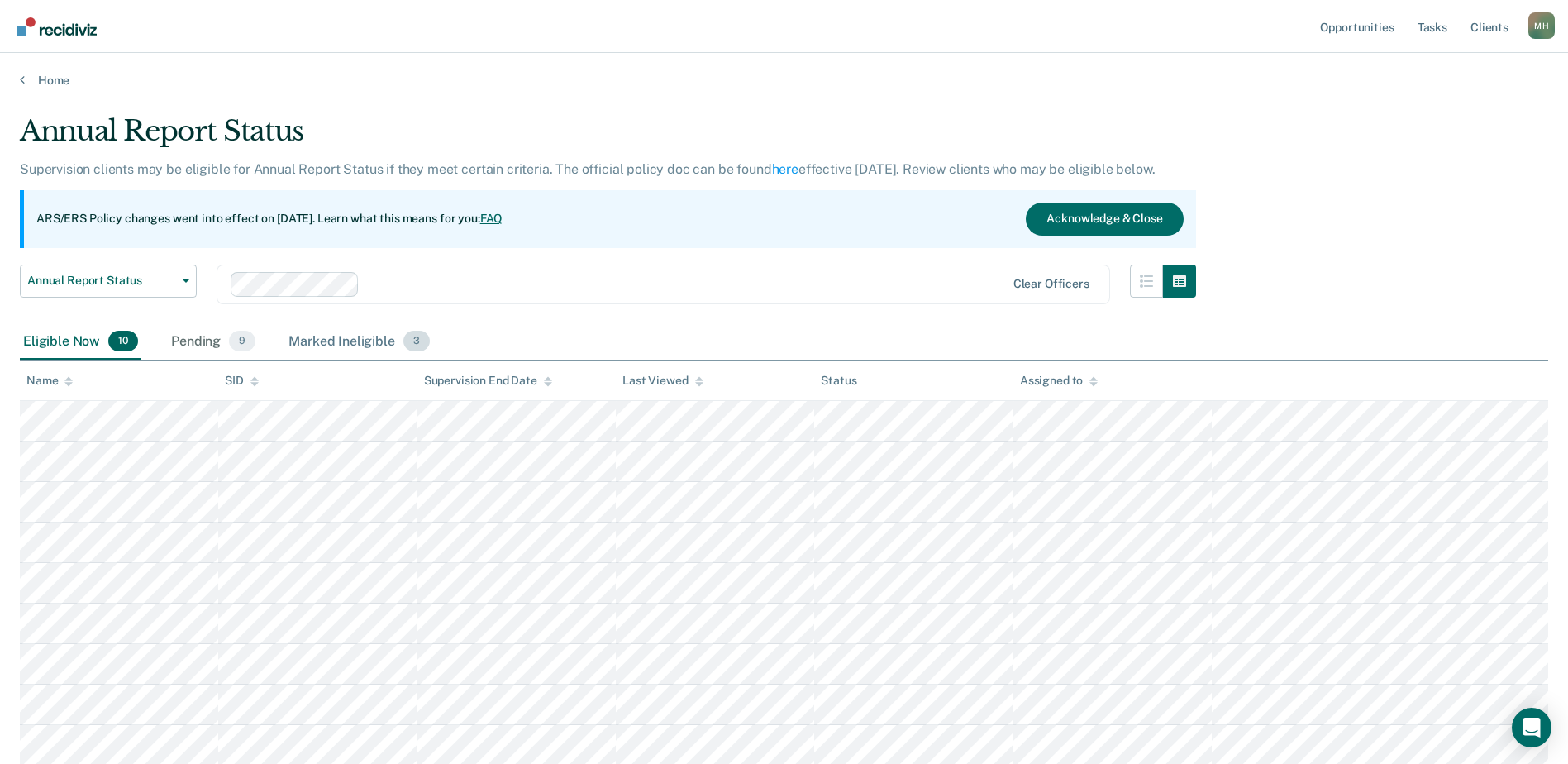
click at [377, 338] on div "Marked Ineligible 3" at bounding box center [359, 342] width 148 height 37
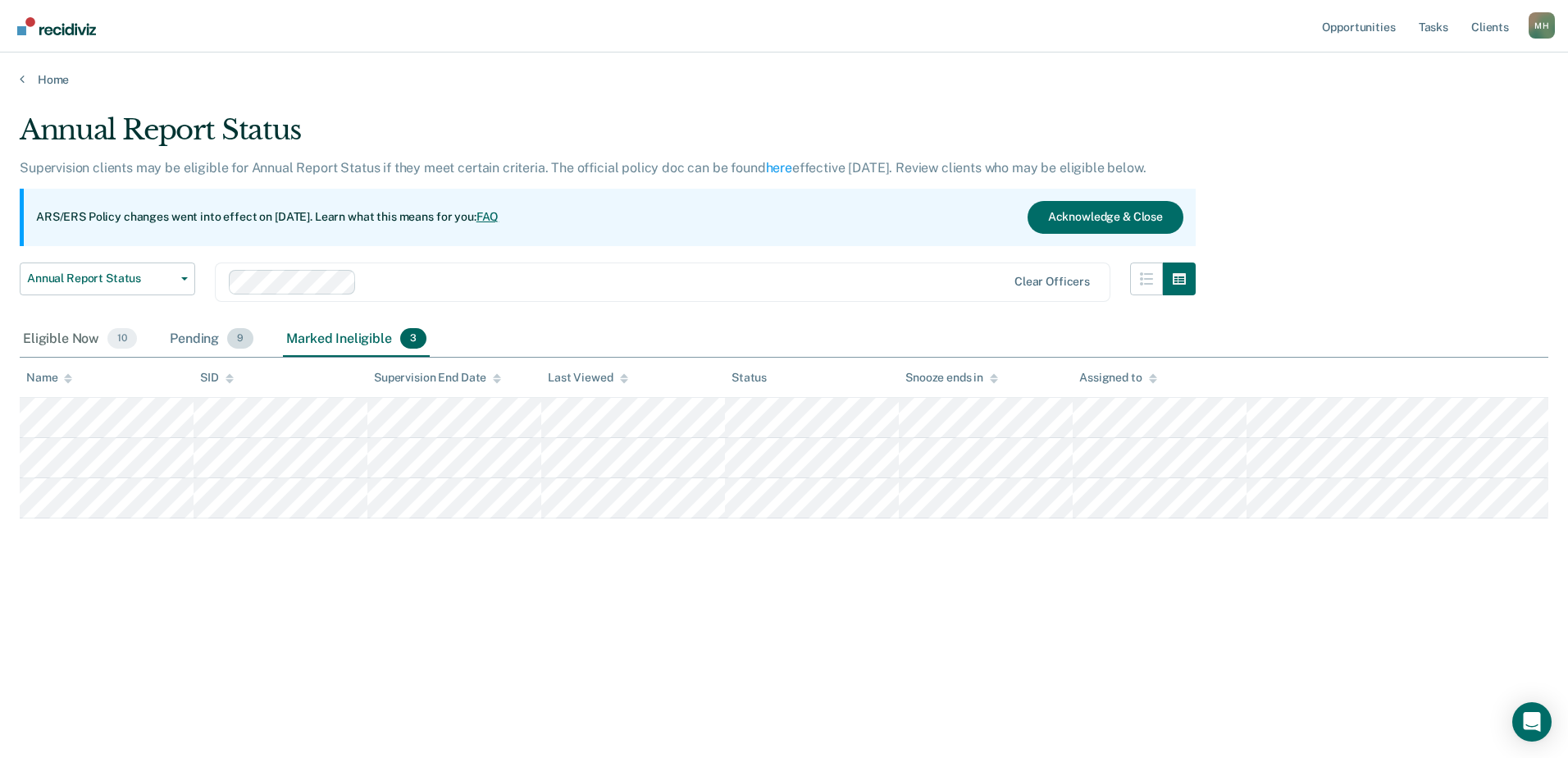
click at [166, 334] on div "Pending 9" at bounding box center [211, 340] width 90 height 37
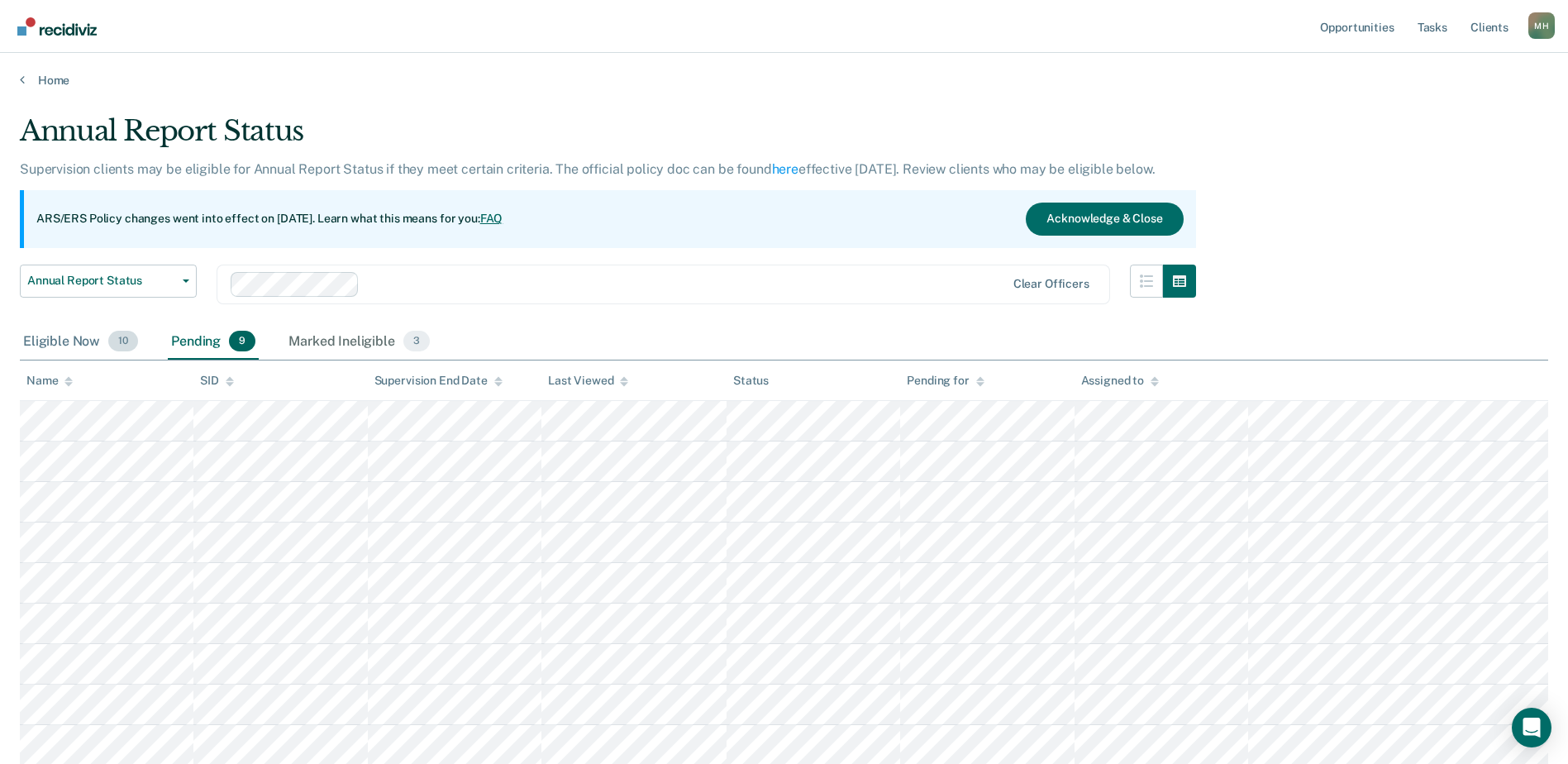
click at [87, 332] on div "Eligible Now 10" at bounding box center [81, 342] width 121 height 37
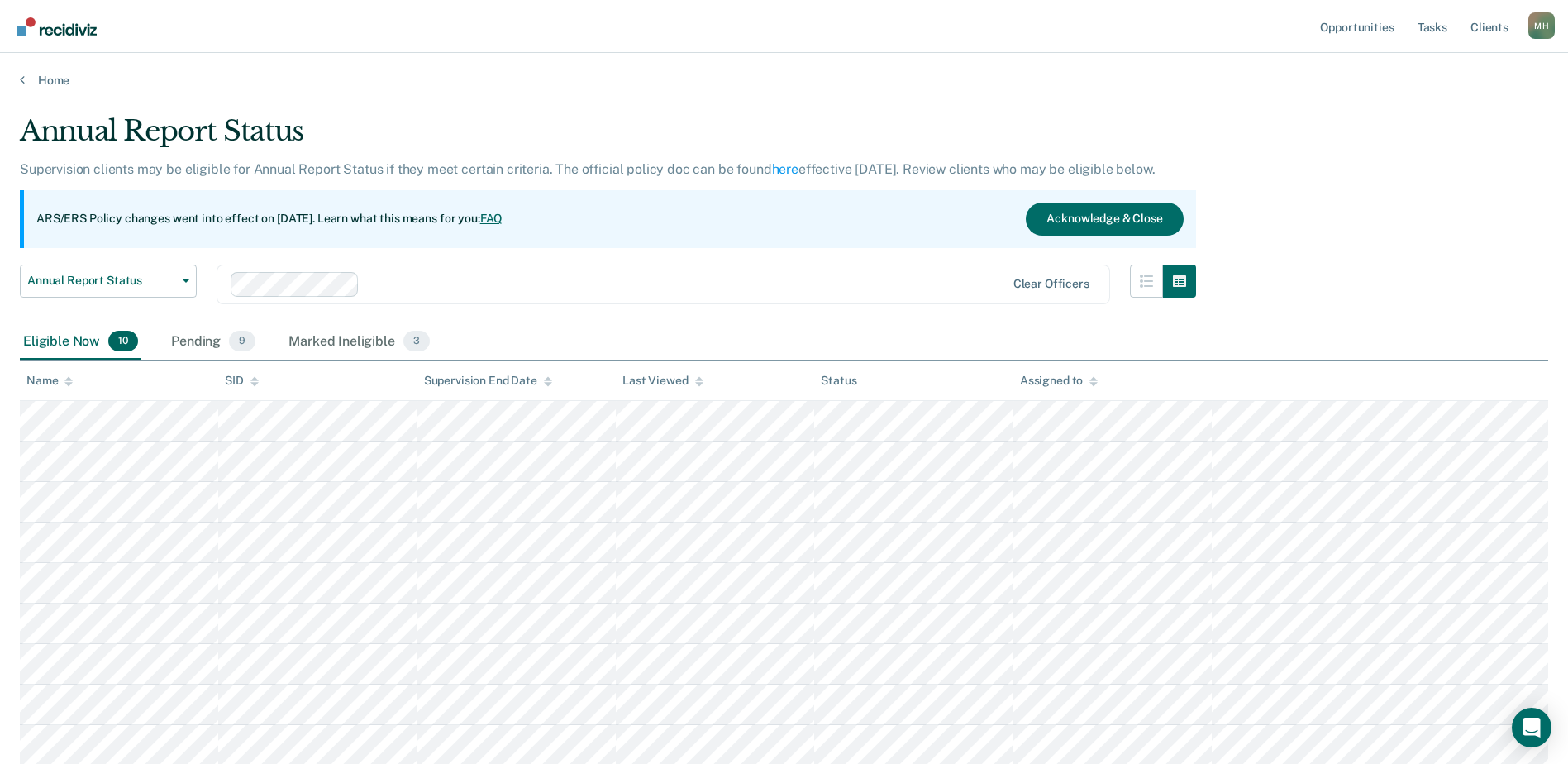
scroll to position [161, 0]
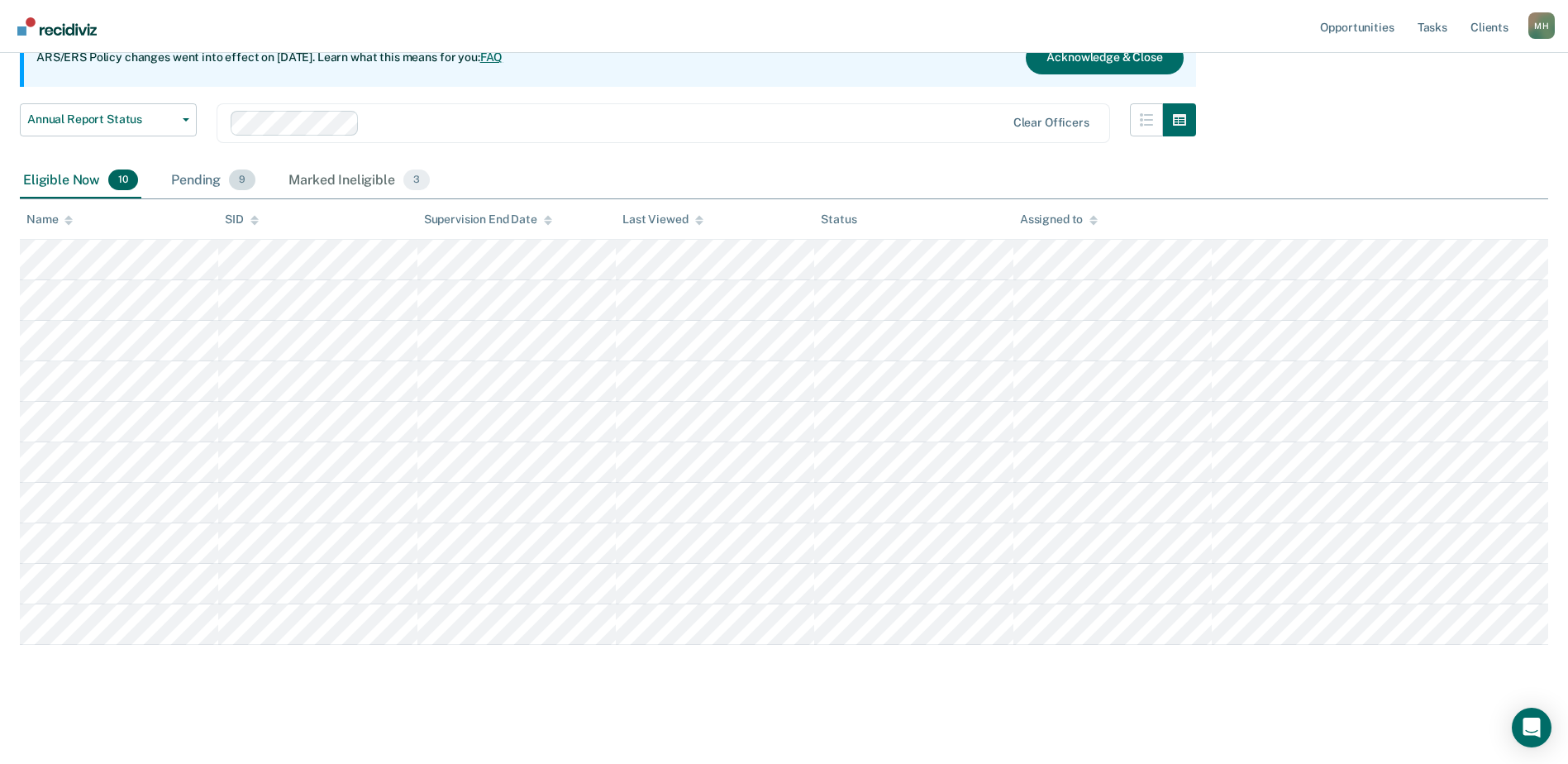
click at [178, 179] on div "Pending 9" at bounding box center [213, 181] width 91 height 37
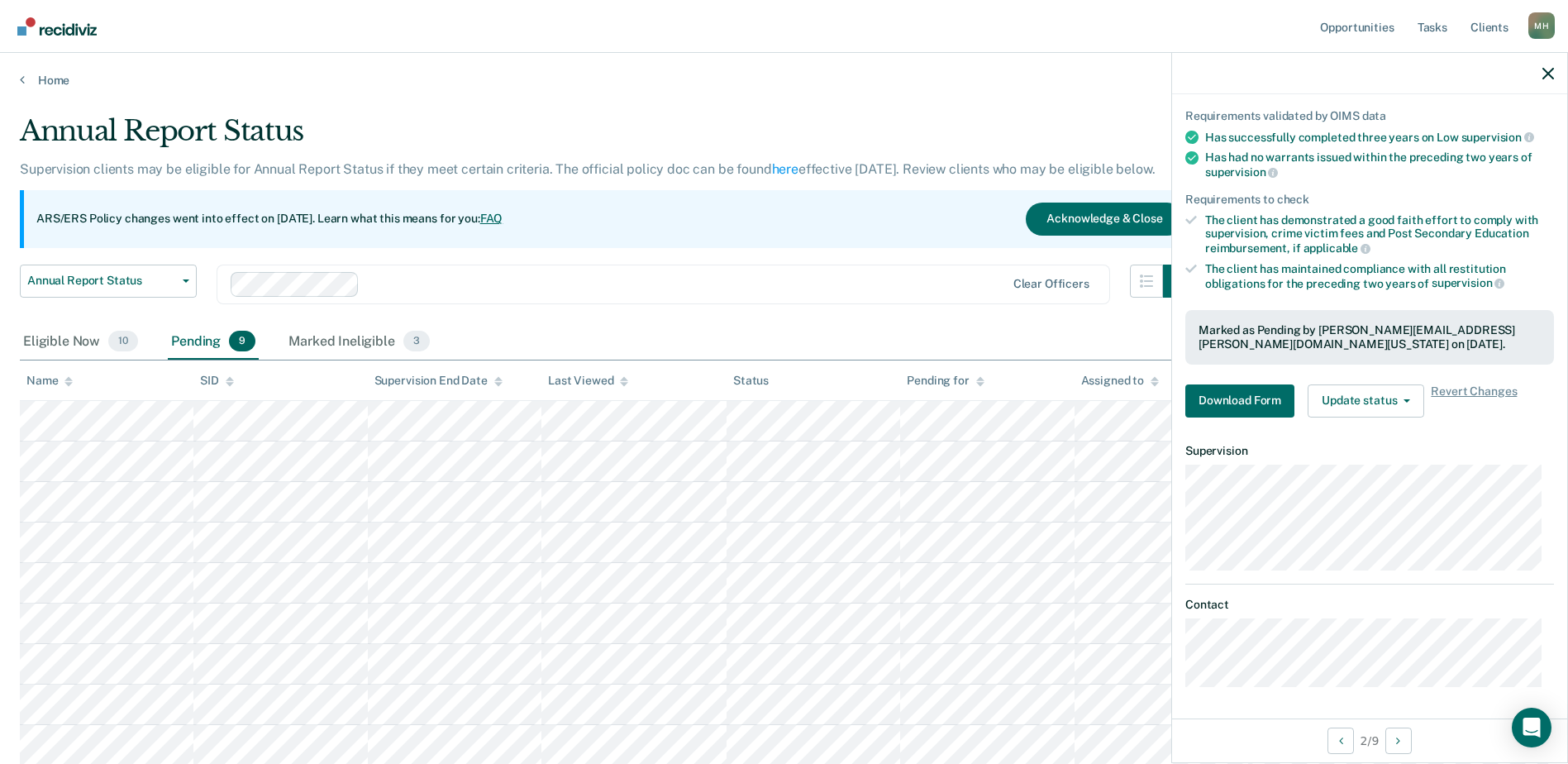
scroll to position [0, 0]
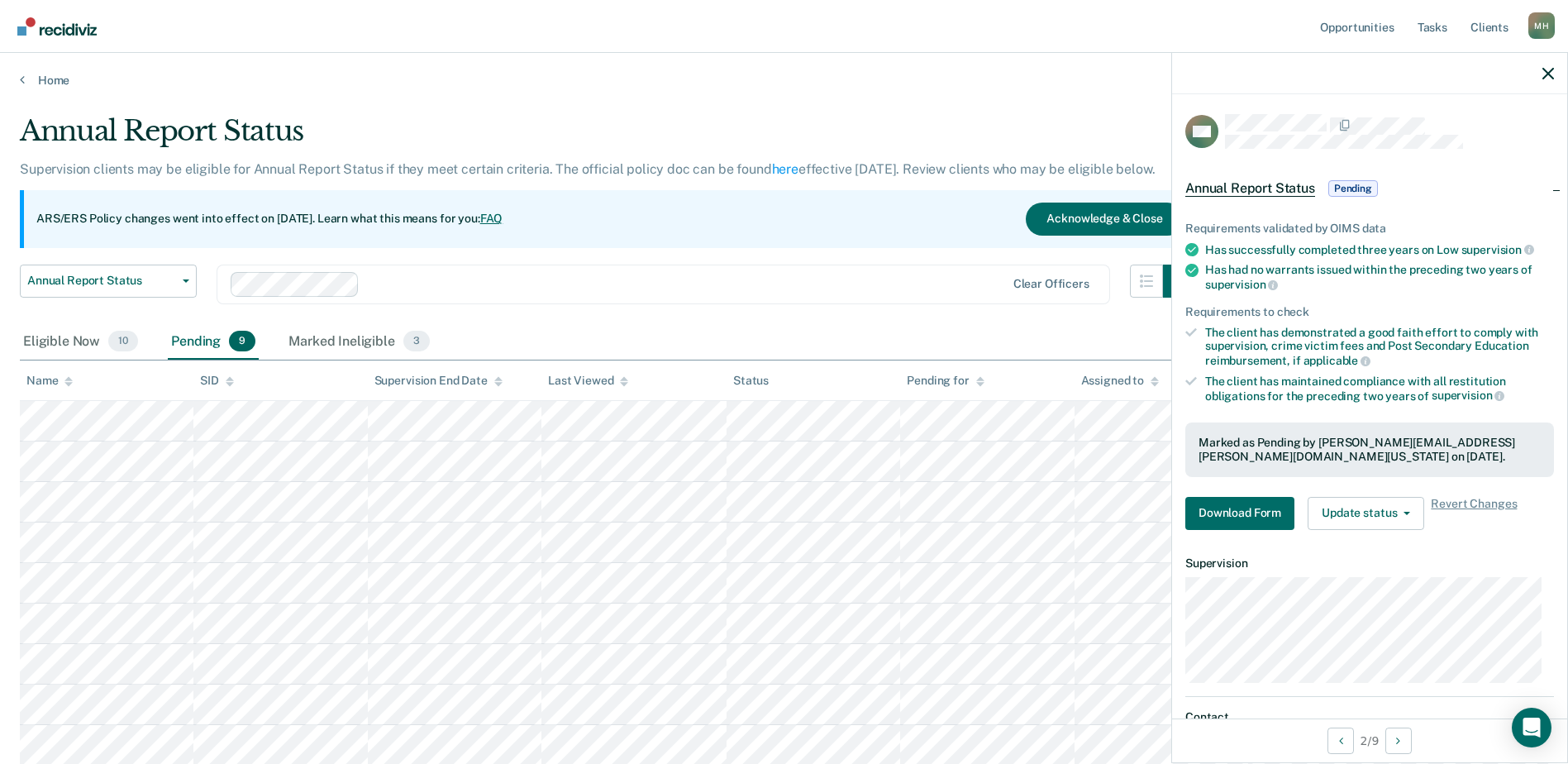
click at [738, 296] on div "Clear officers" at bounding box center [663, 284] width 894 height 40
click at [792, 239] on div "ARS/ERS Policy changes went into effect on July 21, 2025. Learn what this means…" at bounding box center [608, 219] width 1176 height 58
click at [1552, 64] on div at bounding box center [1369, 73] width 395 height 41
click at [1551, 75] on icon "button" at bounding box center [1548, 74] width 12 height 12
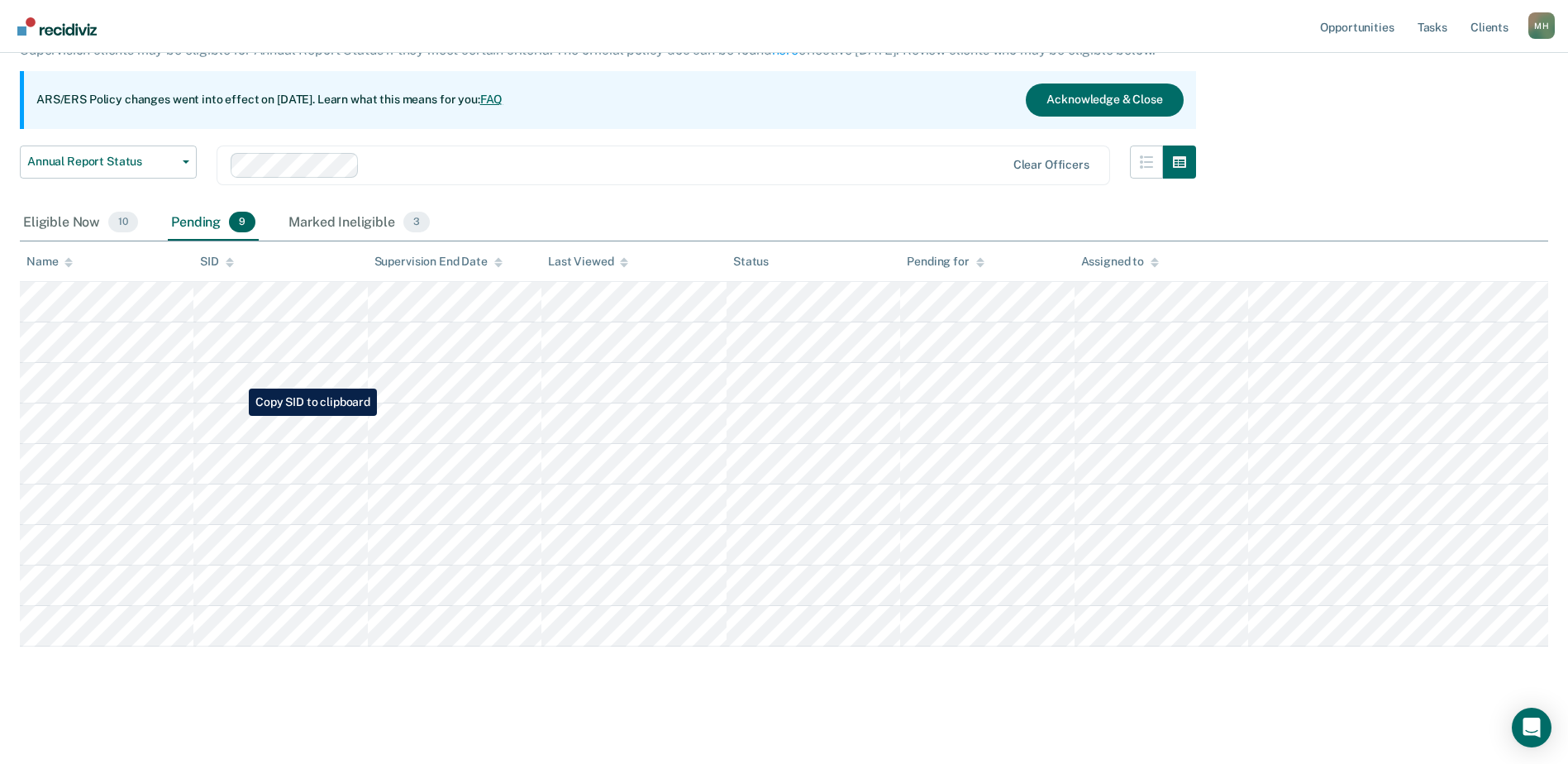
scroll to position [121, 0]
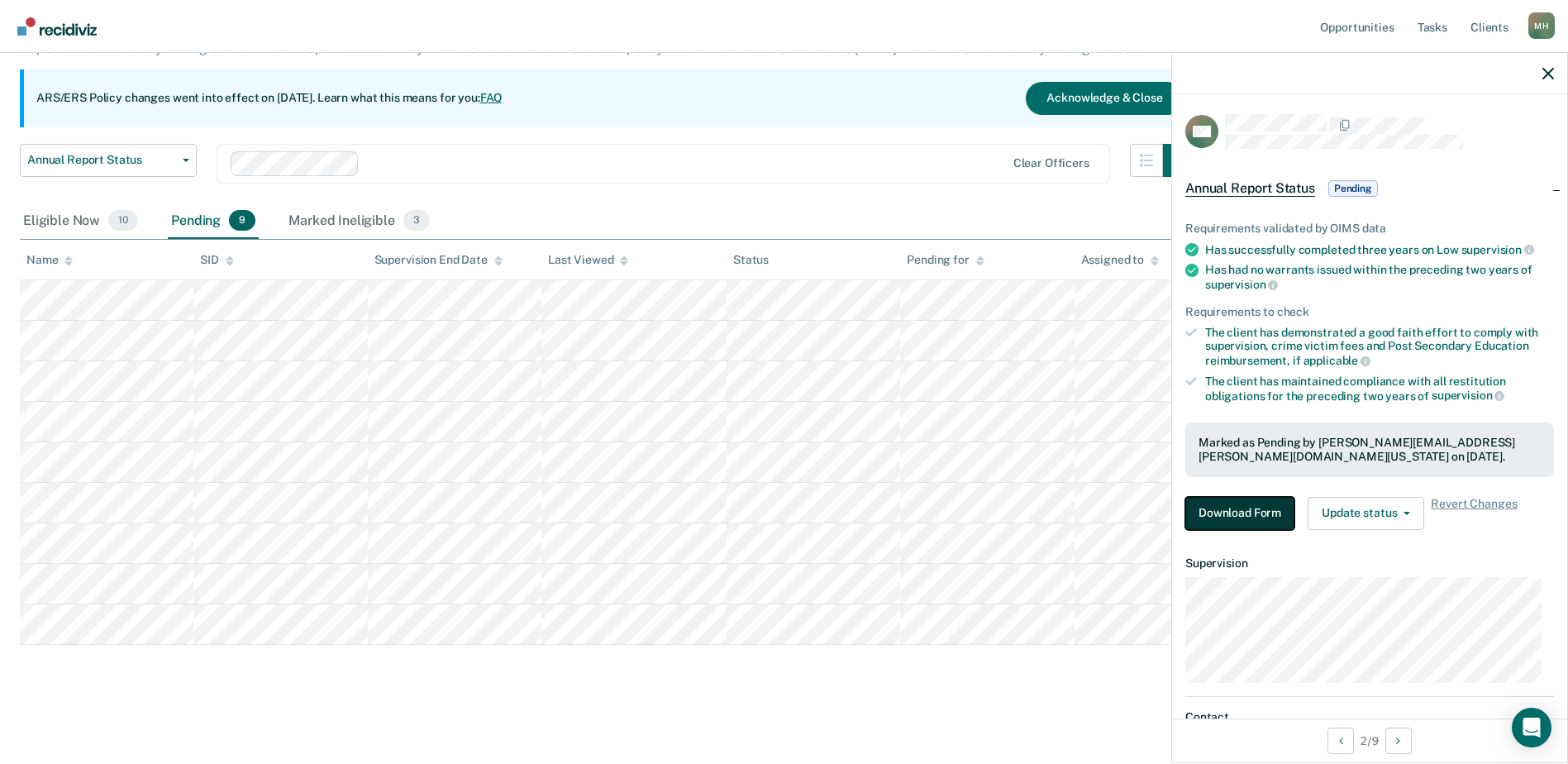
click at [1268, 505] on button "Download Form" at bounding box center [1239, 514] width 110 height 33
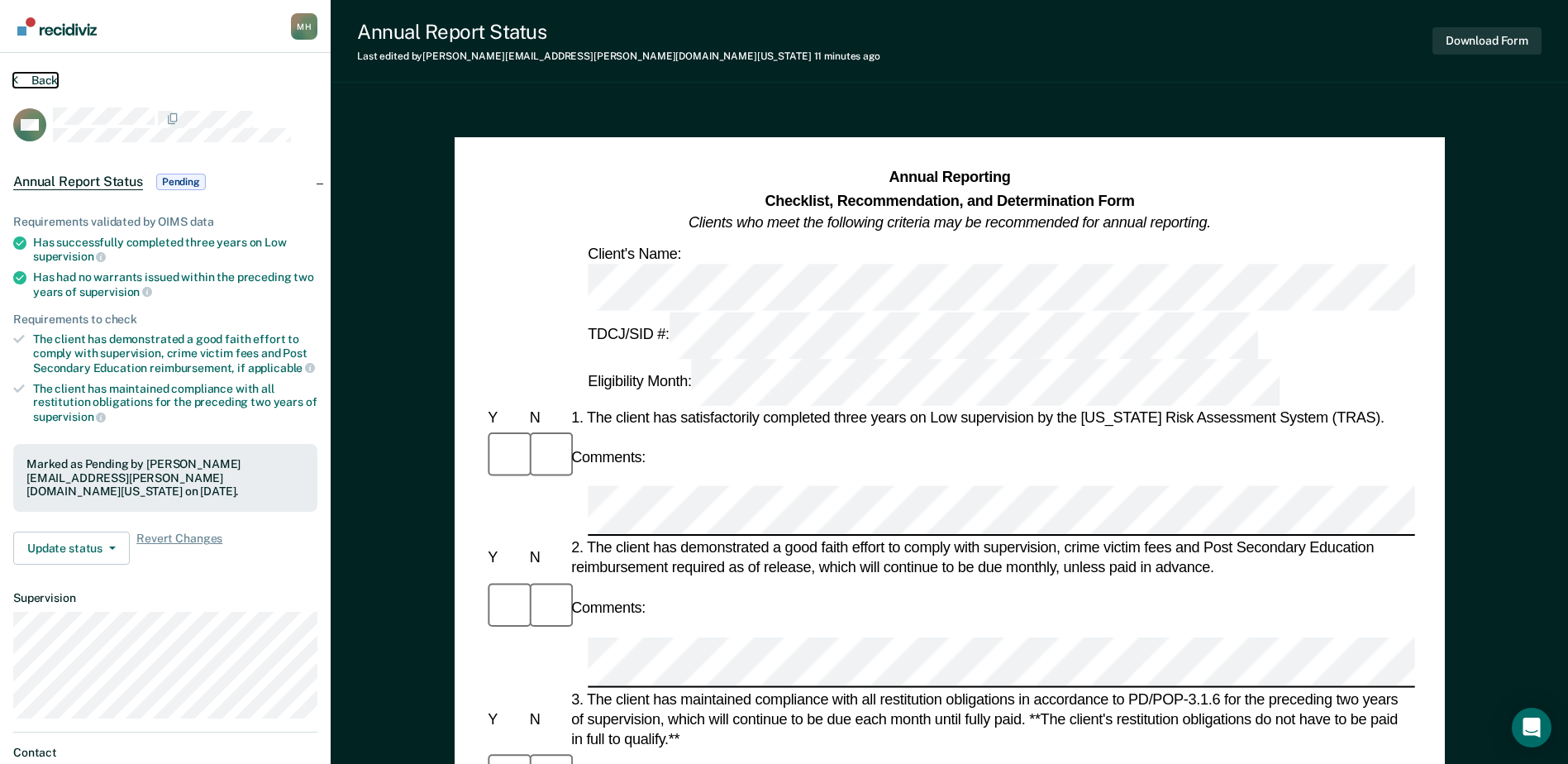
click at [53, 73] on button "Back" at bounding box center [35, 80] width 45 height 15
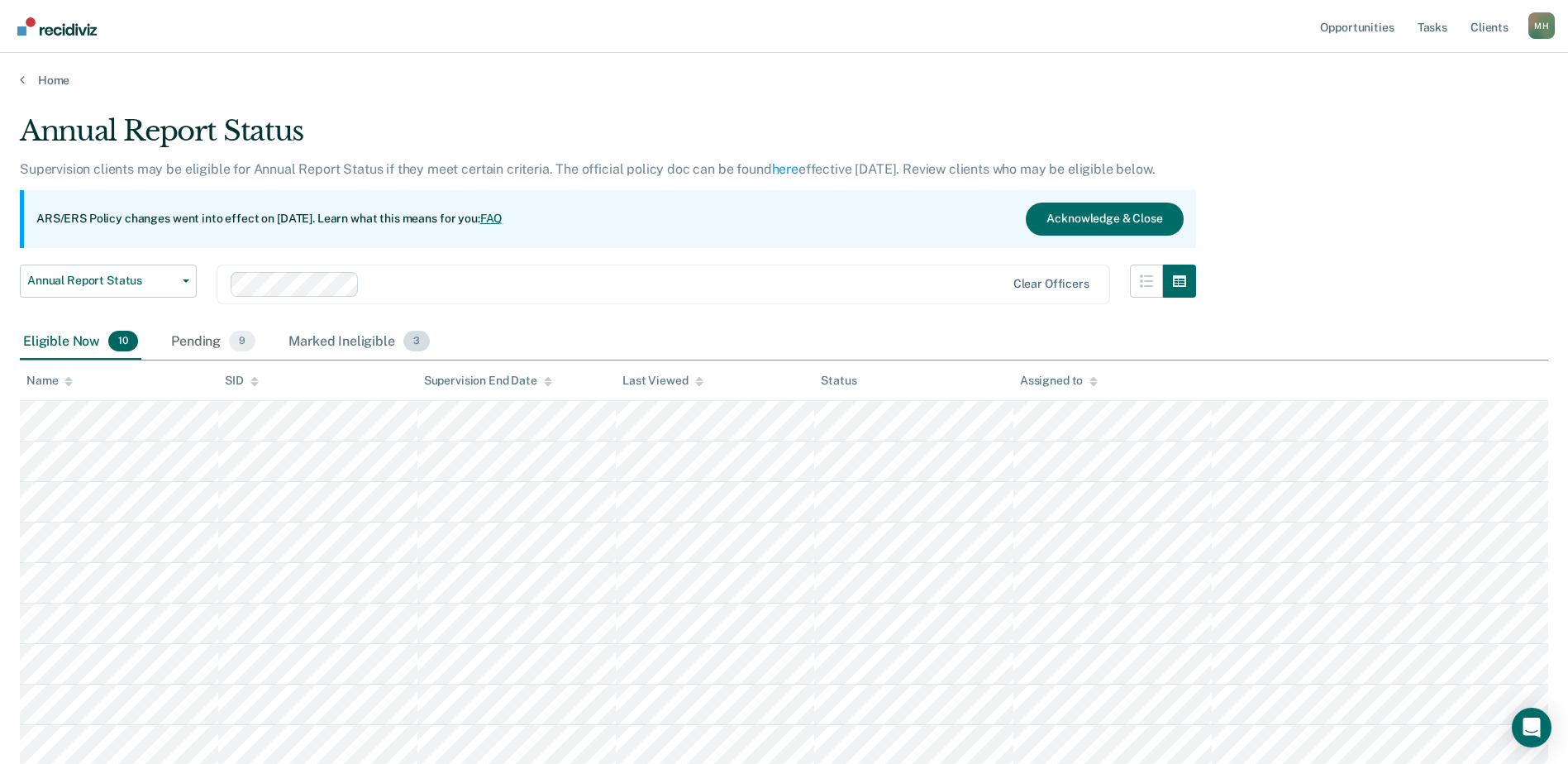
click at [297, 345] on div "Marked Ineligible 3" at bounding box center [359, 342] width 148 height 37
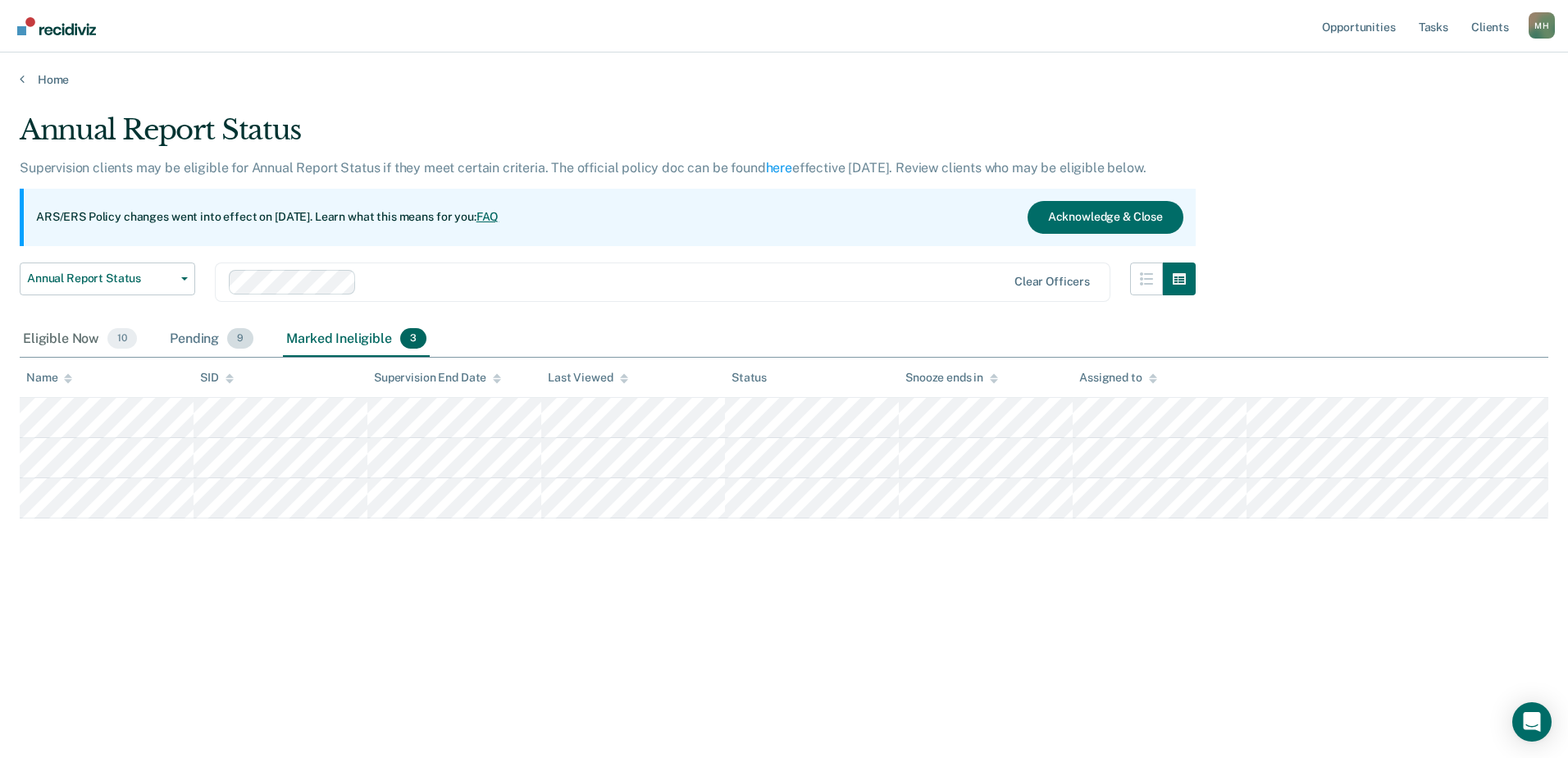
click at [219, 348] on div "Pending 9" at bounding box center [211, 340] width 90 height 37
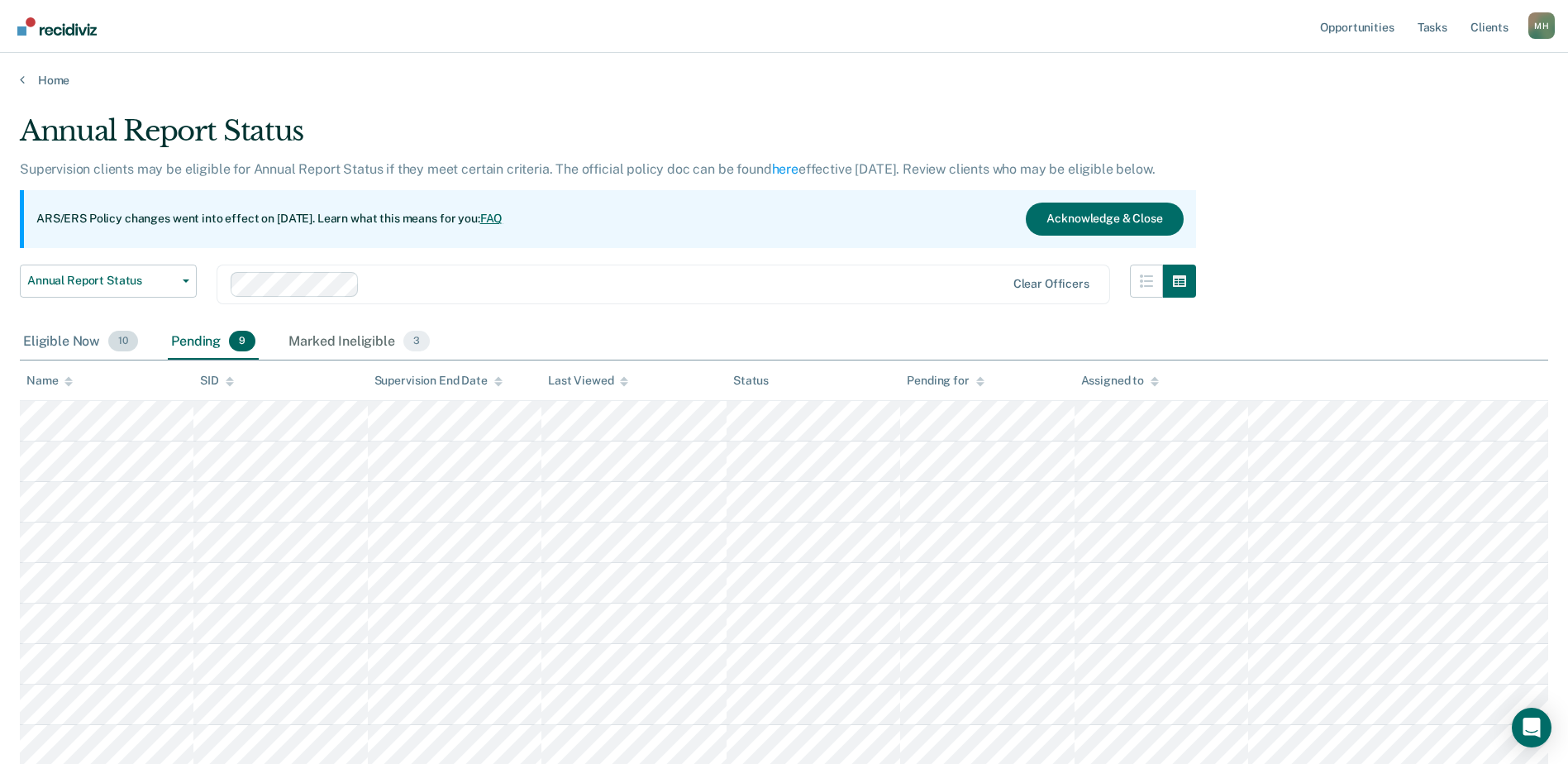
click at [79, 341] on div "Eligible Now 10" at bounding box center [81, 342] width 121 height 37
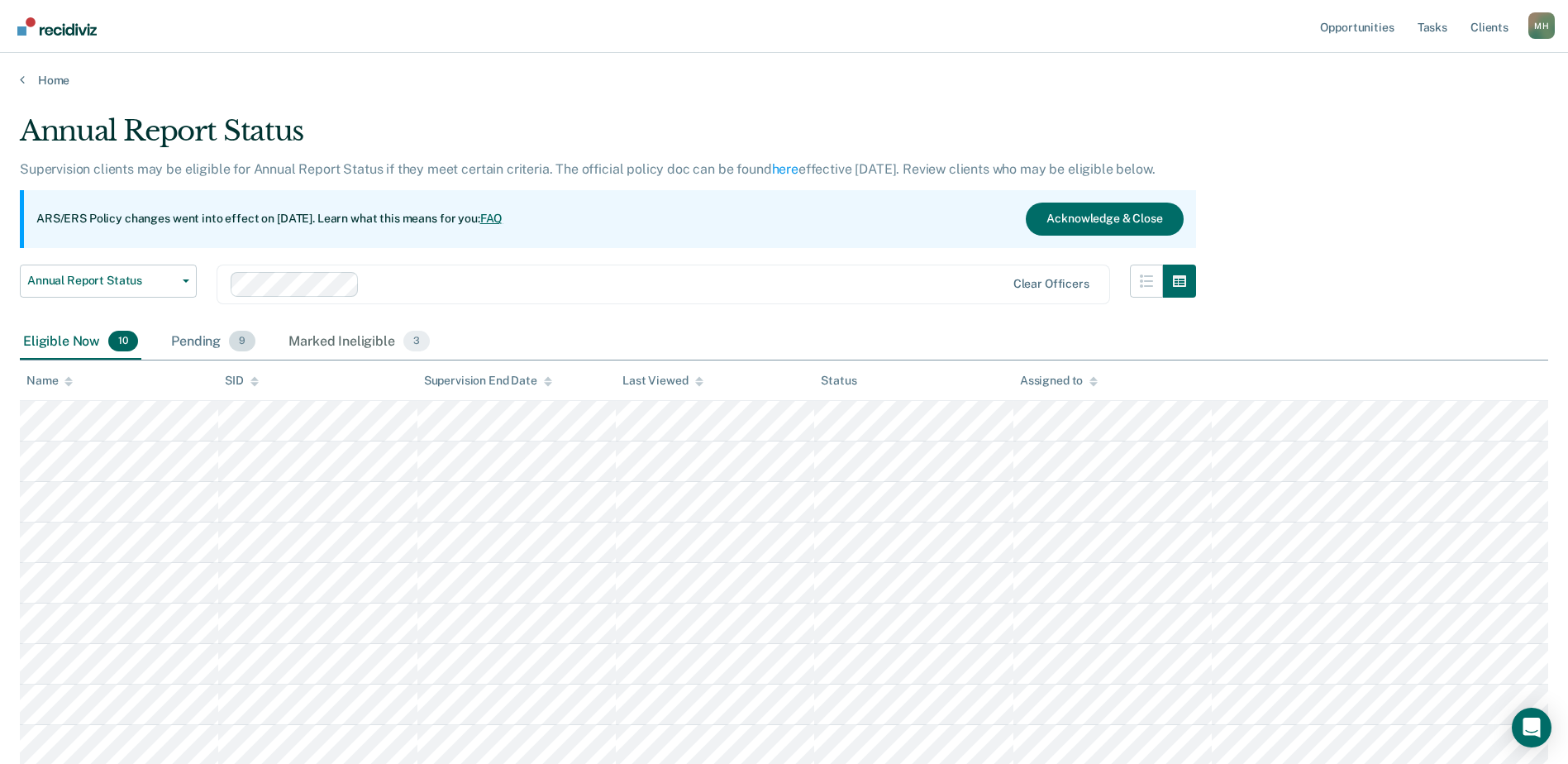
click at [233, 343] on span "9" at bounding box center [242, 341] width 27 height 21
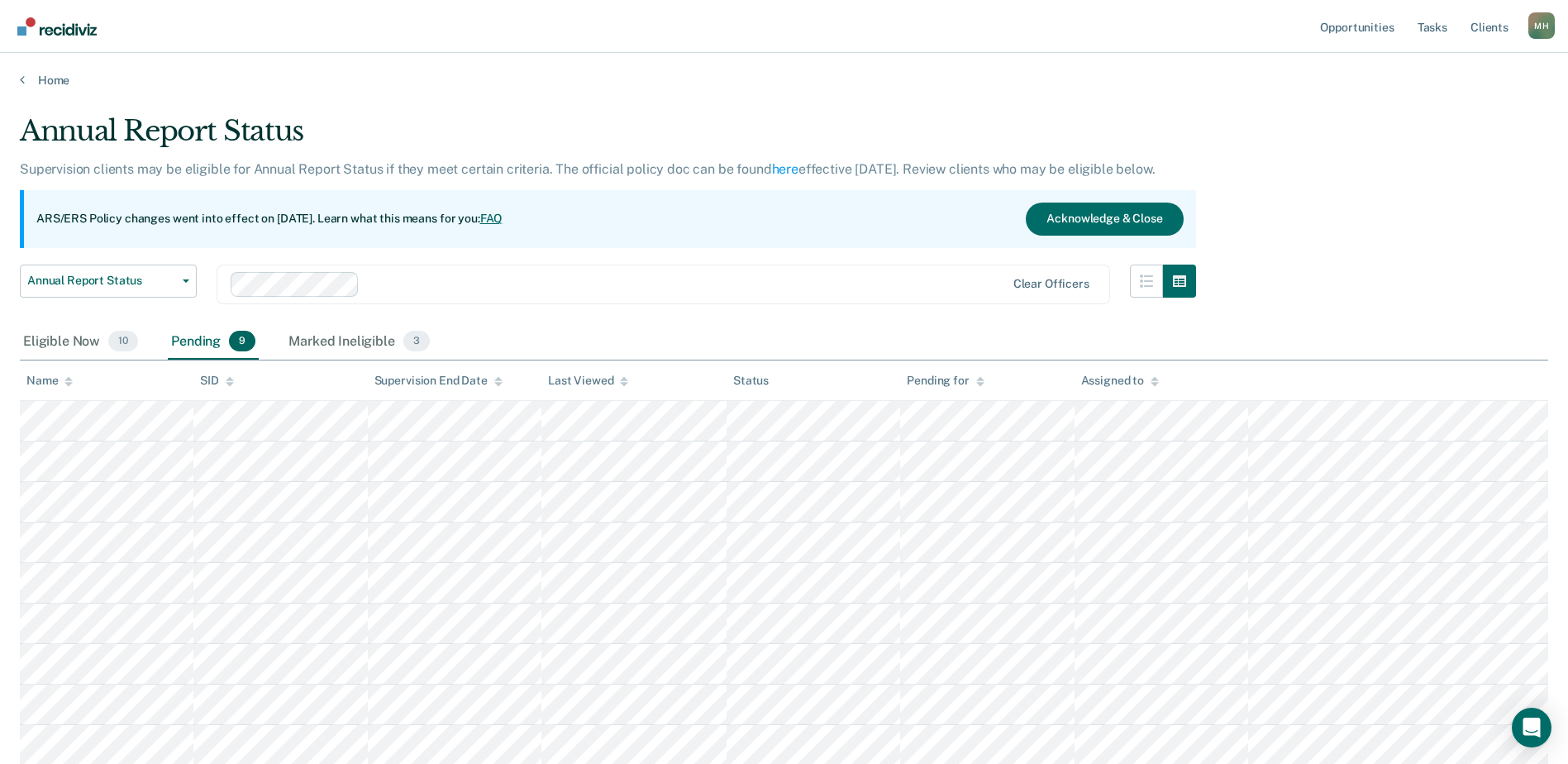
drag, startPoint x: 114, startPoint y: 347, endPoint x: 127, endPoint y: 313, distance: 36.4
click at [112, 348] on span "10" at bounding box center [123, 341] width 29 height 21
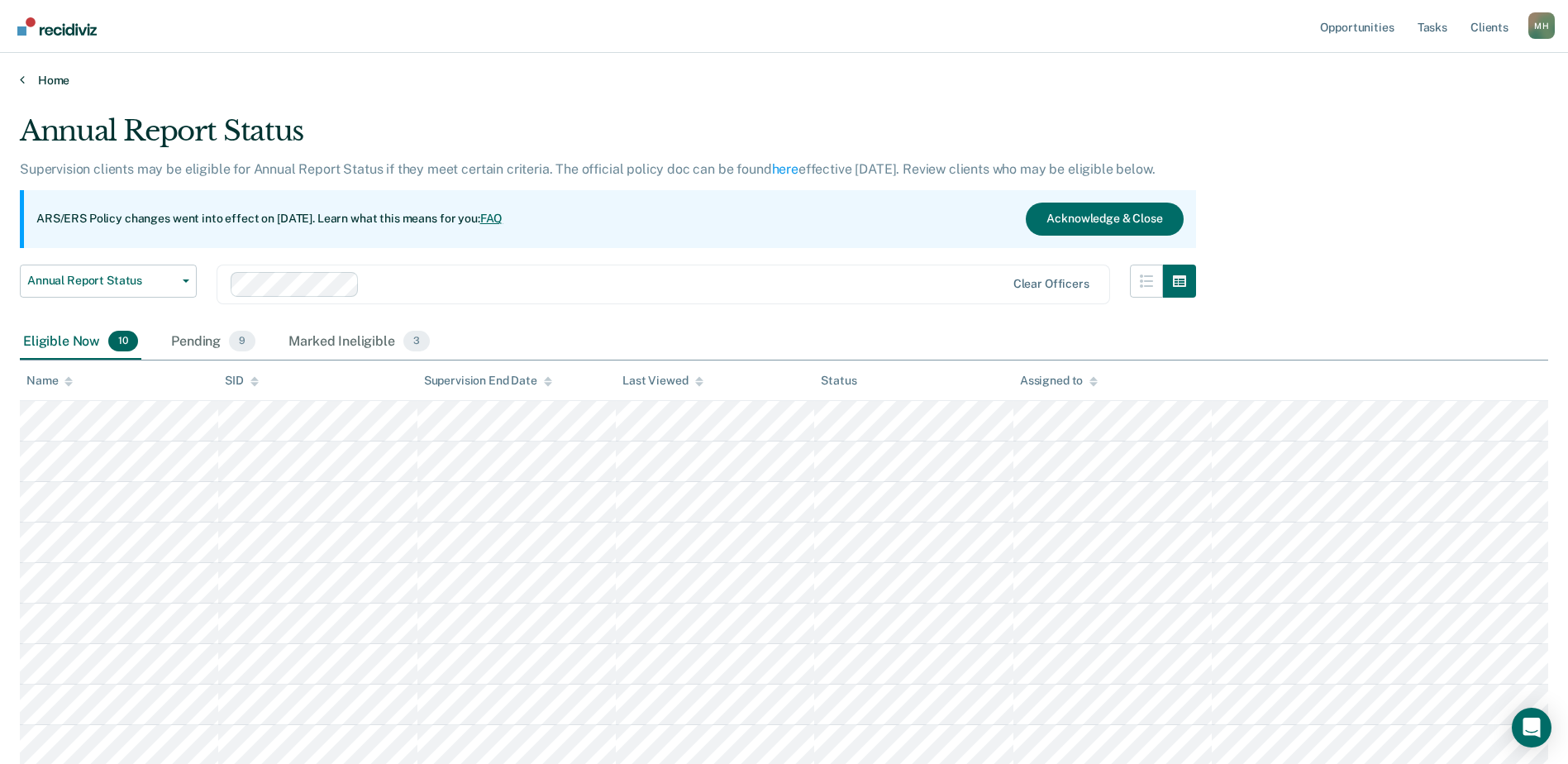
drag, startPoint x: 27, startPoint y: 64, endPoint x: 40, endPoint y: 86, distance: 25.6
click at [28, 66] on div "Home" at bounding box center [784, 70] width 1568 height 35
click at [44, 86] on link "Home" at bounding box center [784, 80] width 1528 height 15
